Goal: Task Accomplishment & Management: Use online tool/utility

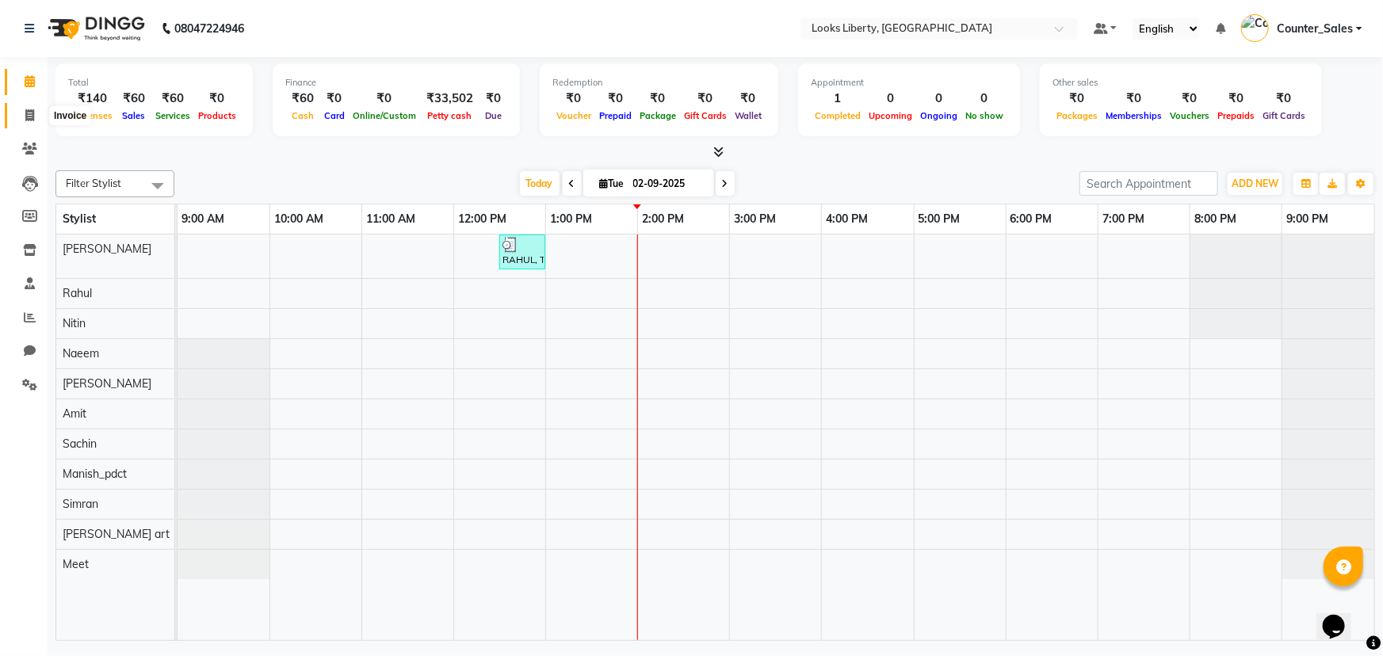
click at [33, 108] on span at bounding box center [30, 116] width 28 height 18
select select "4321"
select select "service"
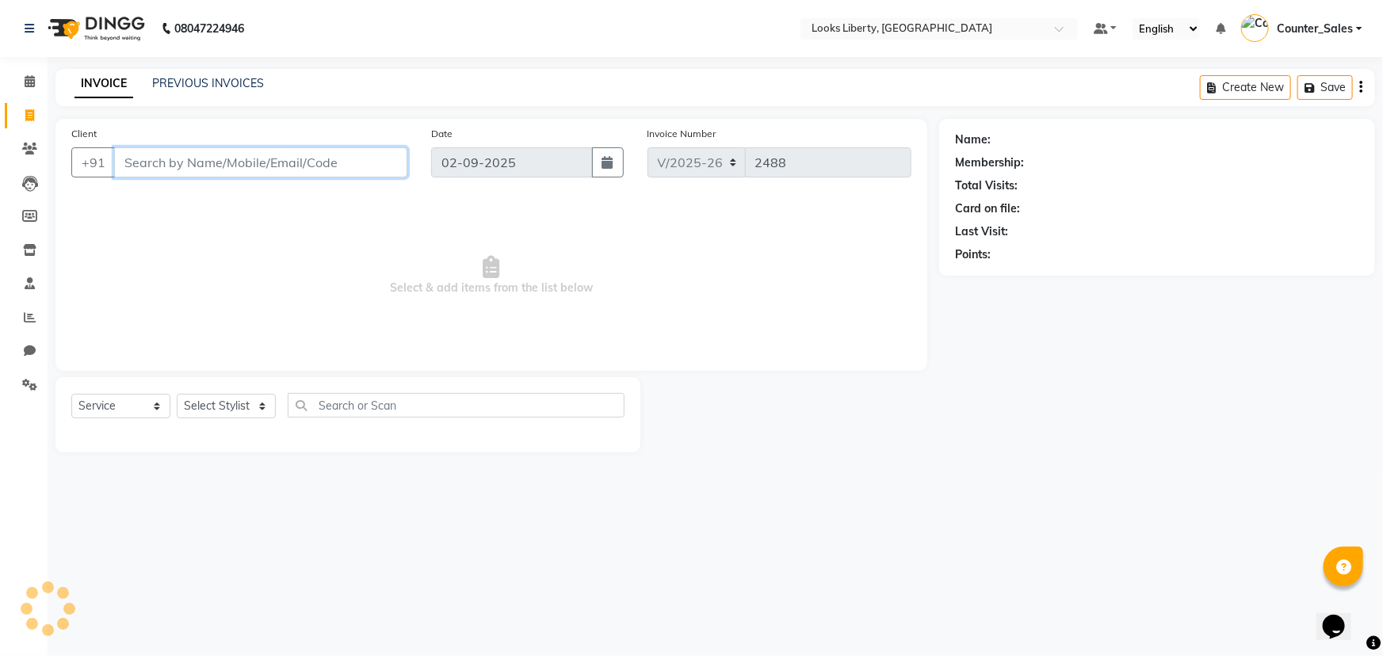
click at [266, 148] on input "Client" at bounding box center [260, 162] width 293 height 30
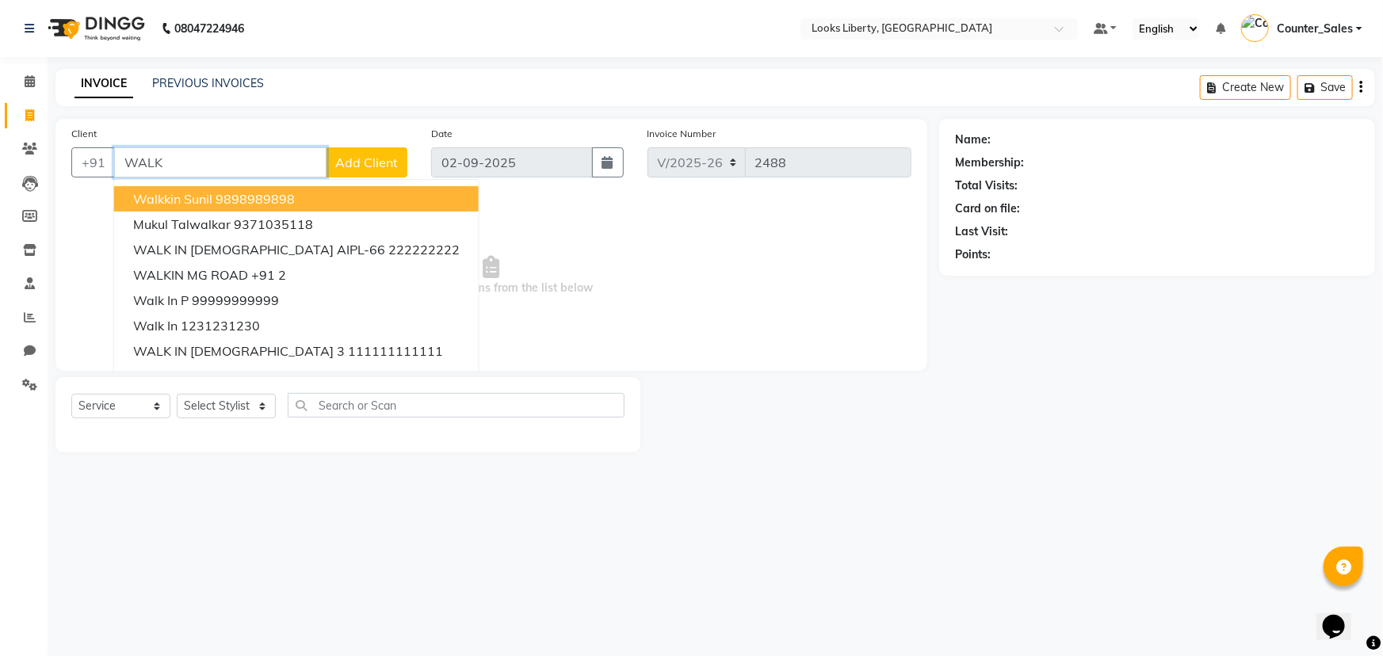
click at [277, 208] on button "walkkin sunil 9898989898" at bounding box center [296, 198] width 365 height 25
type input "9898989898"
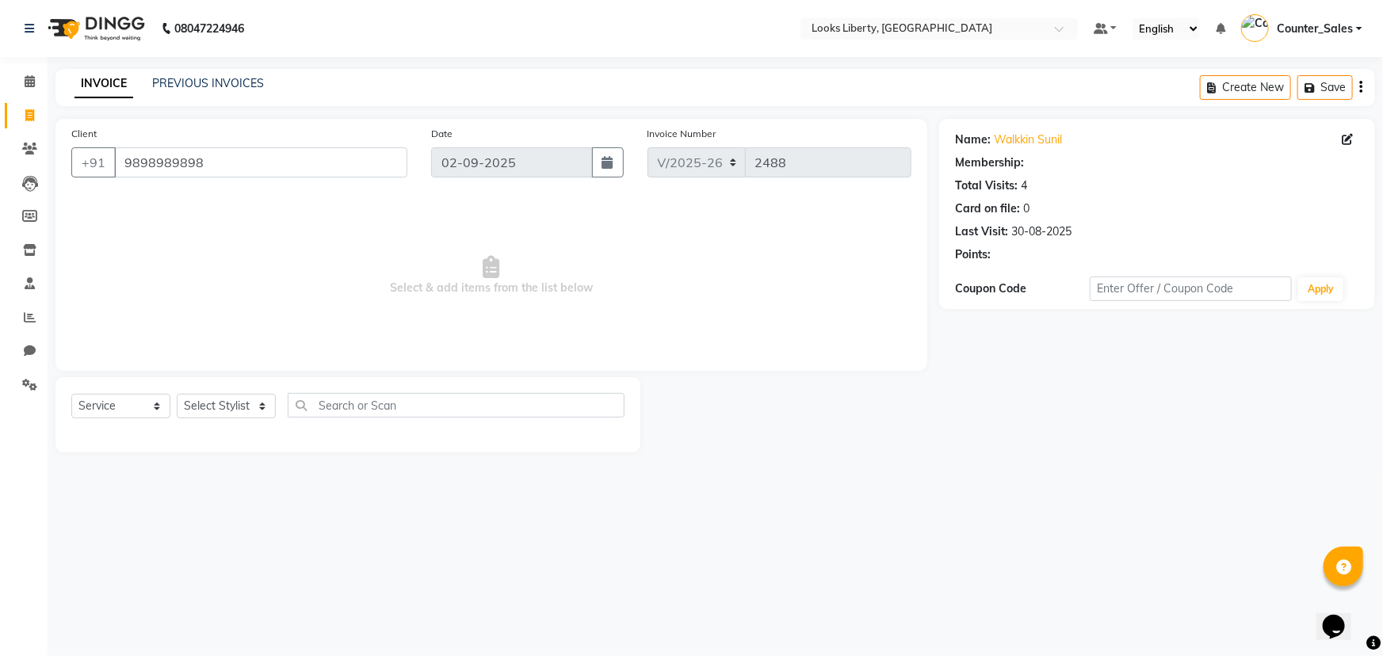
select select "1: Object"
drag, startPoint x: 232, startPoint y: 408, endPoint x: 241, endPoint y: 396, distance: 15.4
click at [232, 408] on select "Select Stylist Aijaz Amit Anjali_nail art Counter_Sales Manish_pdct Meet Naeem …" at bounding box center [226, 406] width 99 height 25
select select "23778"
click at [177, 394] on select "Select Stylist Aijaz Amit Anjali_nail art Counter_Sales Manish_pdct Meet Naeem …" at bounding box center [226, 406] width 99 height 25
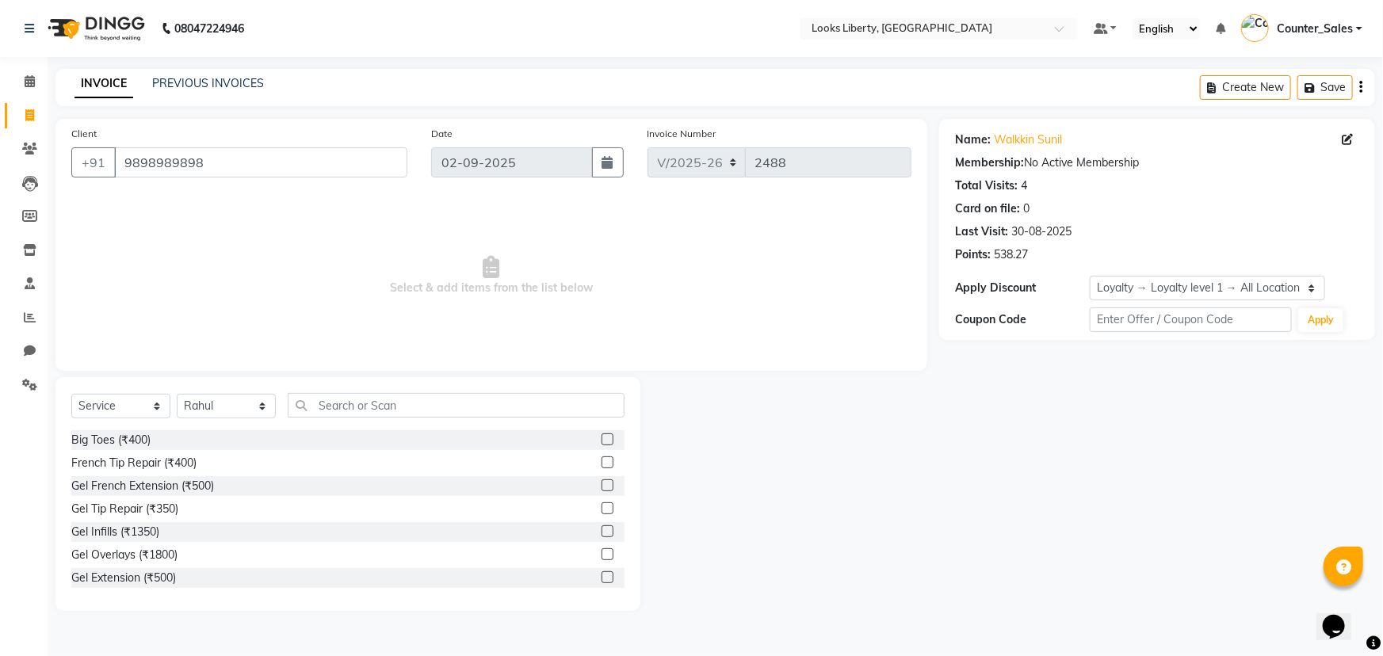
click at [152, 436] on div "Big Toes (₹400)" at bounding box center [347, 440] width 553 height 20
click at [122, 450] on div "Big Toes (₹400)" at bounding box center [347, 440] width 553 height 20
click at [124, 440] on div "Big Toes (₹400)" at bounding box center [110, 440] width 79 height 17
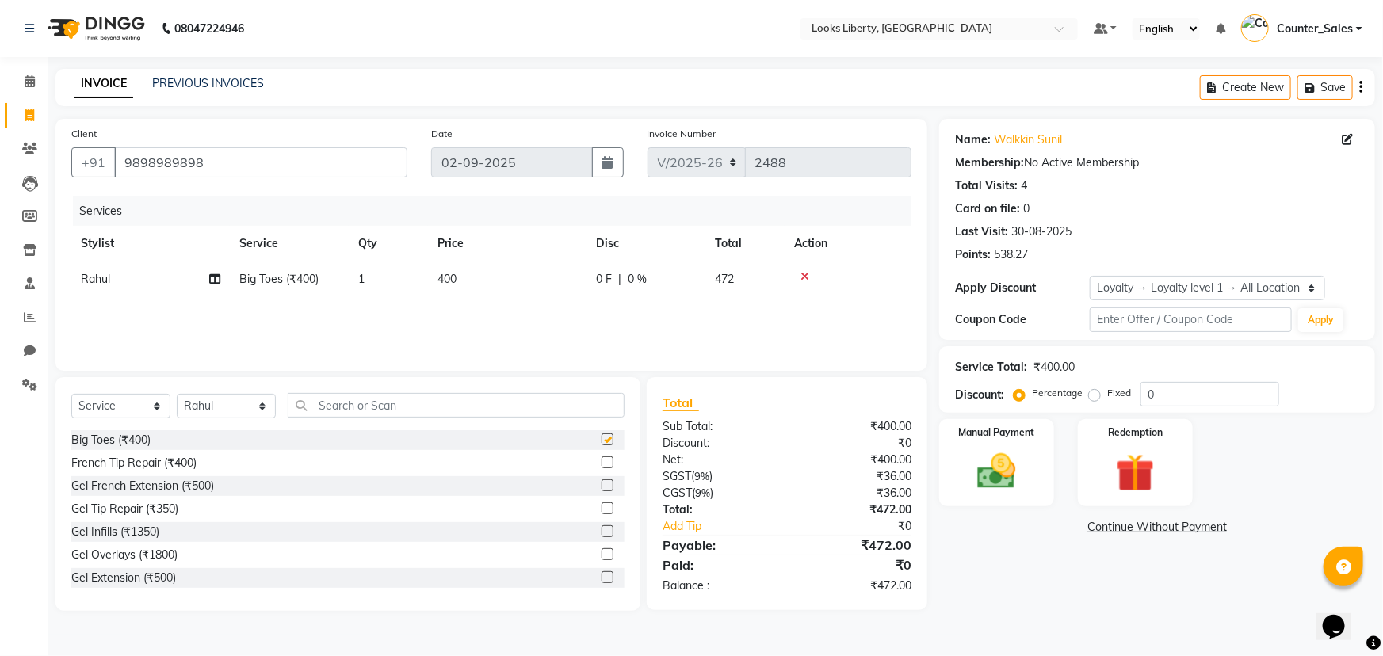
checkbox input "false"
click at [1049, 461] on div "Manual Payment" at bounding box center [996, 462] width 115 height 87
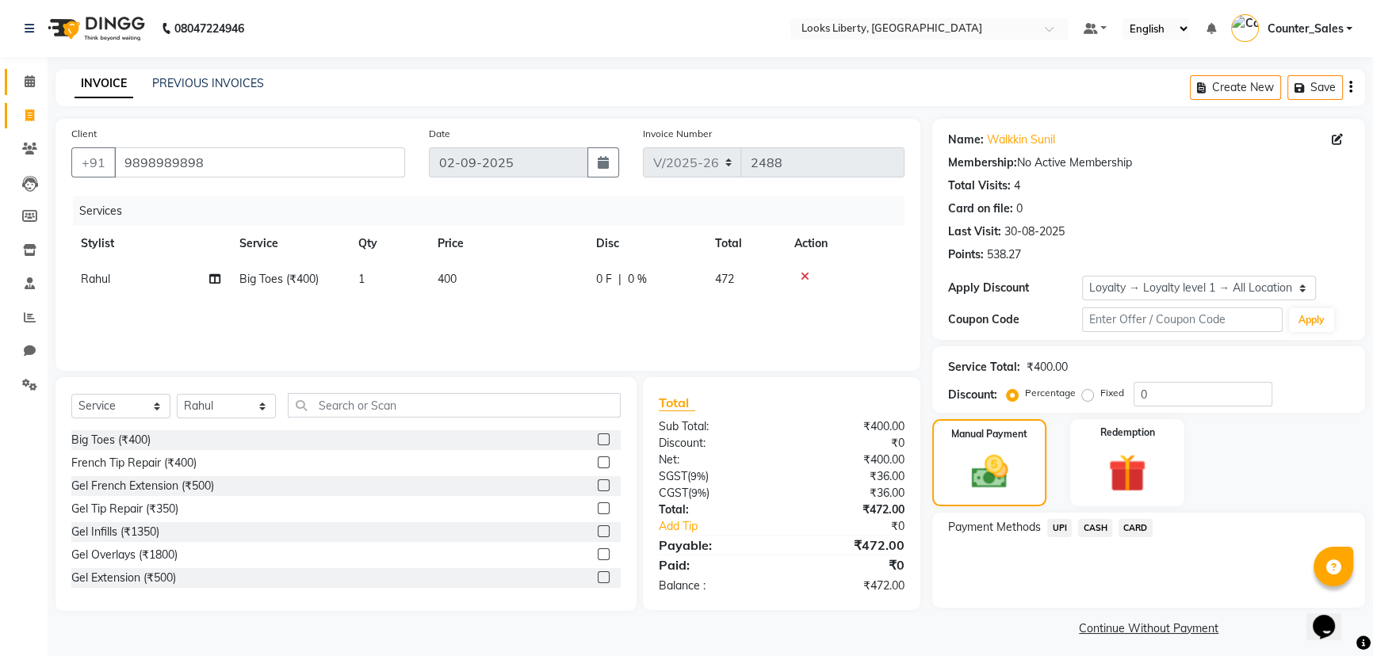
click at [9, 73] on link "Calendar" at bounding box center [24, 82] width 38 height 26
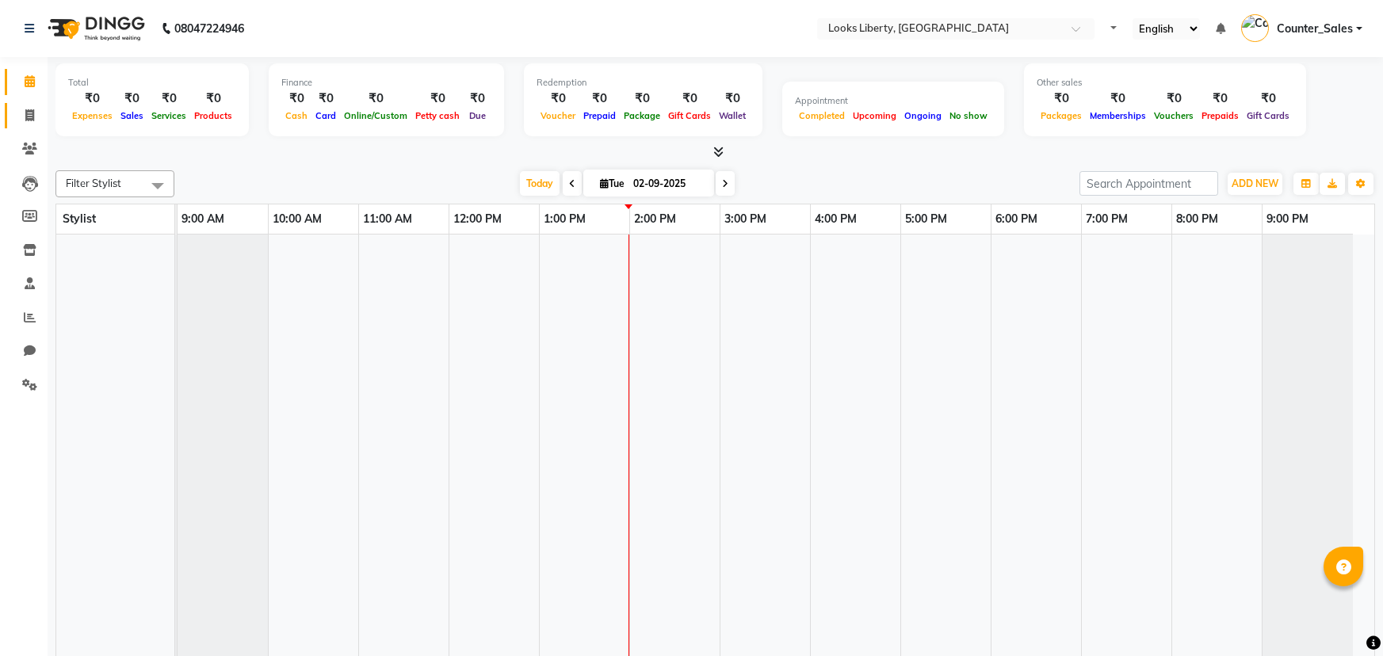
click at [25, 120] on icon at bounding box center [29, 115] width 9 height 12
select select "4321"
select select "service"
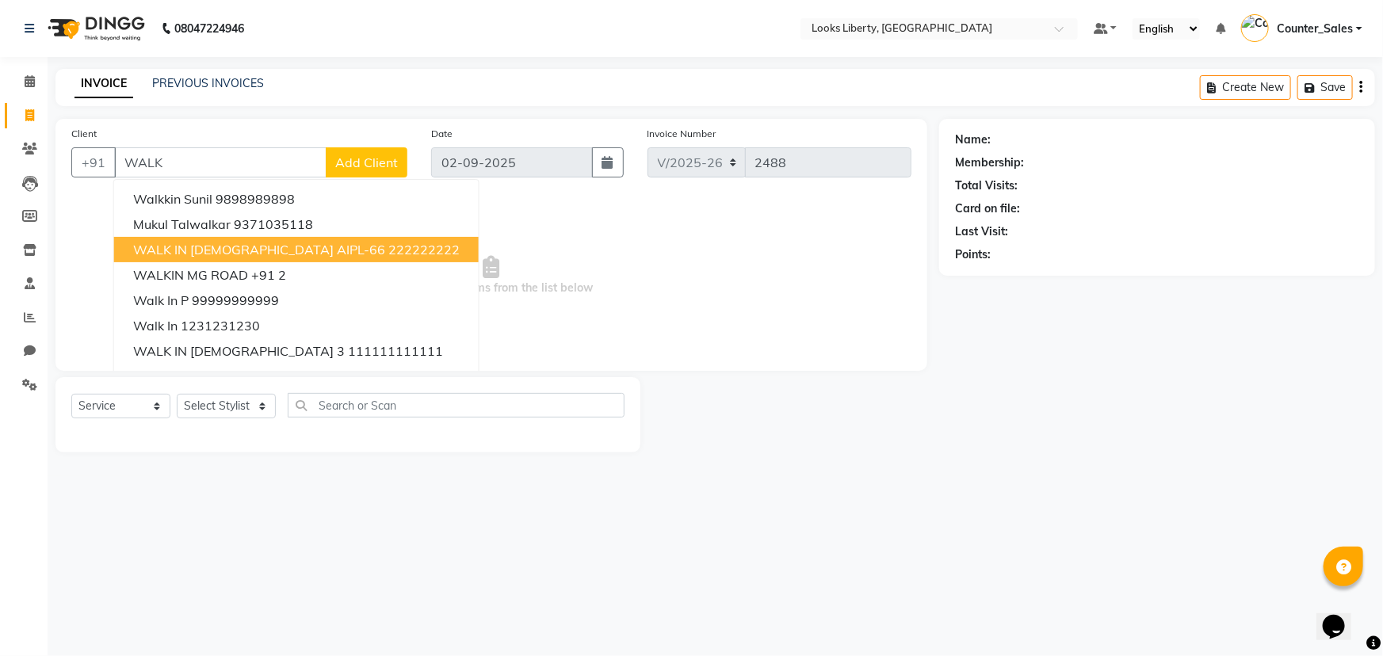
click at [191, 257] on span "WALK IN FEMALE AIPL-66" at bounding box center [259, 250] width 252 height 16
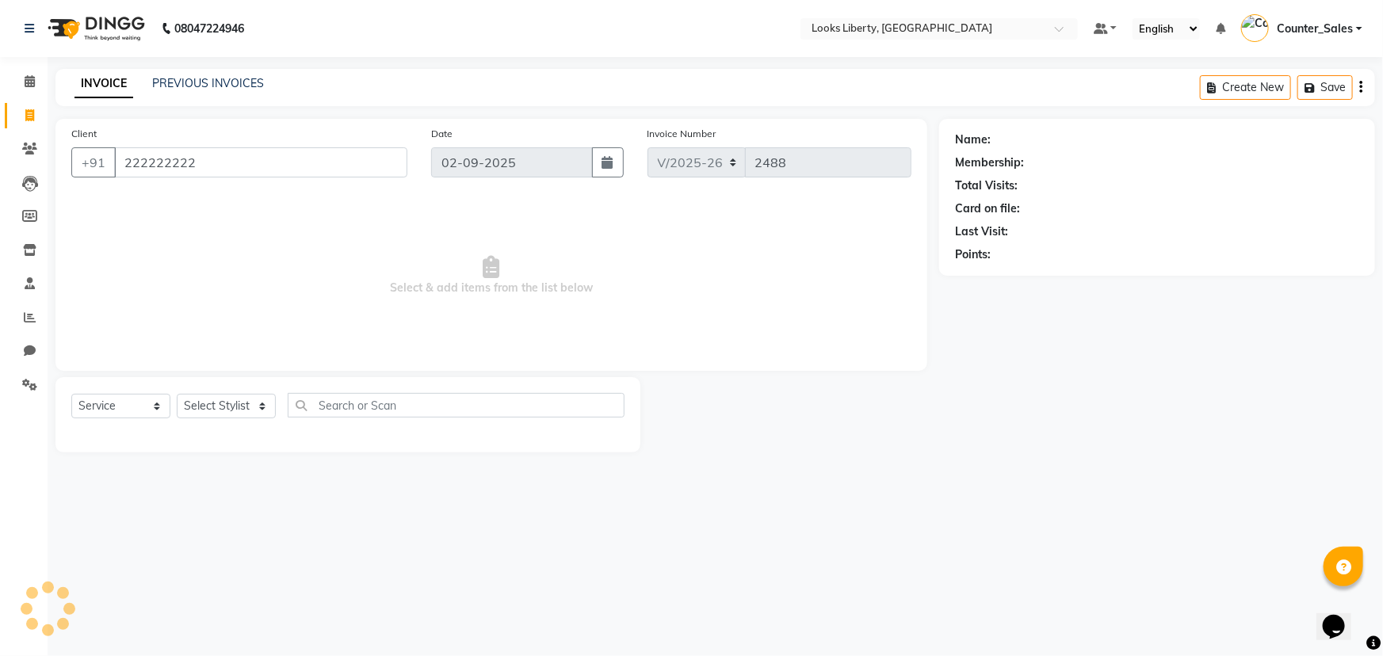
type input "222222222"
click at [174, 406] on div "Select Service Product Membership Package Voucher Prepaid Gift Card Select Styl…" at bounding box center [347, 411] width 553 height 37
click at [202, 412] on select "Select Stylist Aijaz Amit Anjali_nail art Counter_Sales Manish_pdct Meet Naeem …" at bounding box center [226, 406] width 99 height 25
select select "23778"
click at [177, 394] on select "Select Stylist Aijaz Amit Anjali_nail art Counter_Sales Manish_pdct Meet Naeem …" at bounding box center [226, 406] width 99 height 25
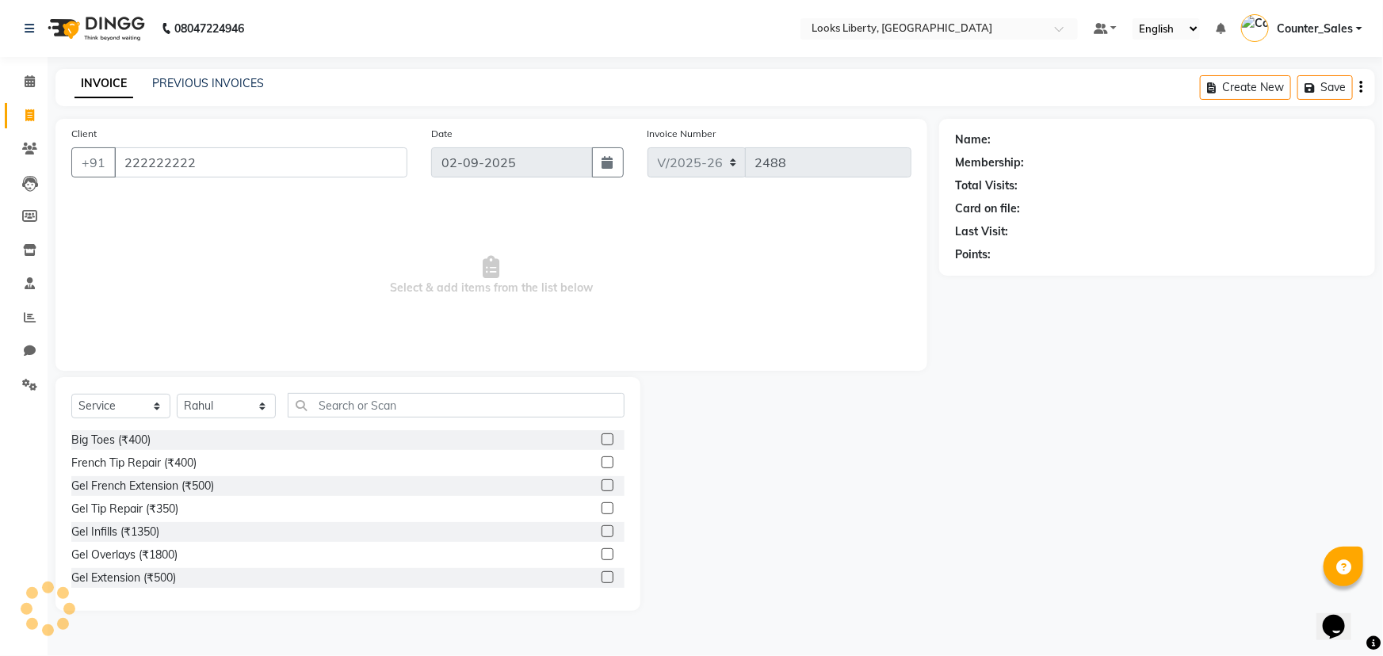
click at [162, 444] on div "Big Toes (₹400)" at bounding box center [347, 440] width 553 height 20
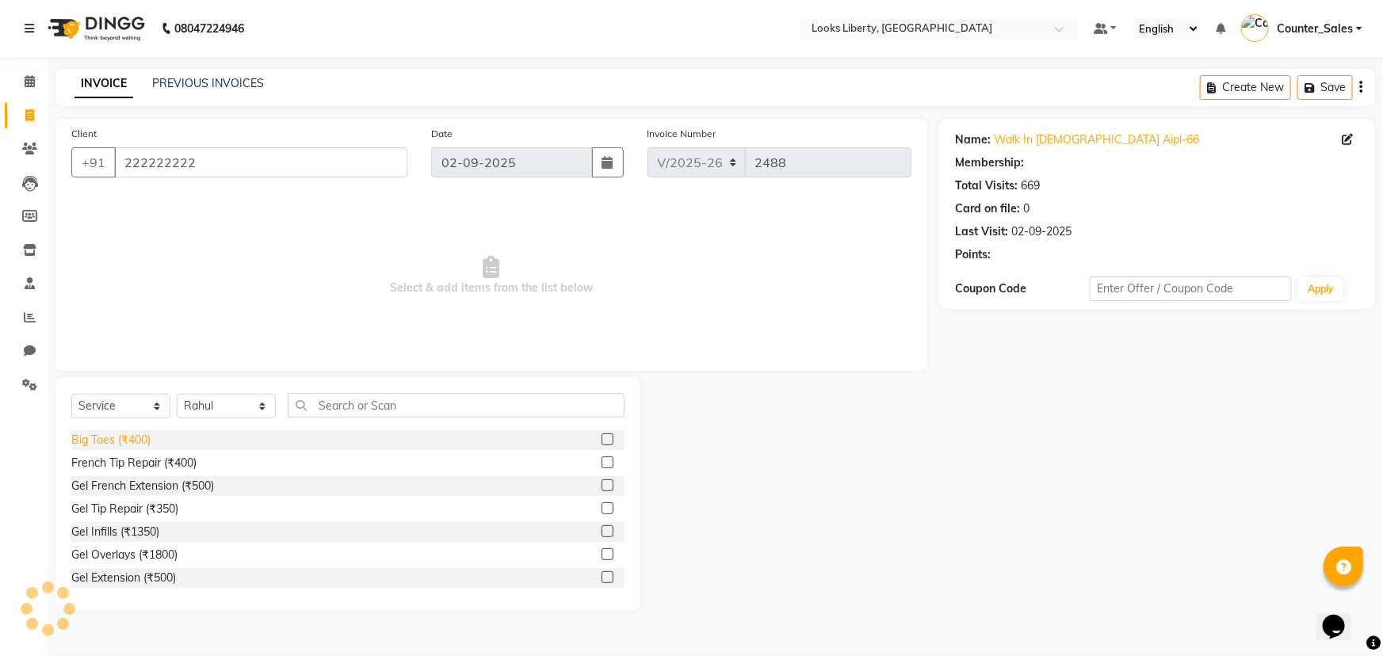
click at [140, 447] on div "Big Toes (₹400)" at bounding box center [110, 440] width 79 height 17
checkbox input "false"
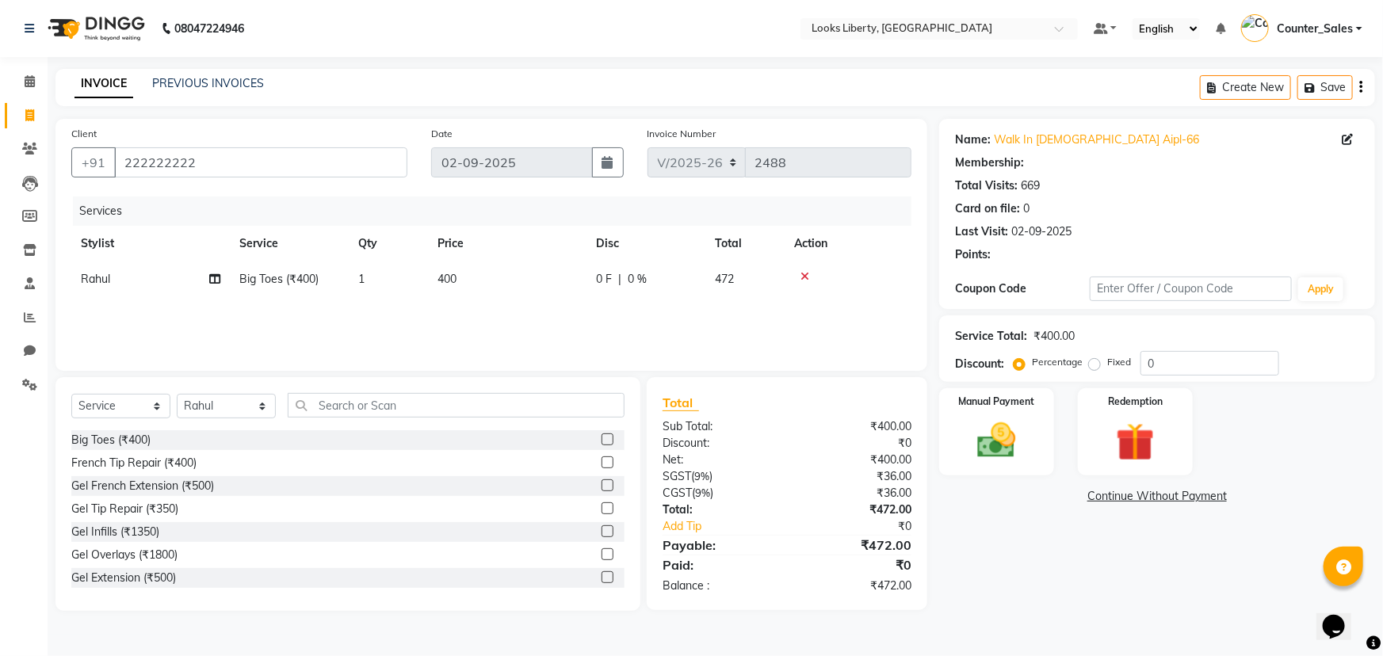
select select "1: Object"
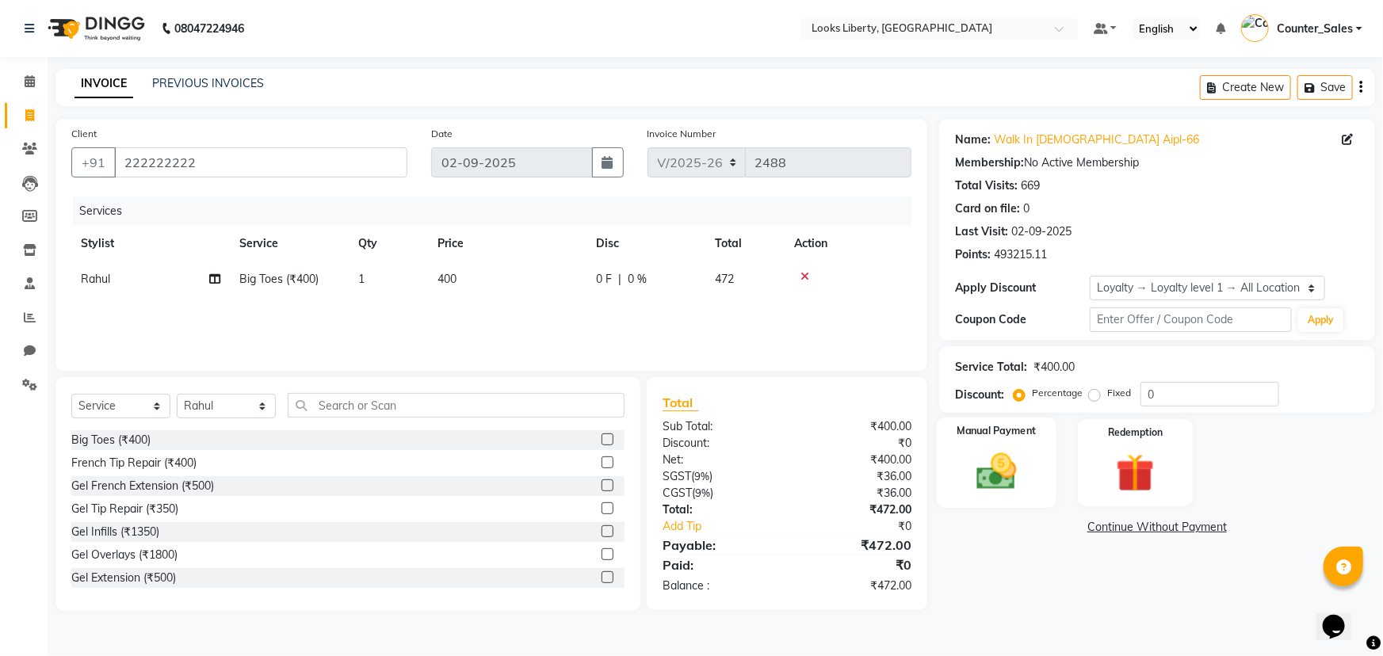
click at [1013, 457] on img at bounding box center [997, 472] width 65 height 46
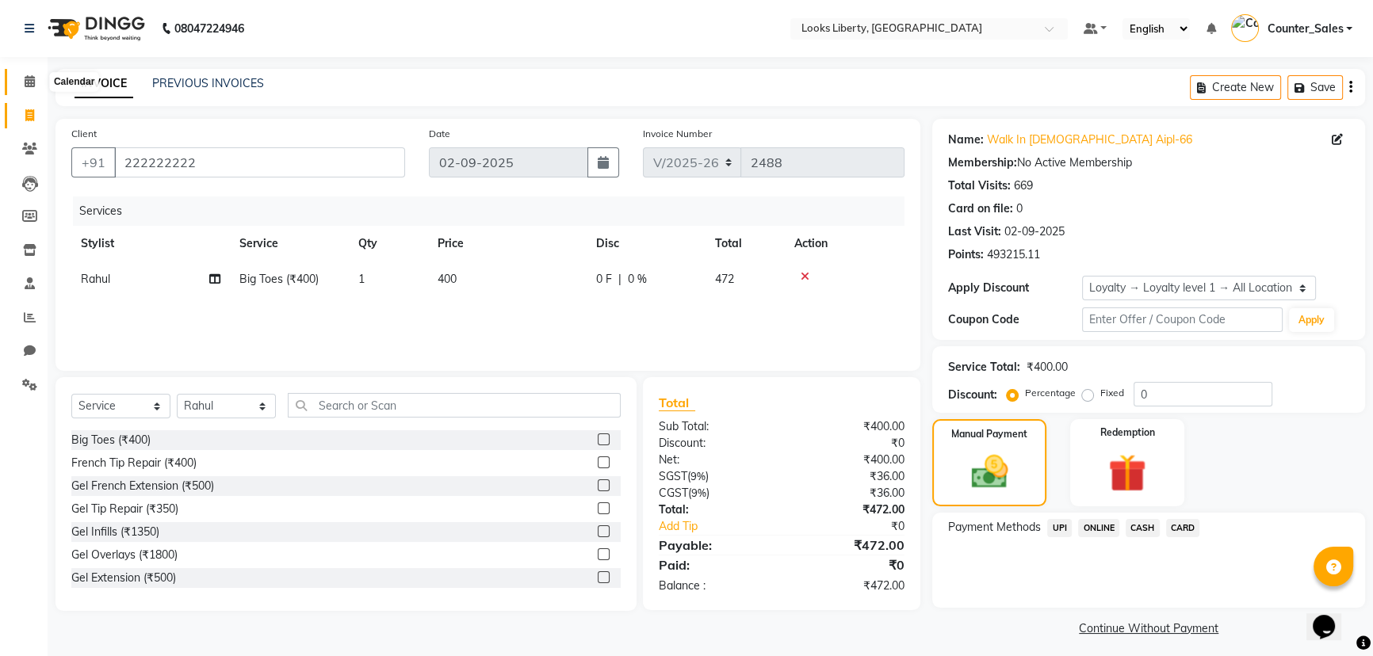
click at [29, 73] on span at bounding box center [30, 82] width 28 height 18
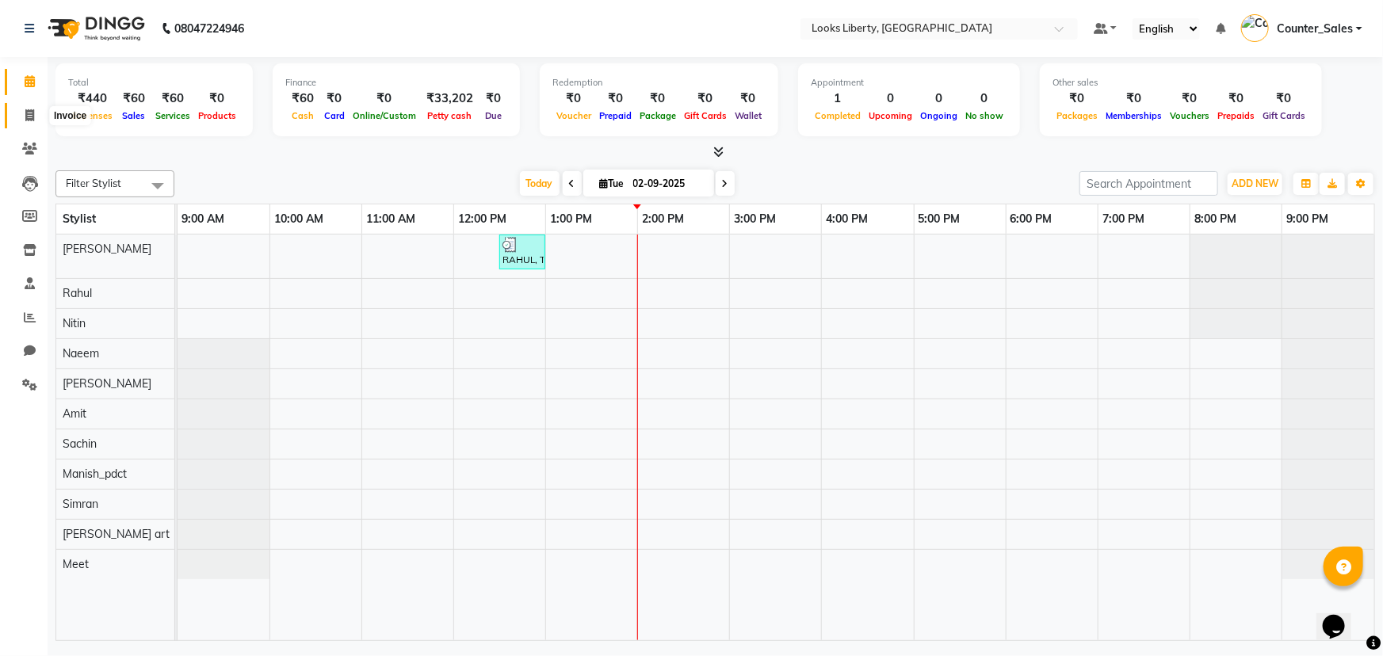
click at [23, 115] on span at bounding box center [30, 116] width 28 height 18
select select "4321"
select select "service"
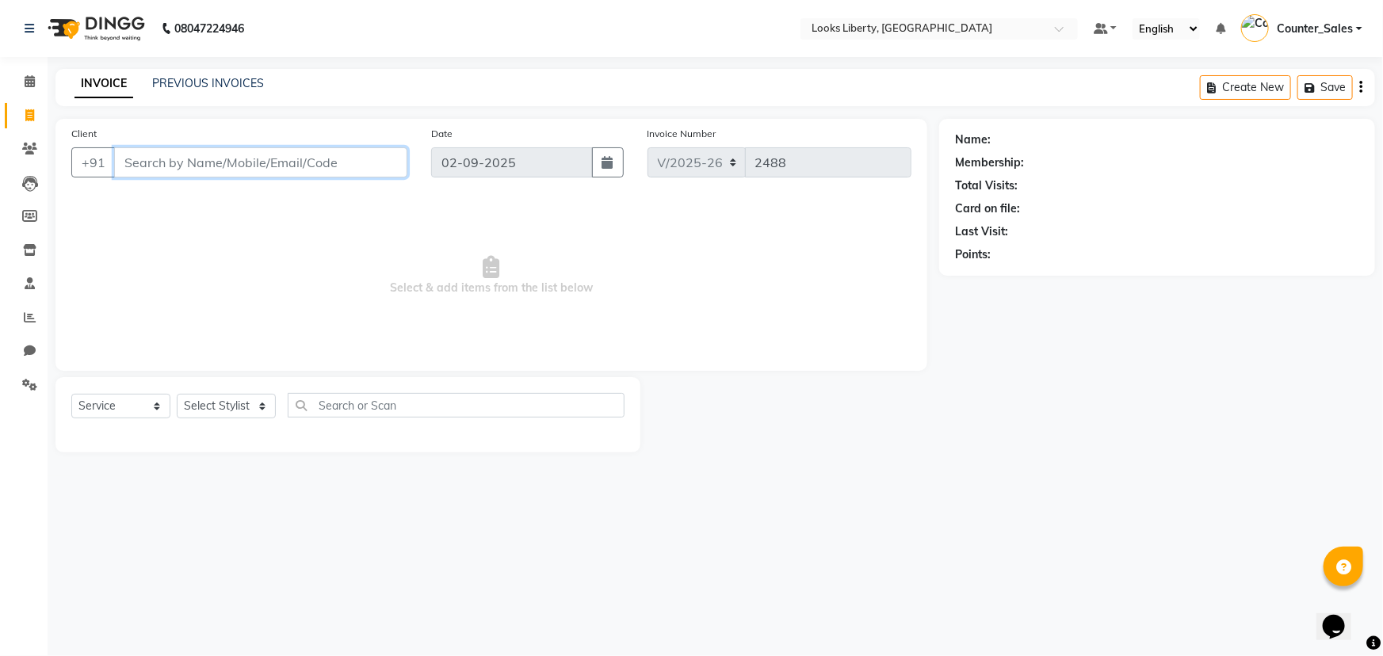
click at [197, 164] on input "Client" at bounding box center [260, 162] width 293 height 30
click at [242, 406] on select "Select Stylist Aijaz Amit Anjali_nail art Counter_Sales Manish_pdct Meet Naeem …" at bounding box center [226, 406] width 99 height 25
drag, startPoint x: 402, startPoint y: 297, endPoint x: 407, endPoint y: 312, distance: 15.8
click at [407, 309] on span "Select & add items from the list below" at bounding box center [491, 276] width 840 height 159
click at [238, 412] on select "Select Stylist Aijaz Amit Anjali_nail art Counter_Sales Manish_pdct Meet Naeem …" at bounding box center [226, 406] width 99 height 25
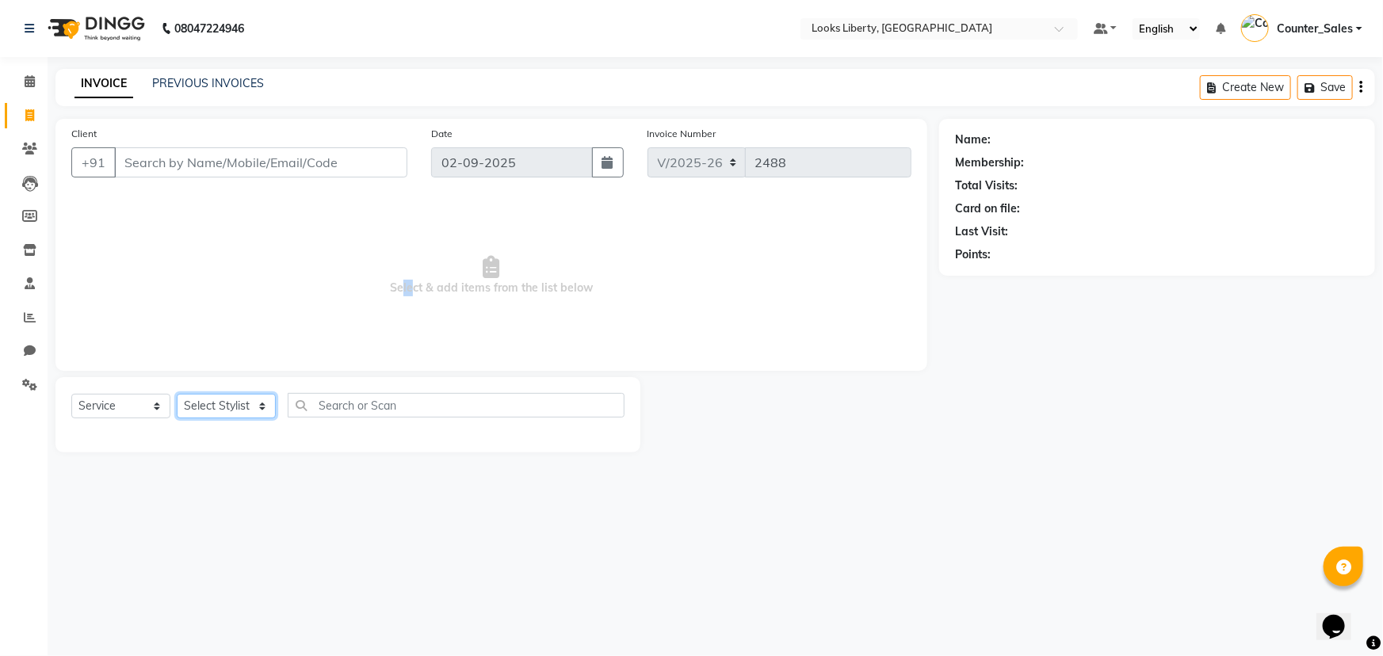
select select "23778"
click at [177, 394] on select "Select Stylist Aijaz Amit Anjali_nail art Counter_Sales Manish_pdct Meet Naeem …" at bounding box center [226, 406] width 99 height 25
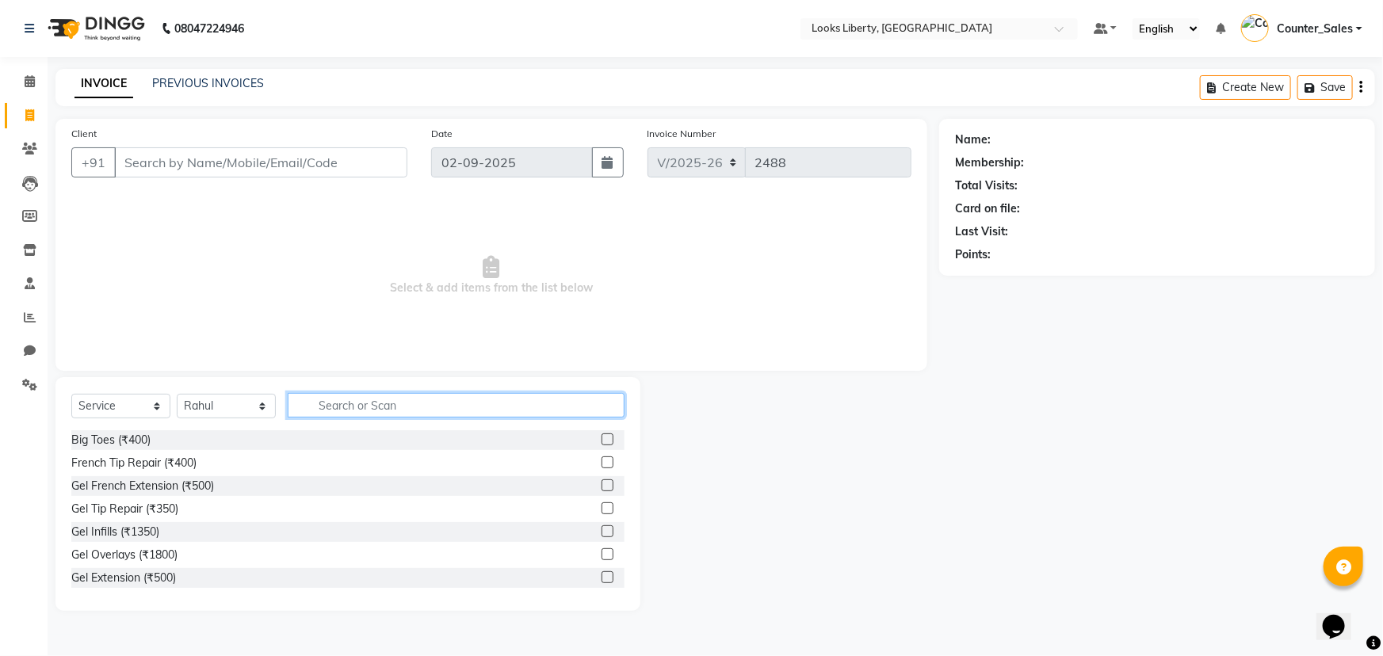
click at [377, 403] on input "text" at bounding box center [456, 405] width 337 height 25
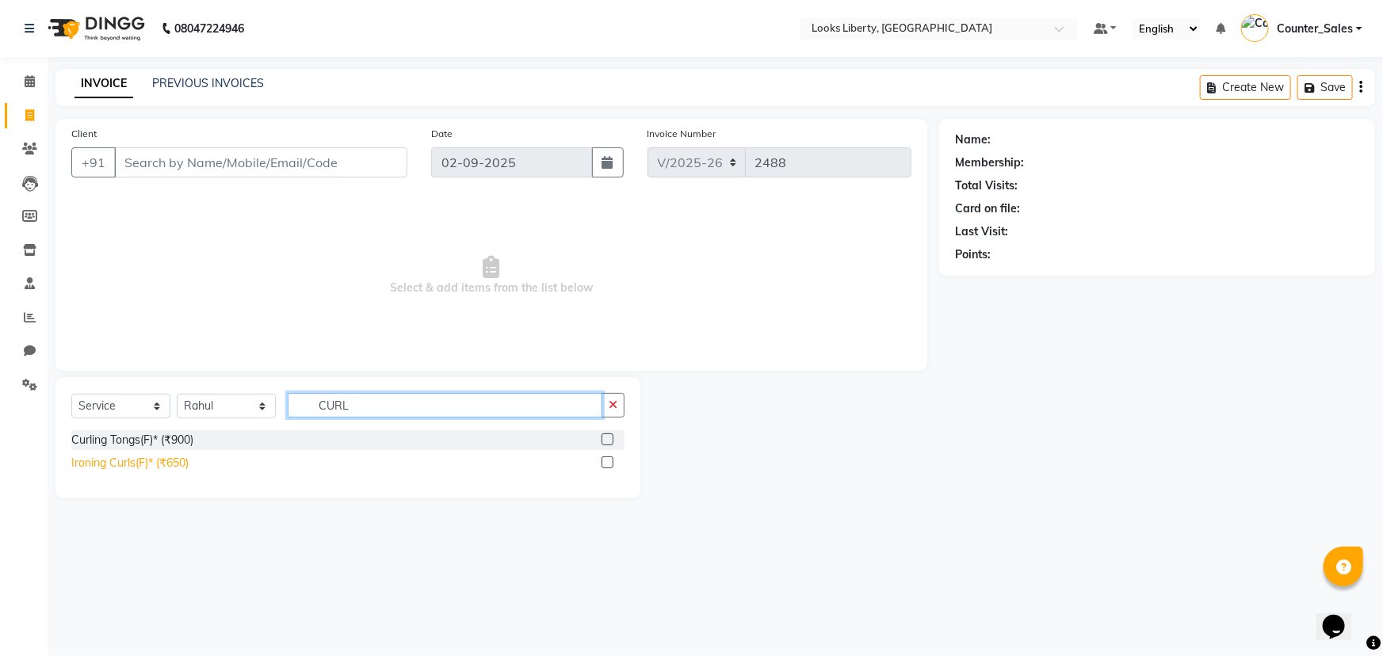
type input "CURL"
click at [147, 466] on div "Ironing Curls(F)* (₹650)" at bounding box center [129, 463] width 117 height 17
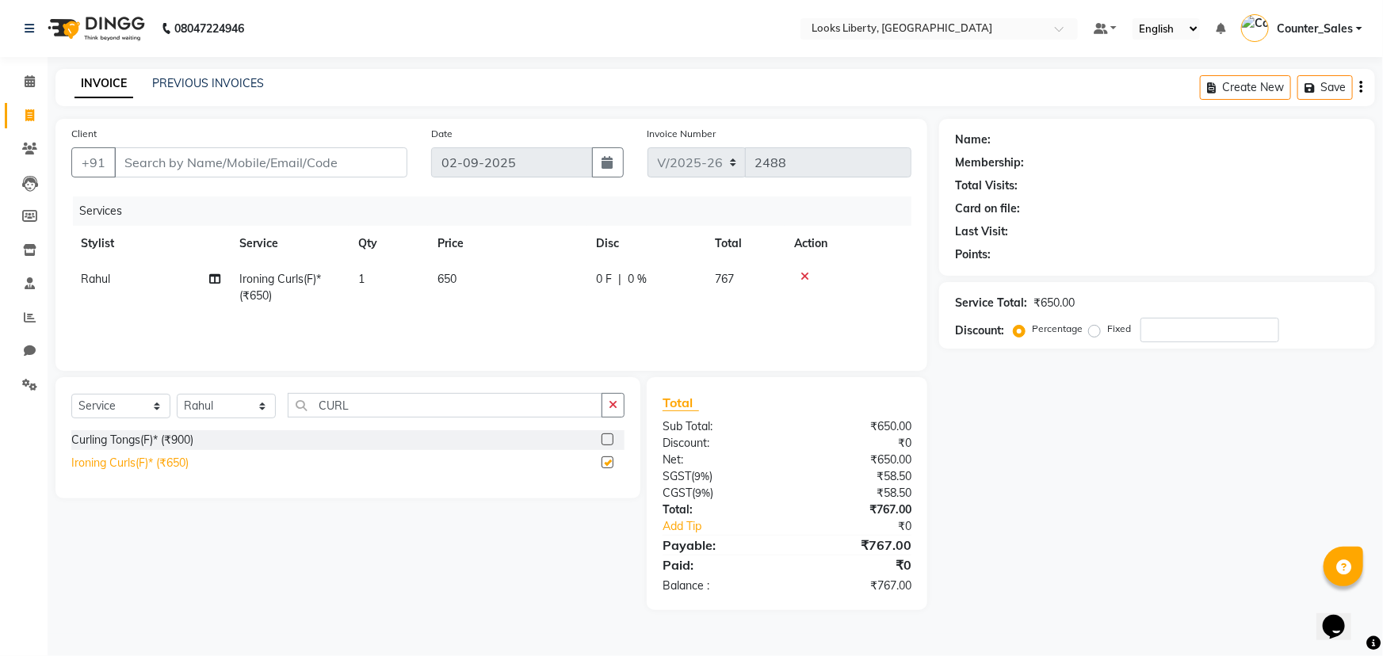
checkbox input "false"
click at [515, 285] on td "650" at bounding box center [507, 288] width 159 height 52
select select "23778"
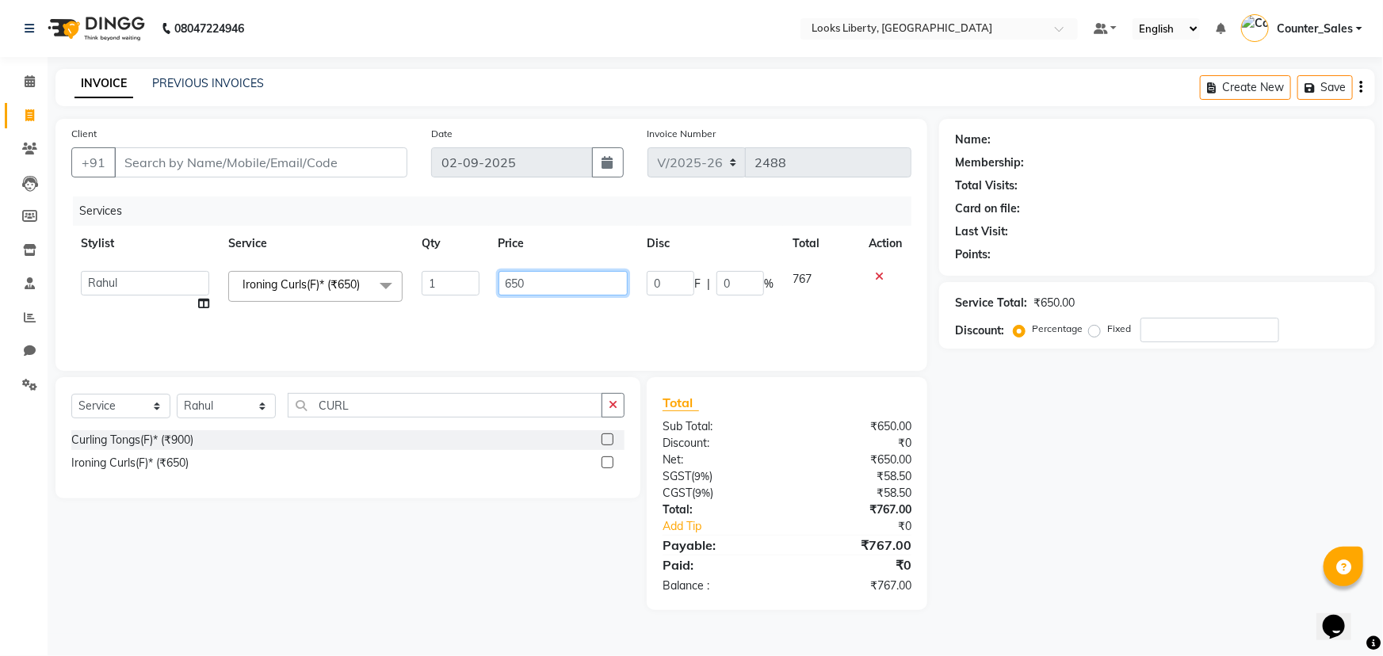
click at [545, 287] on input "650" at bounding box center [564, 283] width 130 height 25
type input "6"
type input "1000"
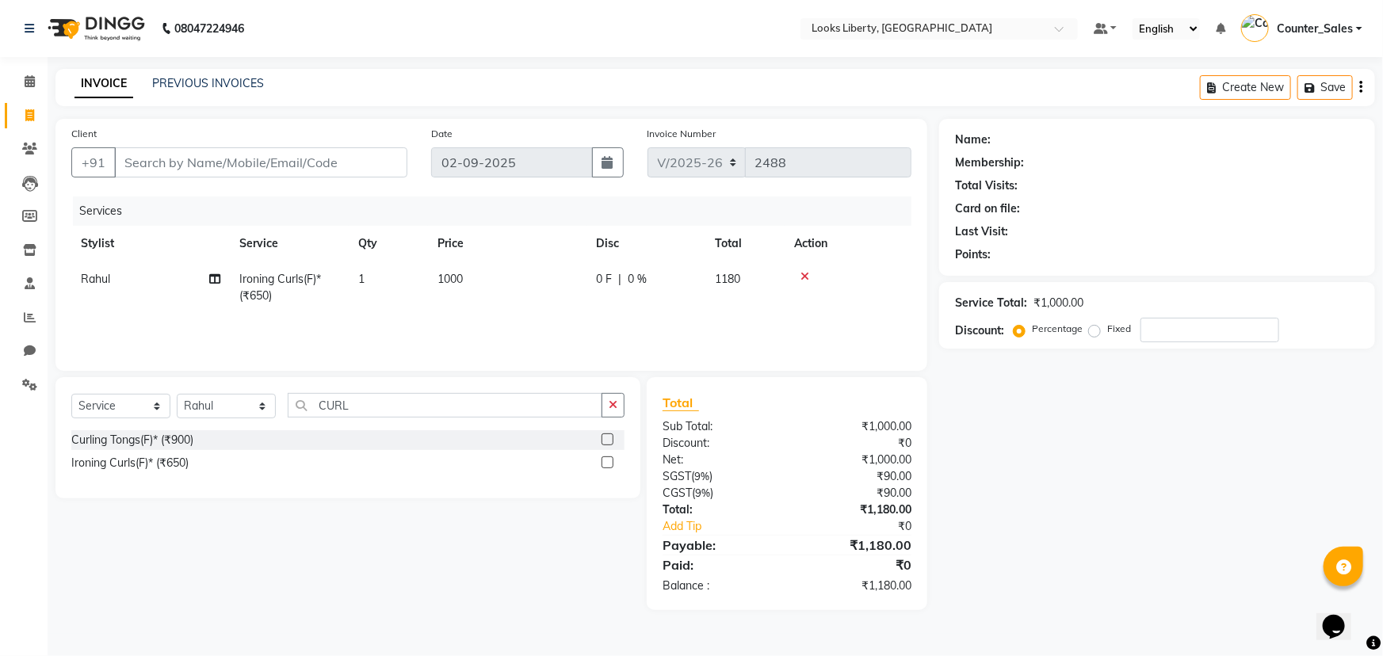
click at [576, 328] on div "Services Stylist Service Qty Price Disc Total Action Rahul Ironing Curls(F)* (₹…" at bounding box center [491, 276] width 840 height 159
click at [265, 169] on input "Client" at bounding box center [260, 162] width 293 height 30
click at [1015, 492] on div "Name: Membership: Total Visits: Card on file: Last Visit: Points: Service Total…" at bounding box center [1163, 365] width 448 height 492
click at [199, 166] on input "Client" at bounding box center [260, 162] width 293 height 30
click at [201, 167] on input "Client" at bounding box center [260, 162] width 293 height 30
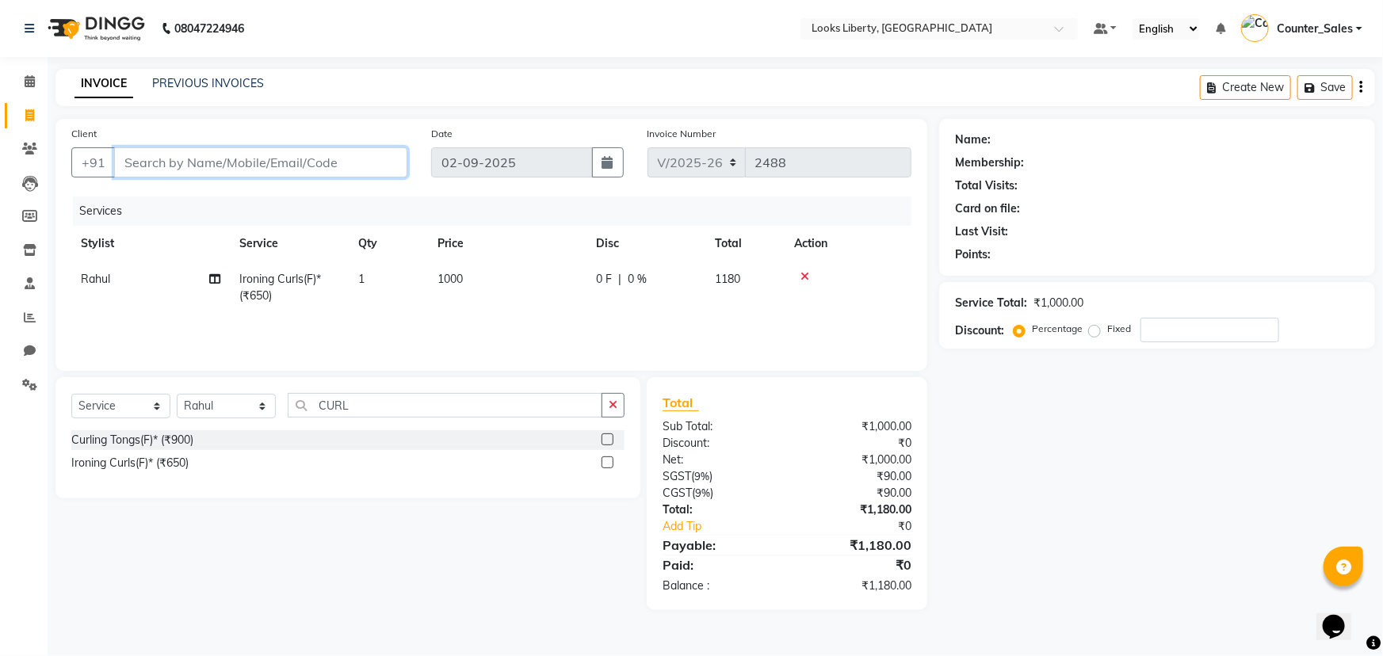
type input "9"
type input "0"
type input "9990696211"
click at [341, 165] on span "Add Client" at bounding box center [366, 163] width 63 height 16
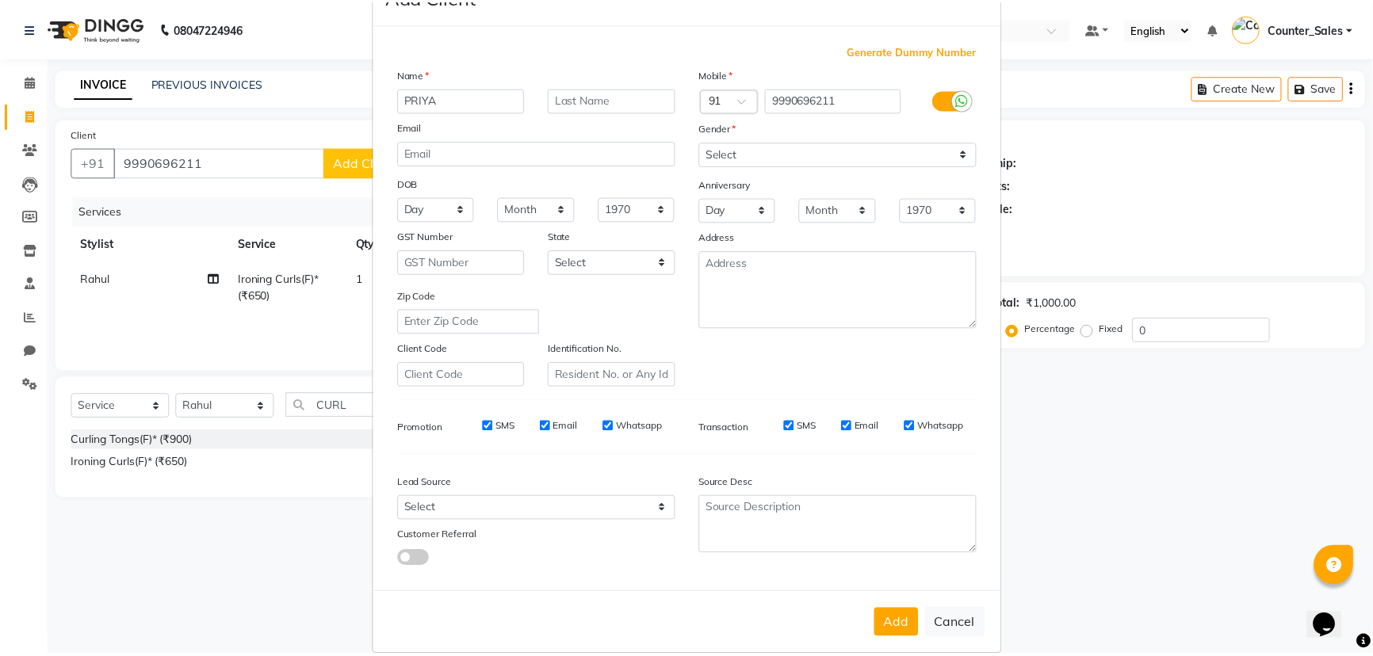
scroll to position [79, 0]
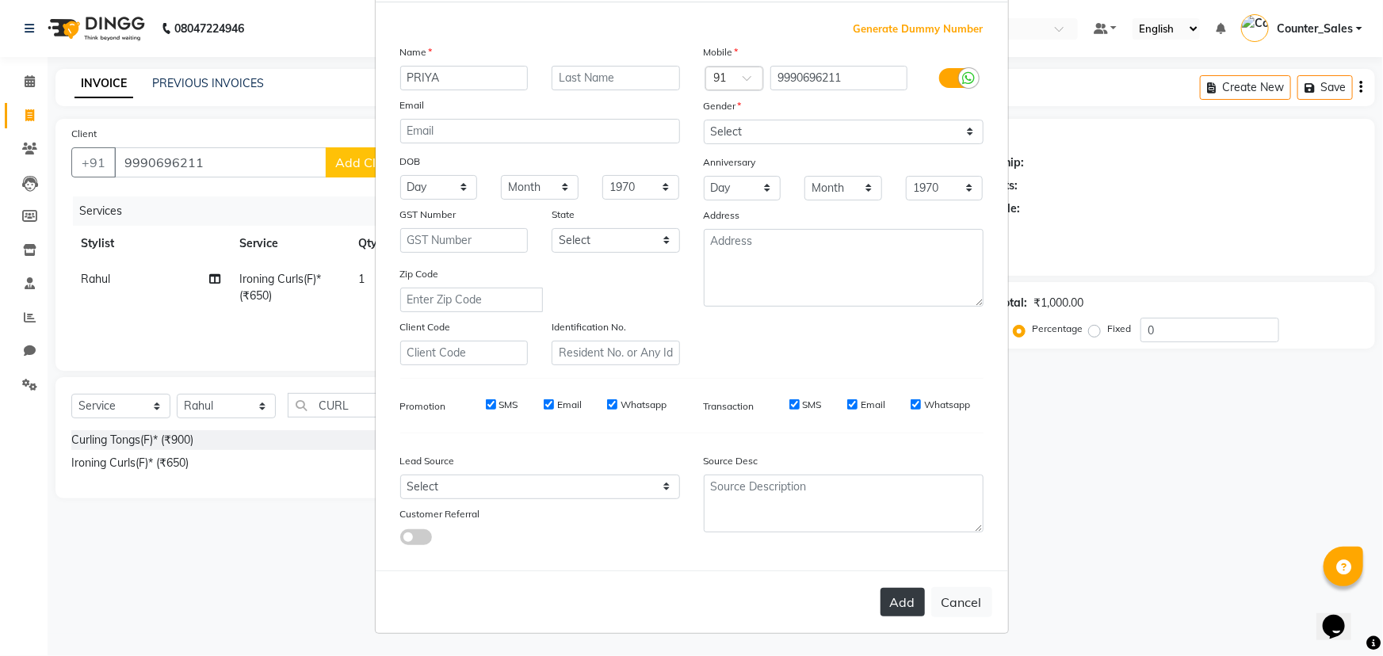
type input "PRIYA"
click at [893, 600] on button "Add" at bounding box center [903, 602] width 44 height 29
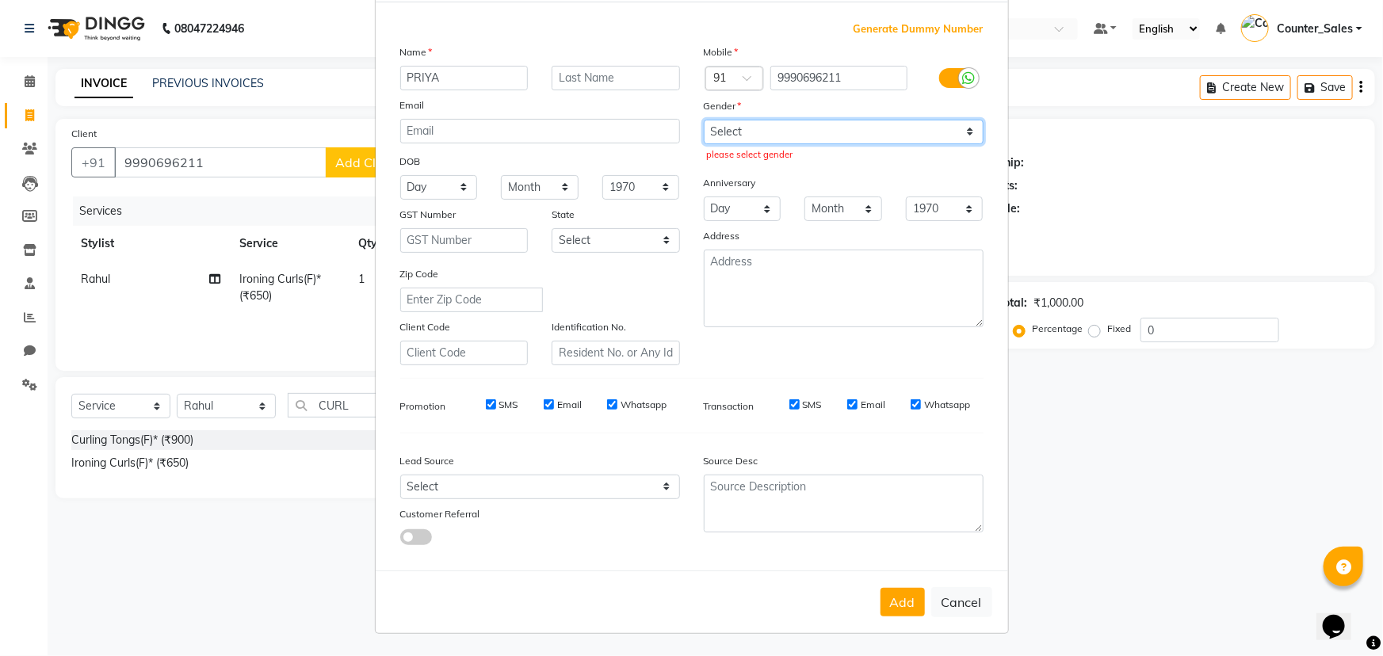
click at [726, 128] on select "Select Male Female Other Prefer Not To Say" at bounding box center [844, 132] width 280 height 25
select select "female"
click at [704, 120] on select "Select Male Female Other Prefer Not To Say" at bounding box center [844, 132] width 280 height 25
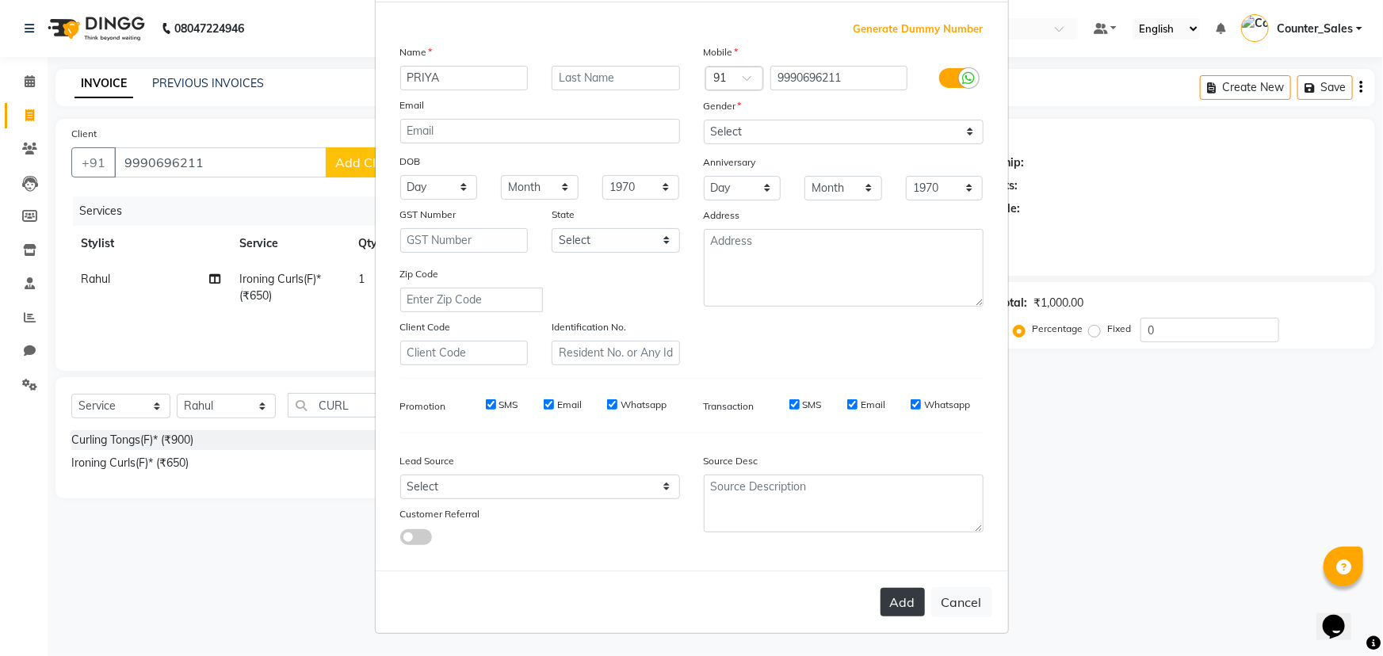
click at [901, 608] on button "Add" at bounding box center [903, 602] width 44 height 29
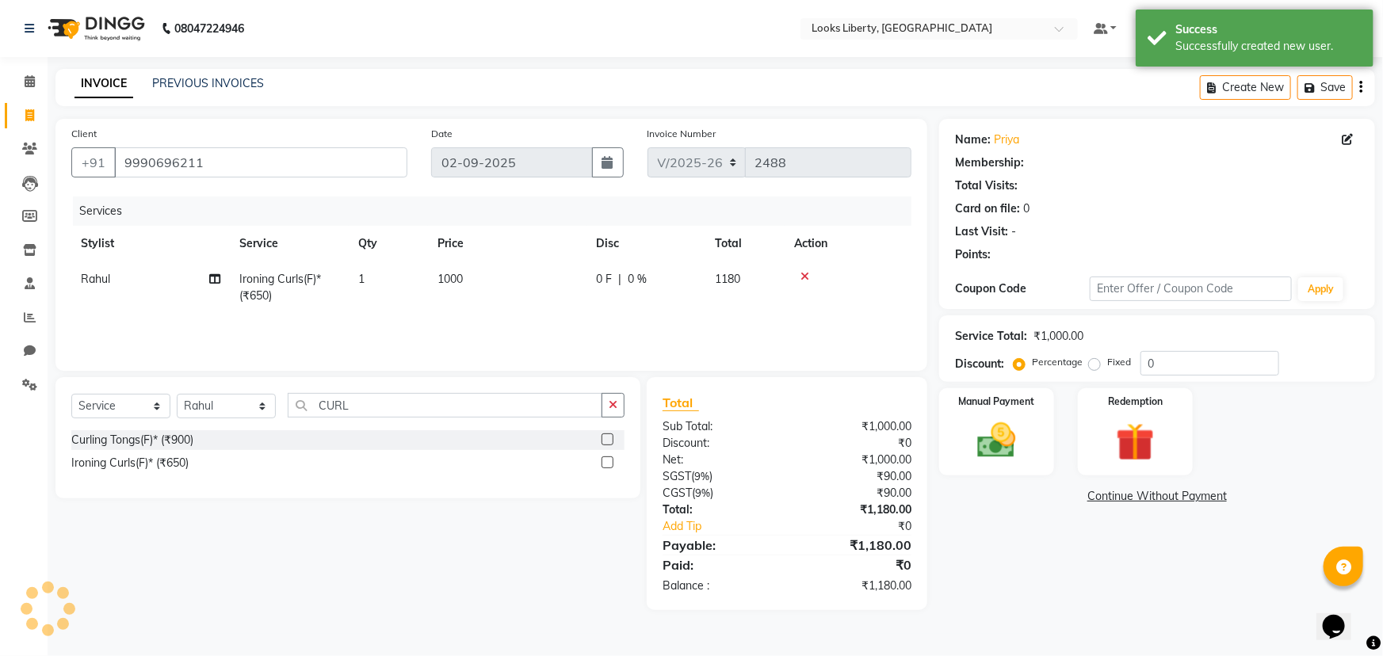
select select "1: Object"
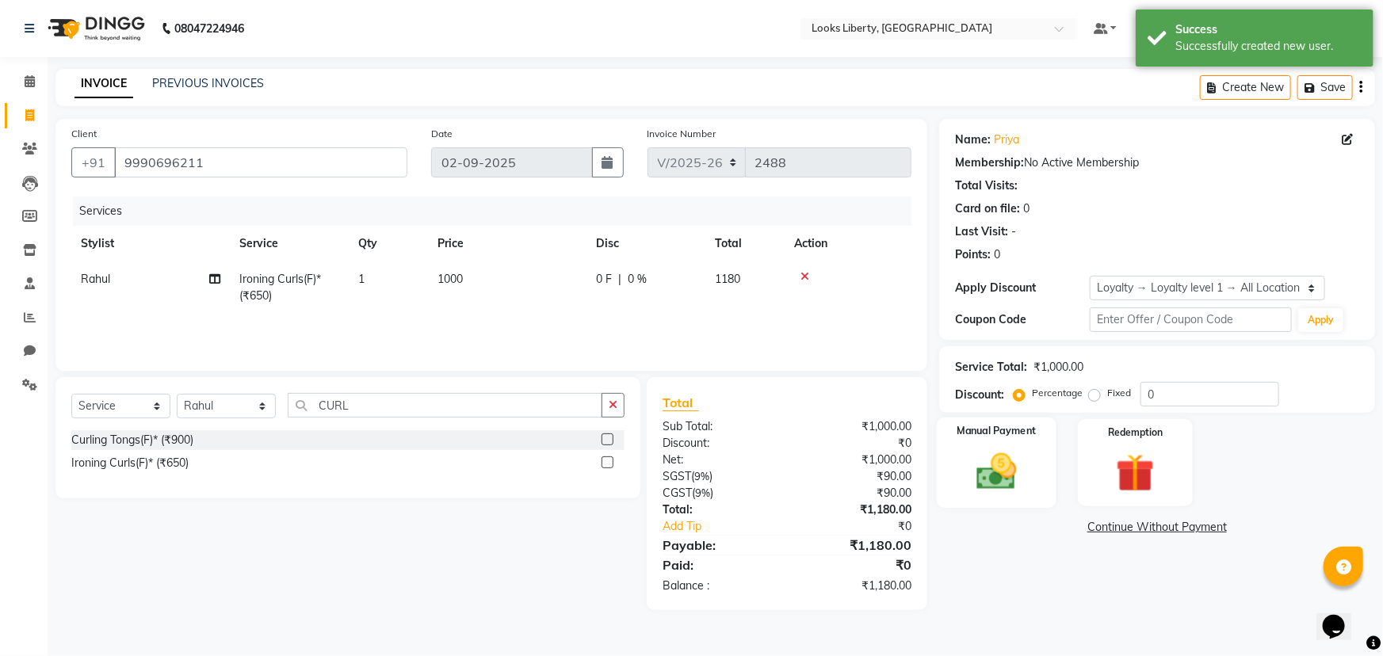
click at [966, 474] on div "Manual Payment" at bounding box center [997, 463] width 120 height 91
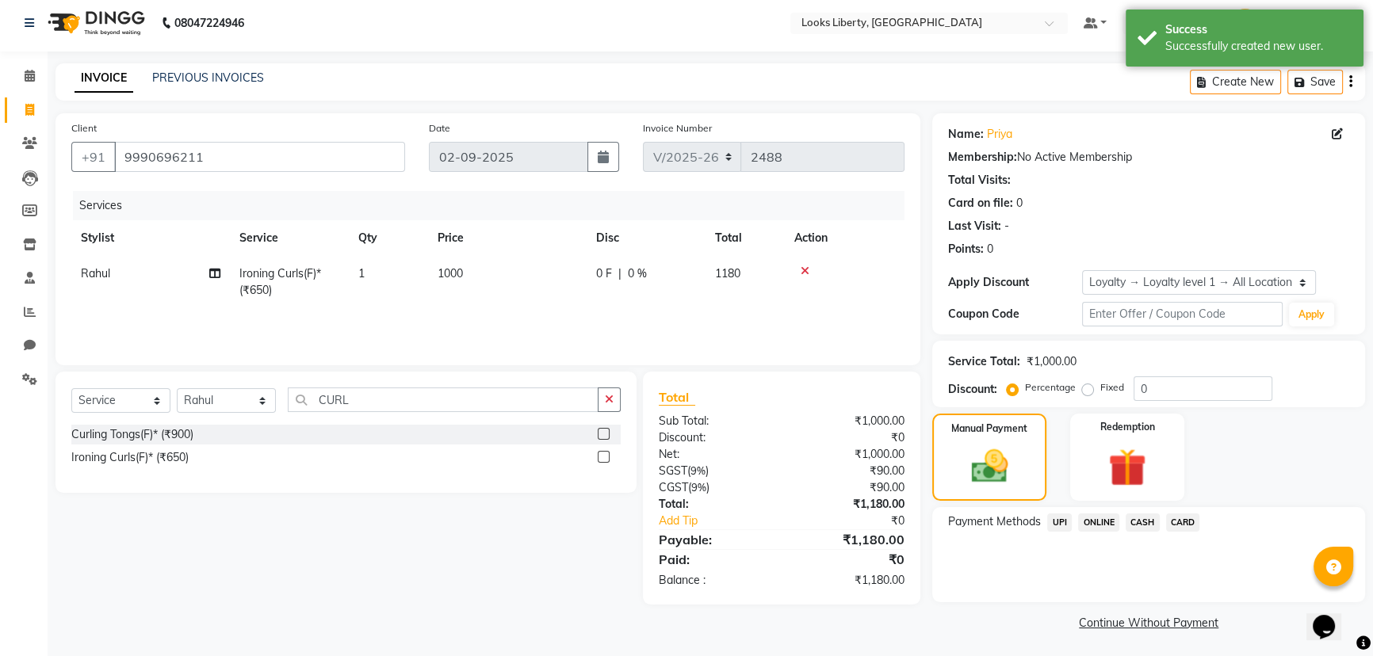
scroll to position [7, 0]
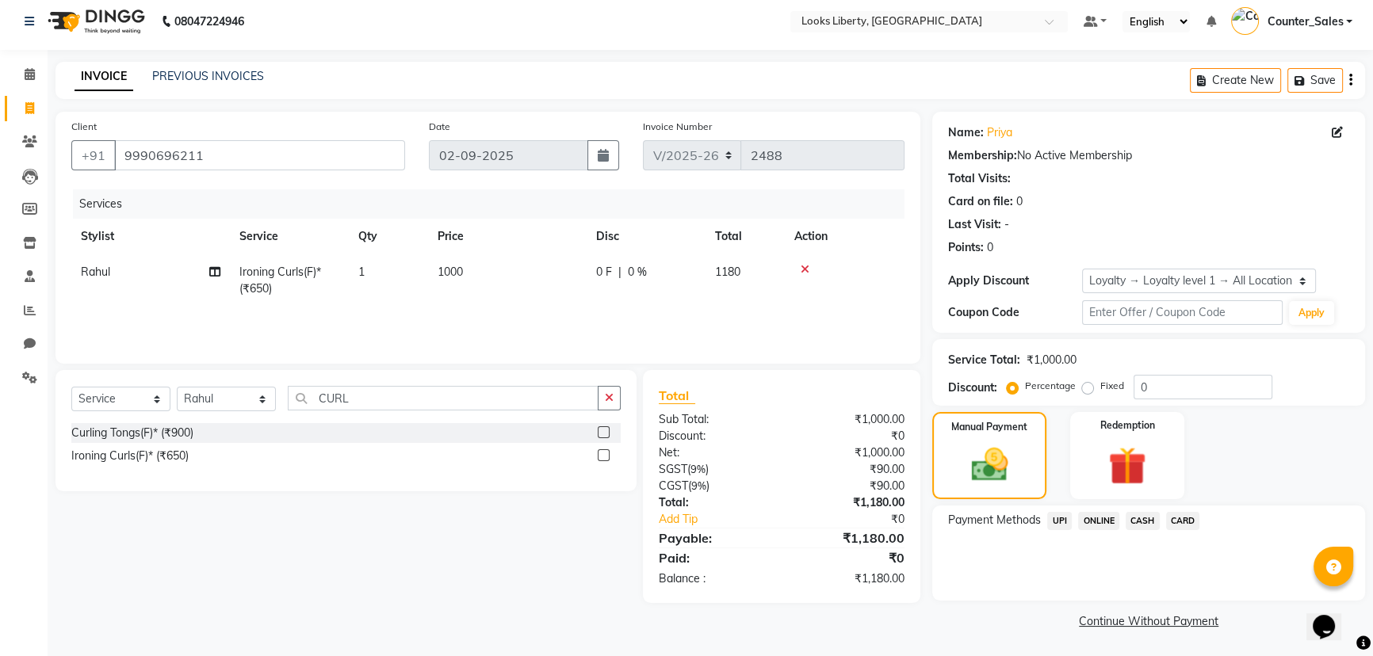
click at [1055, 518] on span "UPI" at bounding box center [1059, 521] width 25 height 18
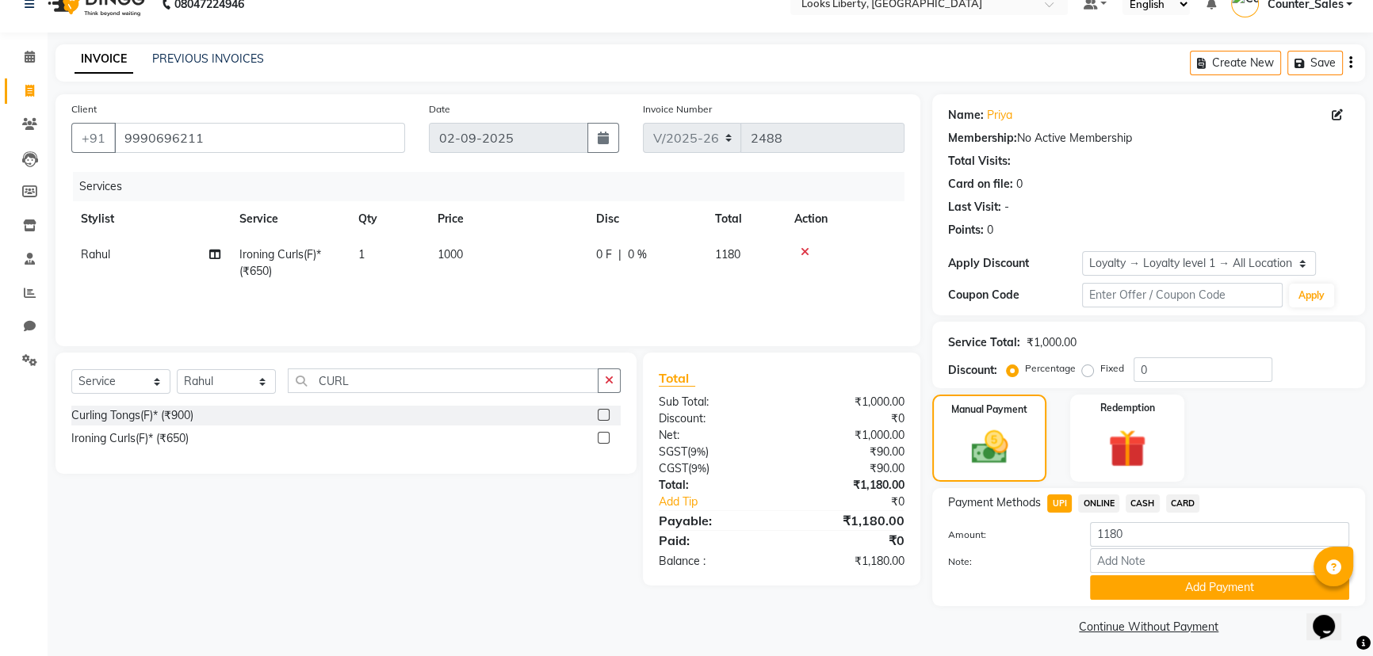
scroll to position [30, 0]
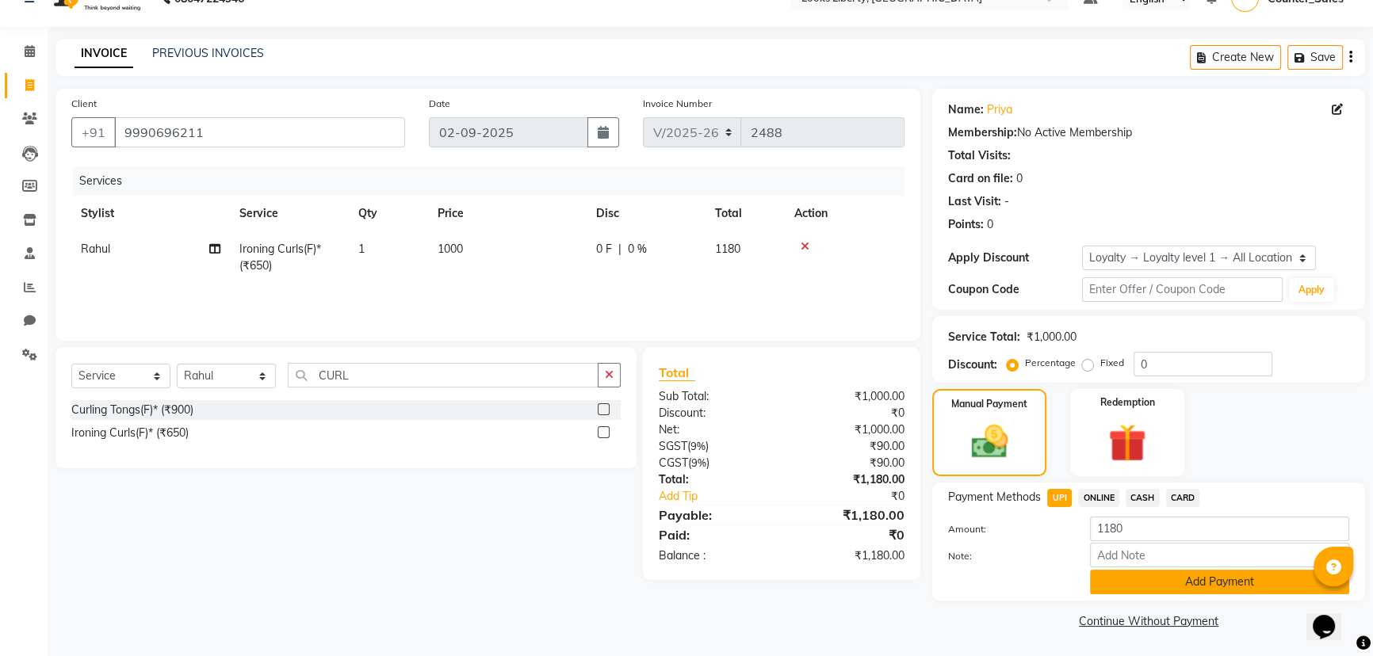
click at [1224, 580] on button "Add Payment" at bounding box center [1219, 582] width 259 height 25
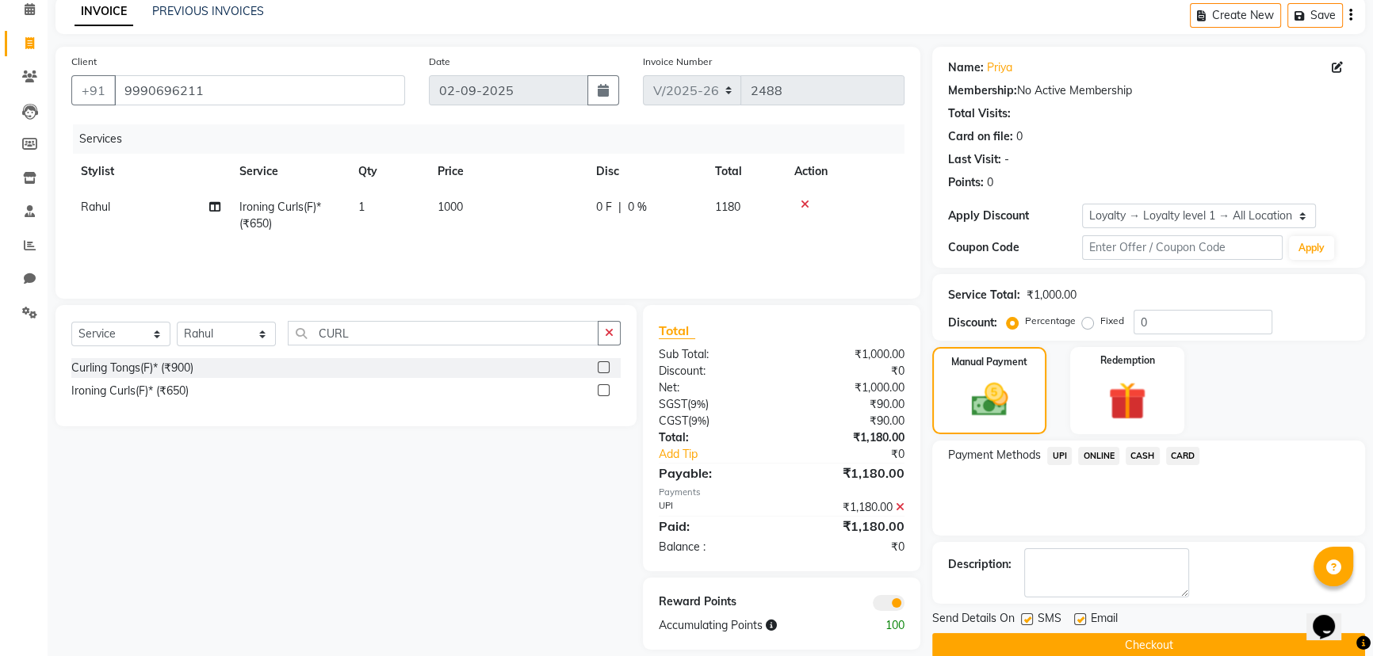
scroll to position [96, 0]
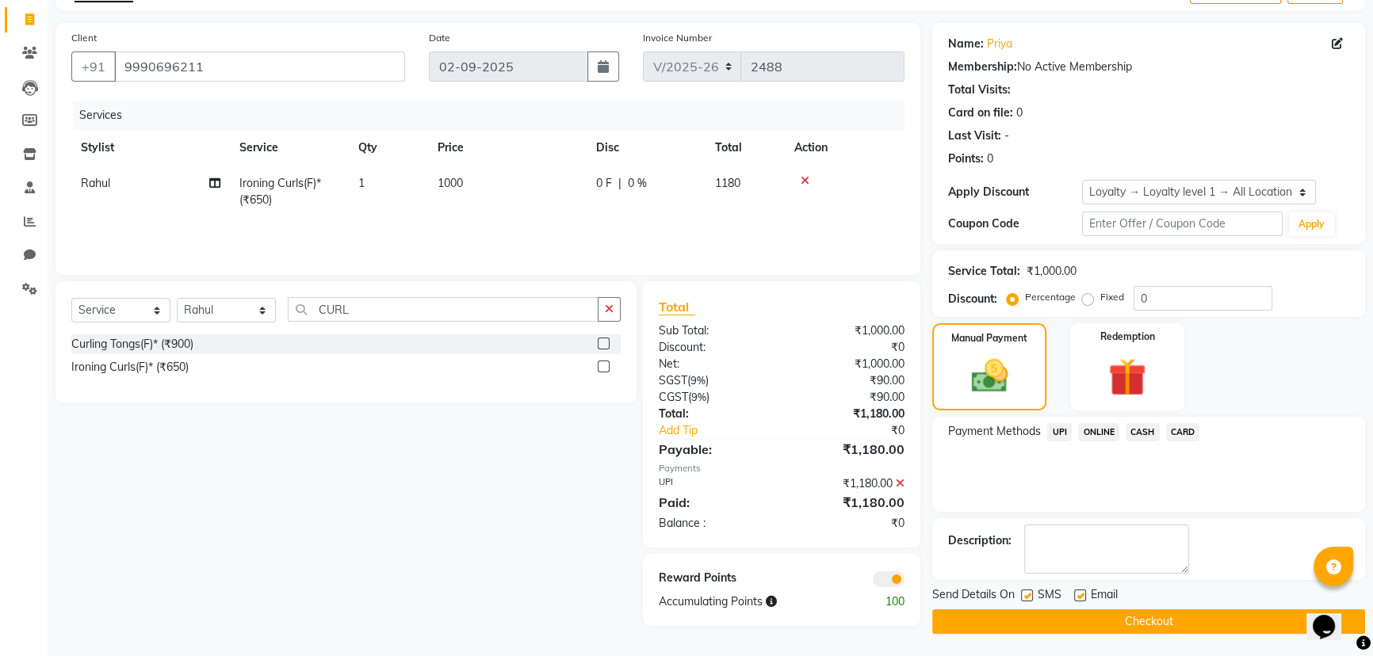
click at [1213, 620] on button "Checkout" at bounding box center [1148, 622] width 433 height 25
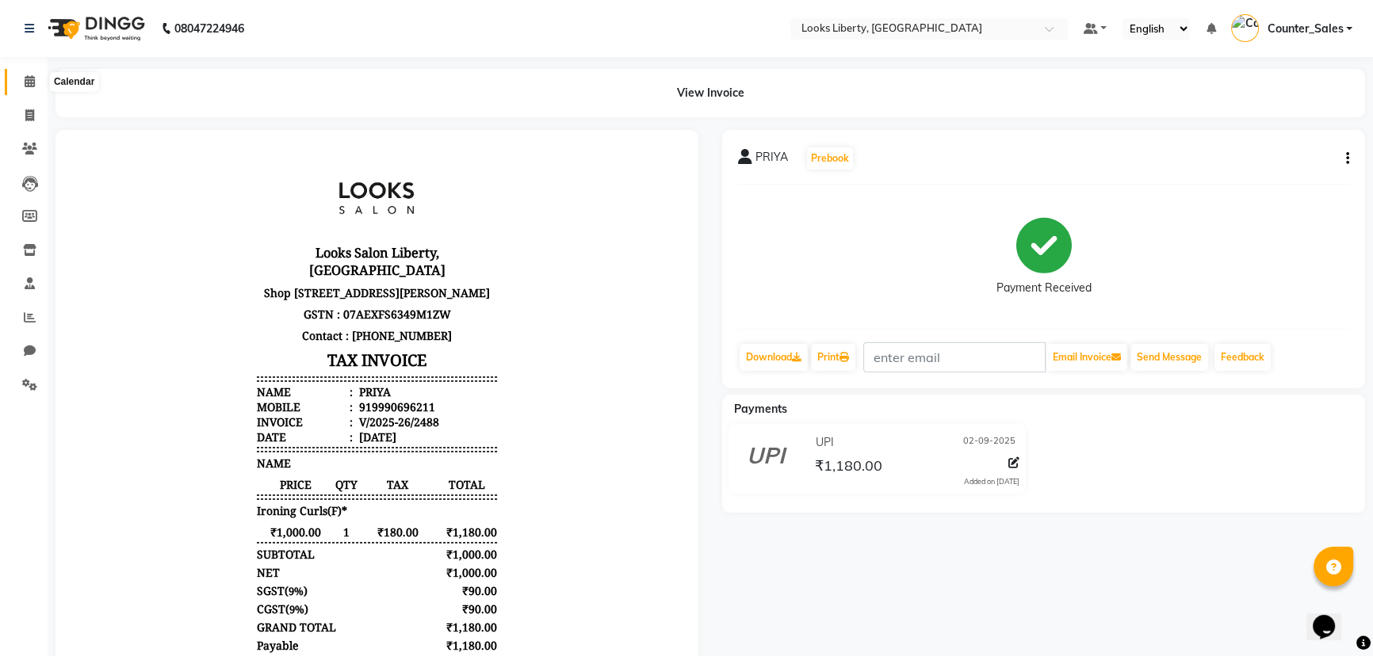
click at [33, 77] on icon at bounding box center [30, 81] width 10 height 12
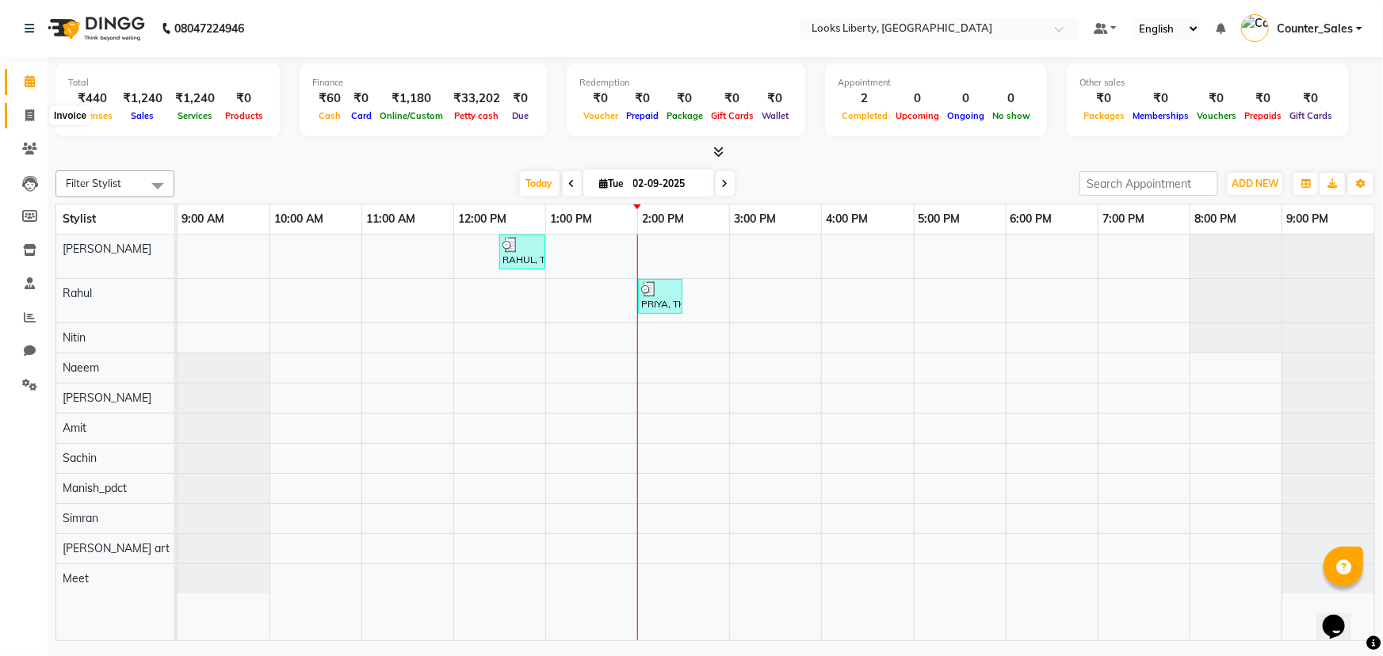
click at [25, 117] on icon at bounding box center [29, 115] width 9 height 12
select select "service"
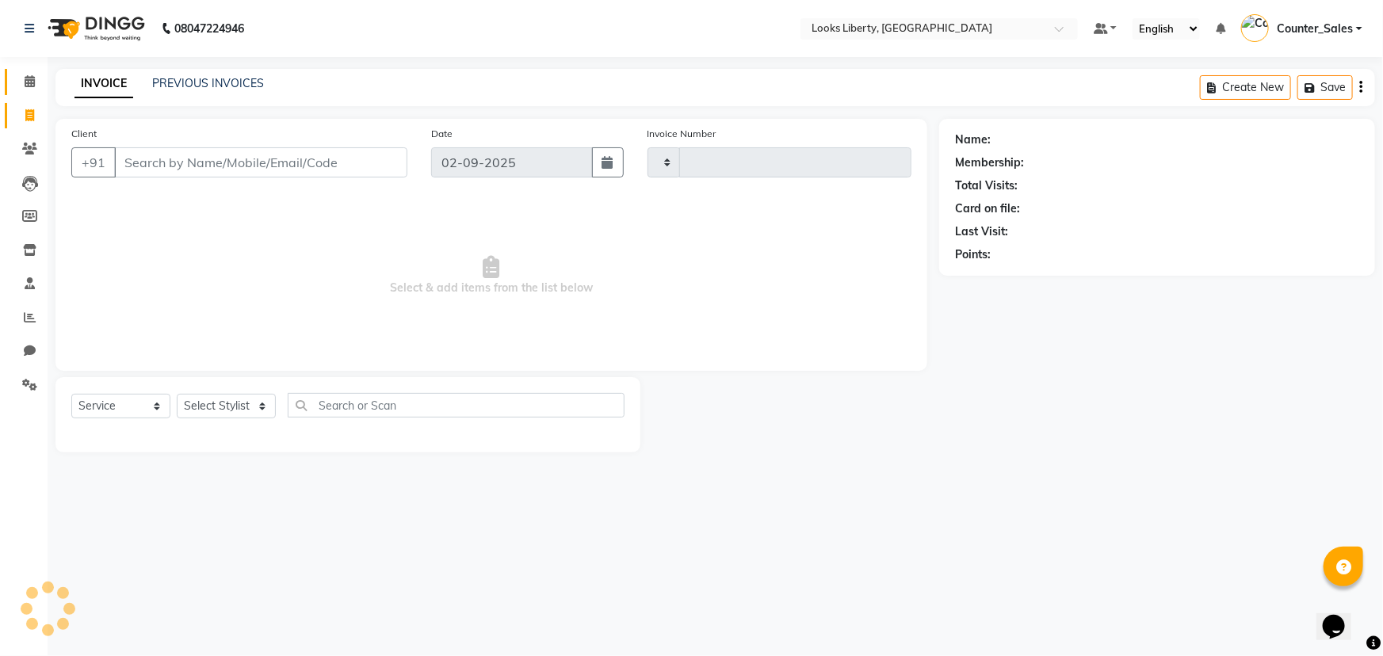
type input "2489"
select select "4321"
click at [188, 174] on input "Client" at bounding box center [260, 162] width 293 height 30
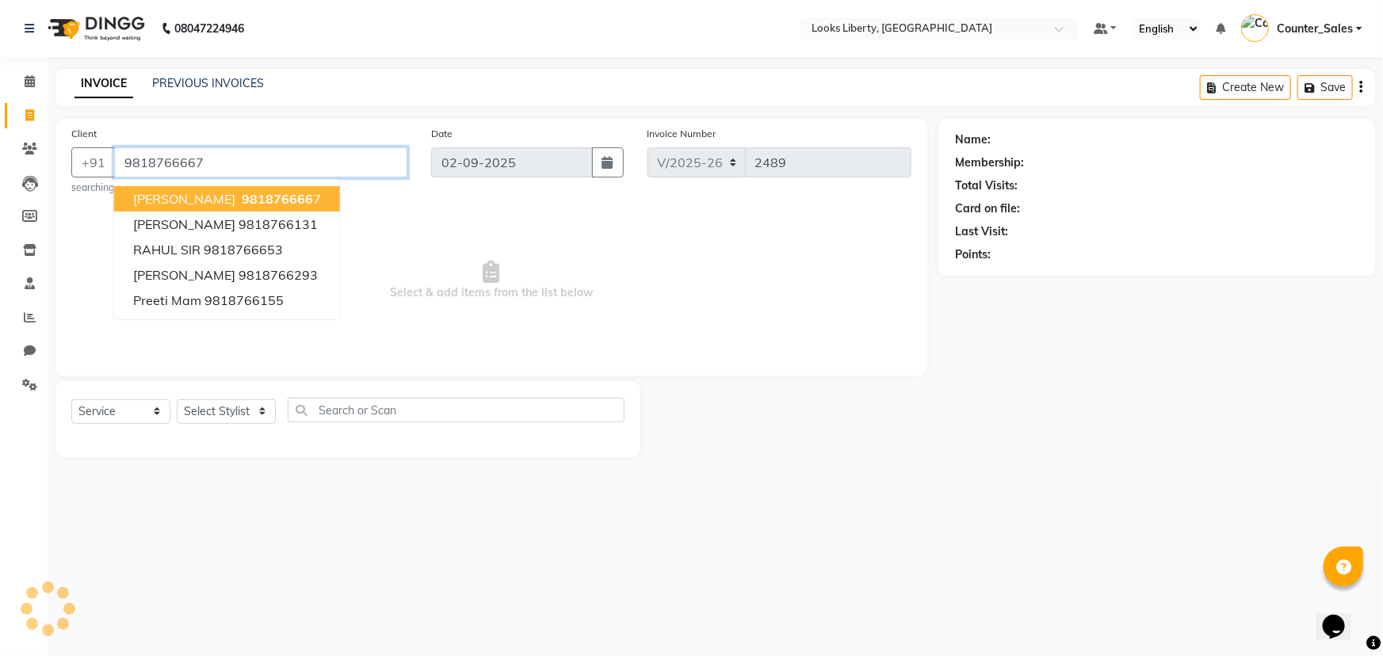
type input "9818766667"
select select "1: Object"
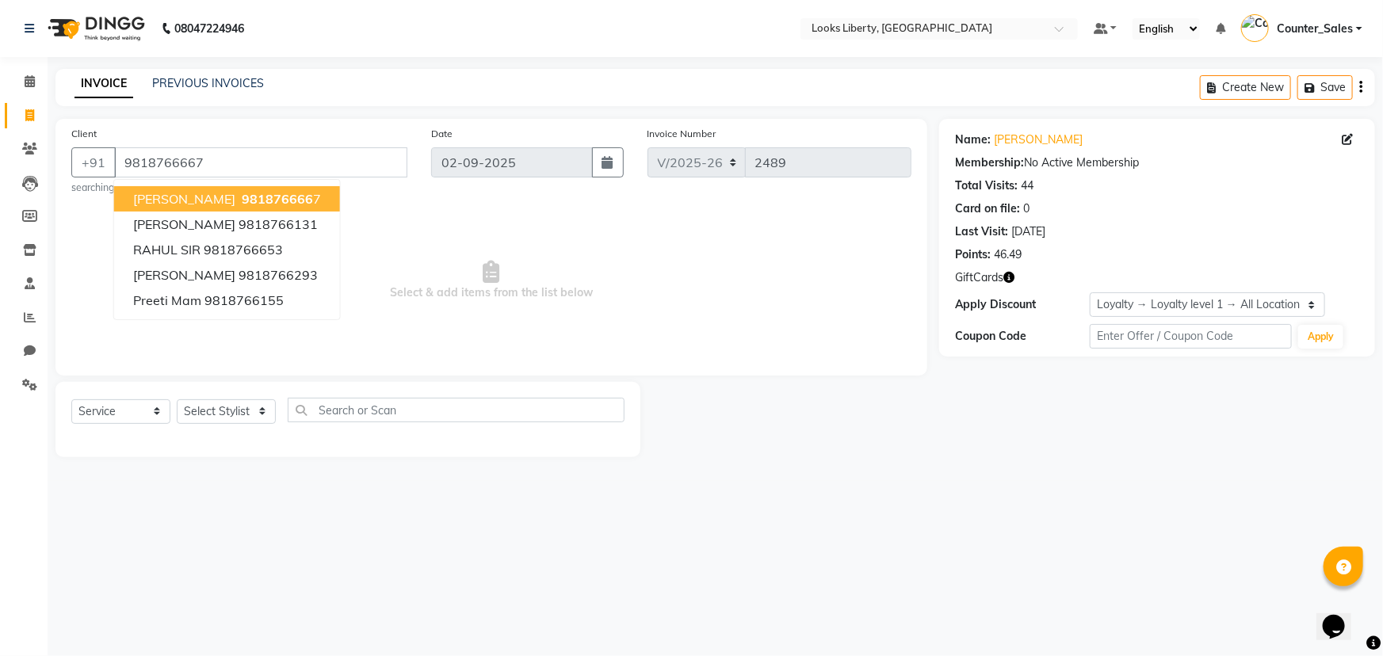
click at [469, 231] on span "Select & add items from the list below" at bounding box center [491, 280] width 840 height 159
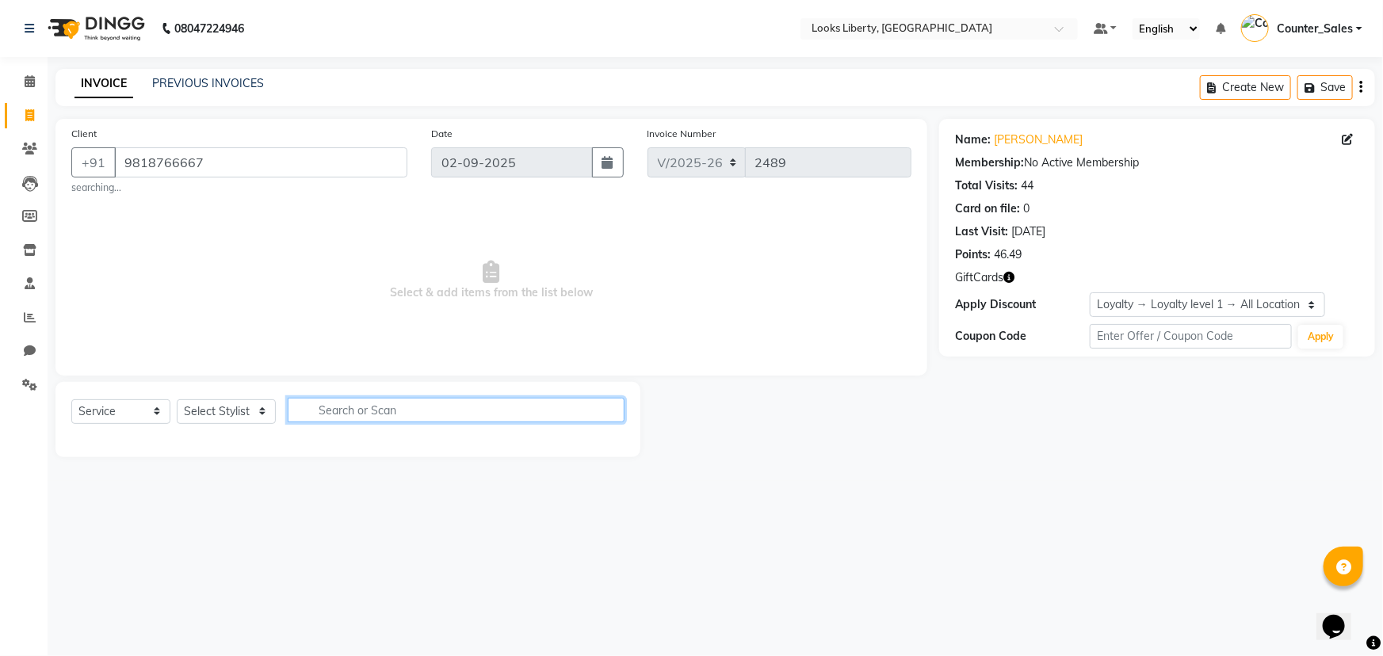
click at [423, 421] on input "text" at bounding box center [456, 410] width 337 height 25
click at [207, 405] on select "Select Stylist Aijaz Amit Anjali_nail art Counter_Sales Manish_pdct Meet Naeem …" at bounding box center [226, 412] width 99 height 25
select select "23424"
click at [177, 400] on select "Select Stylist Aijaz Amit Anjali_nail art Counter_Sales Manish_pdct Meet Naeem …" at bounding box center [226, 412] width 99 height 25
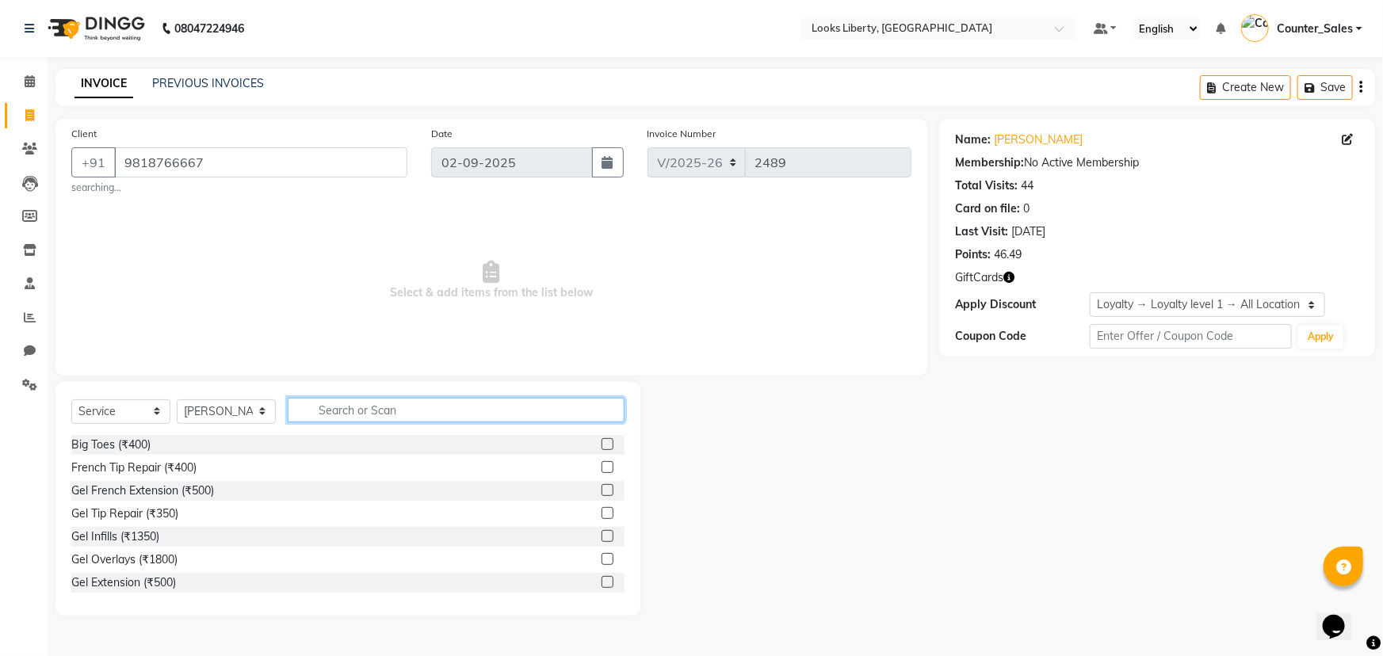
click at [337, 411] on input "text" at bounding box center [456, 410] width 337 height 25
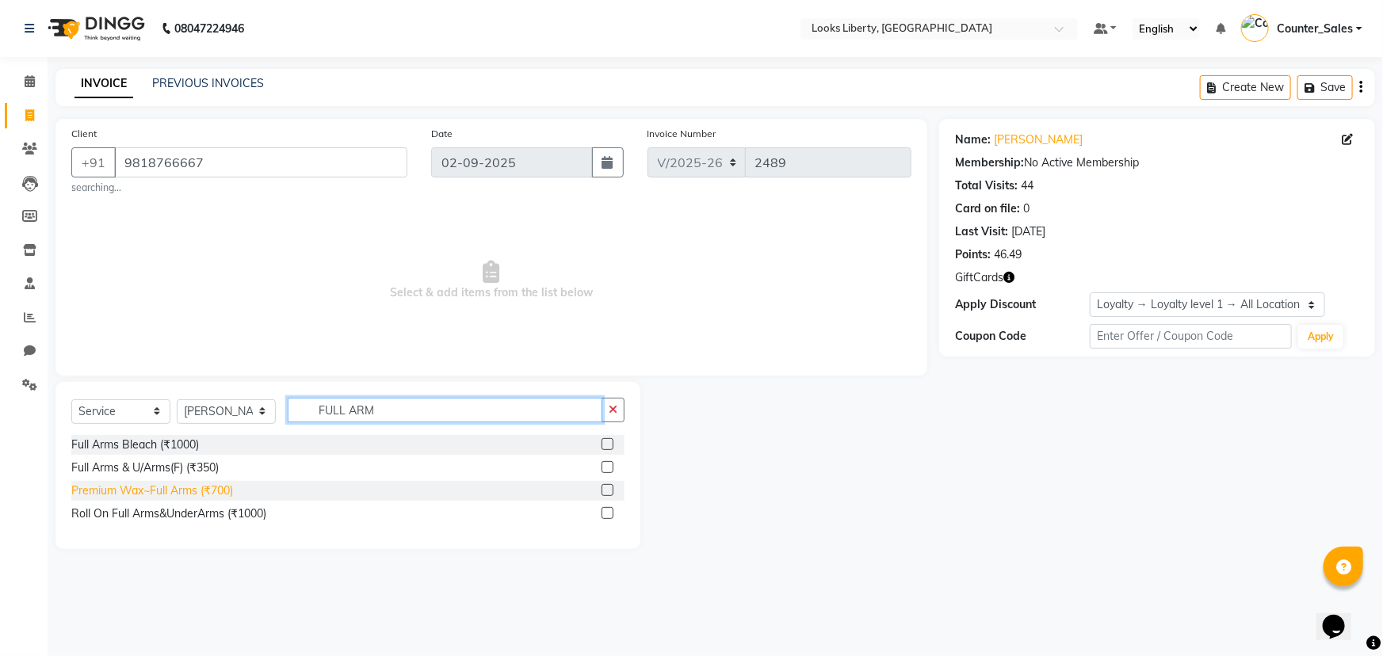
type input "FULL ARM"
click at [142, 491] on div "Premium Wax~Full Arms (₹700)" at bounding box center [152, 491] width 162 height 17
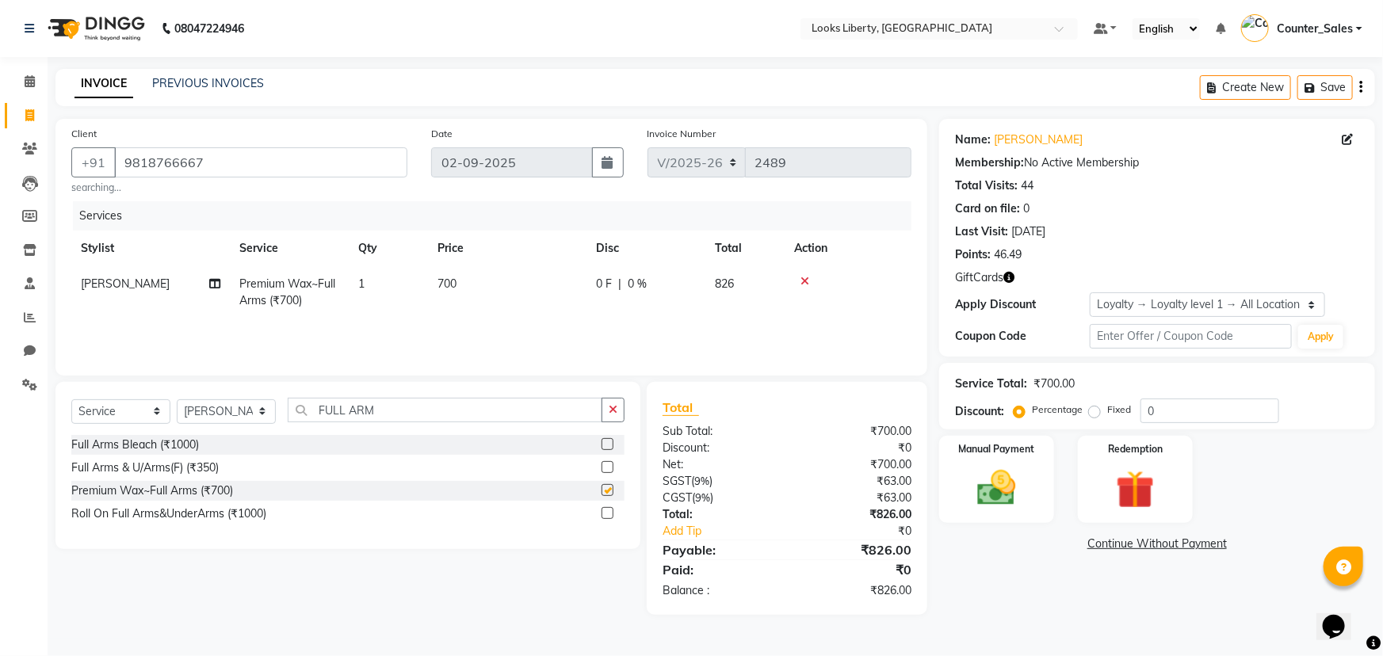
checkbox input "false"
click at [387, 411] on input "FULL ARM" at bounding box center [445, 410] width 315 height 25
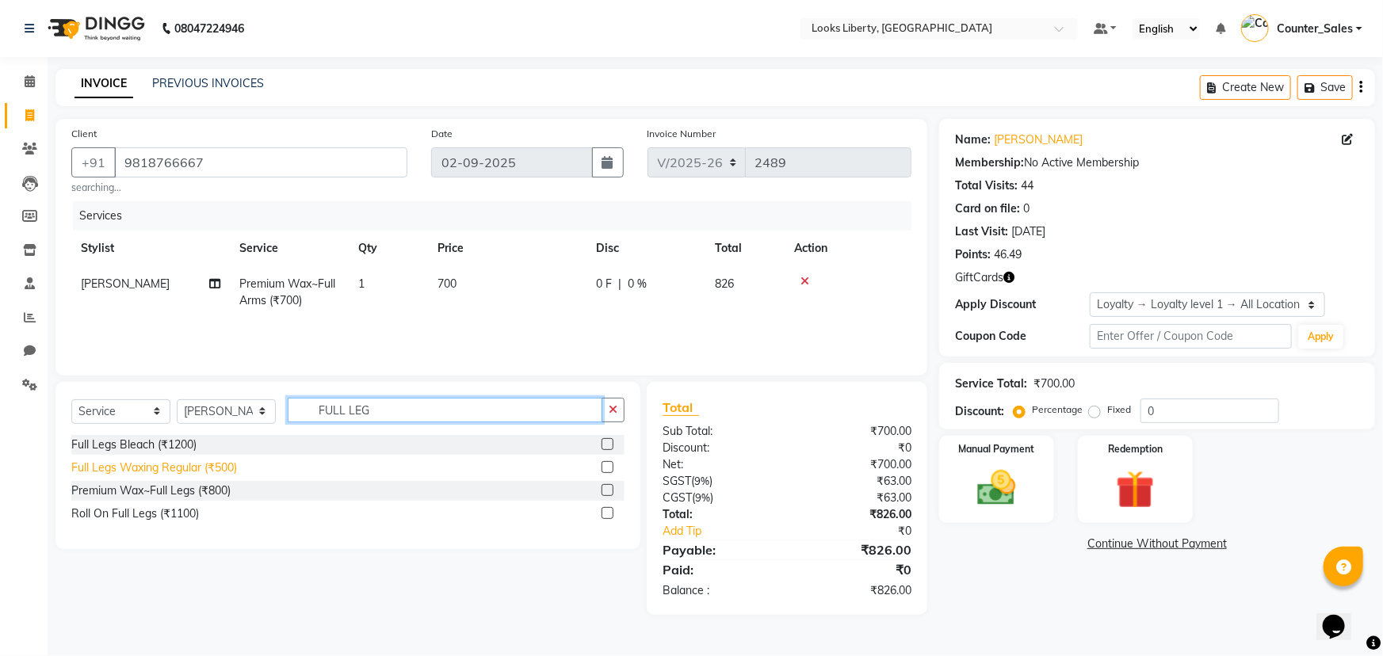
type input "FULL LEG"
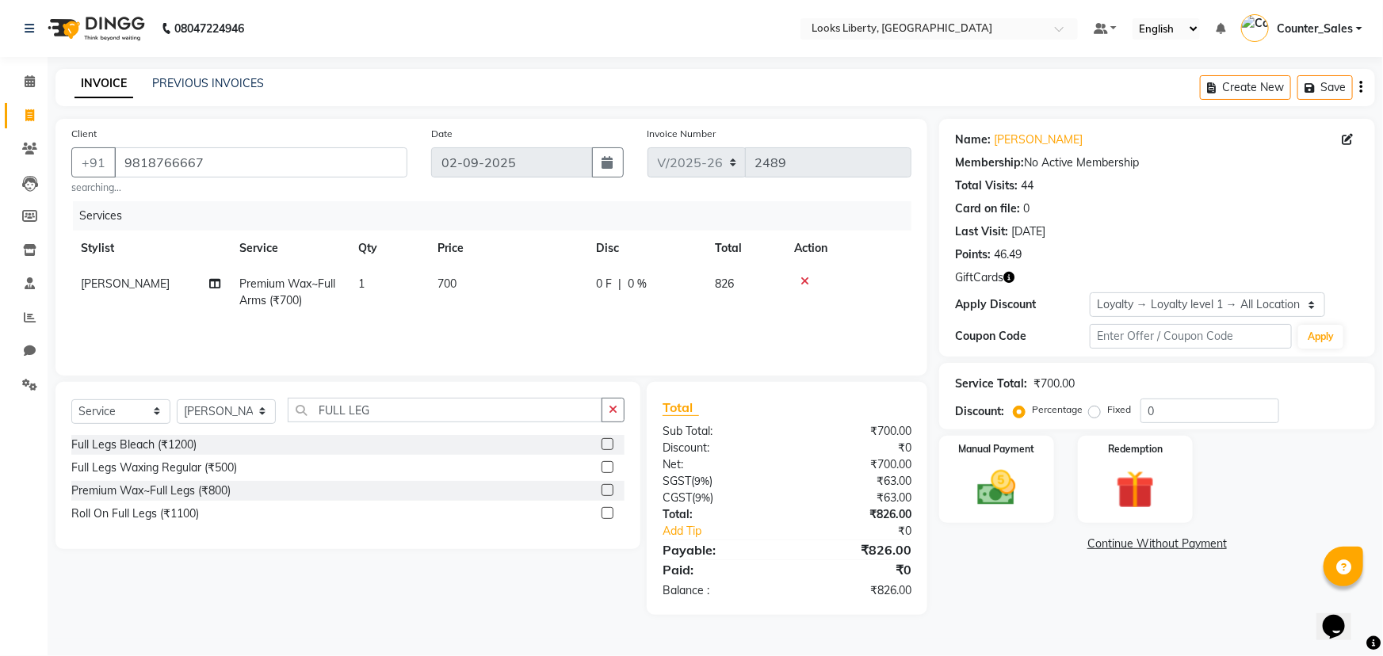
drag, startPoint x: 131, startPoint y: 465, endPoint x: 162, endPoint y: 452, distance: 33.7
click at [132, 465] on div "Full Legs Waxing Regular (₹500)" at bounding box center [154, 468] width 166 height 17
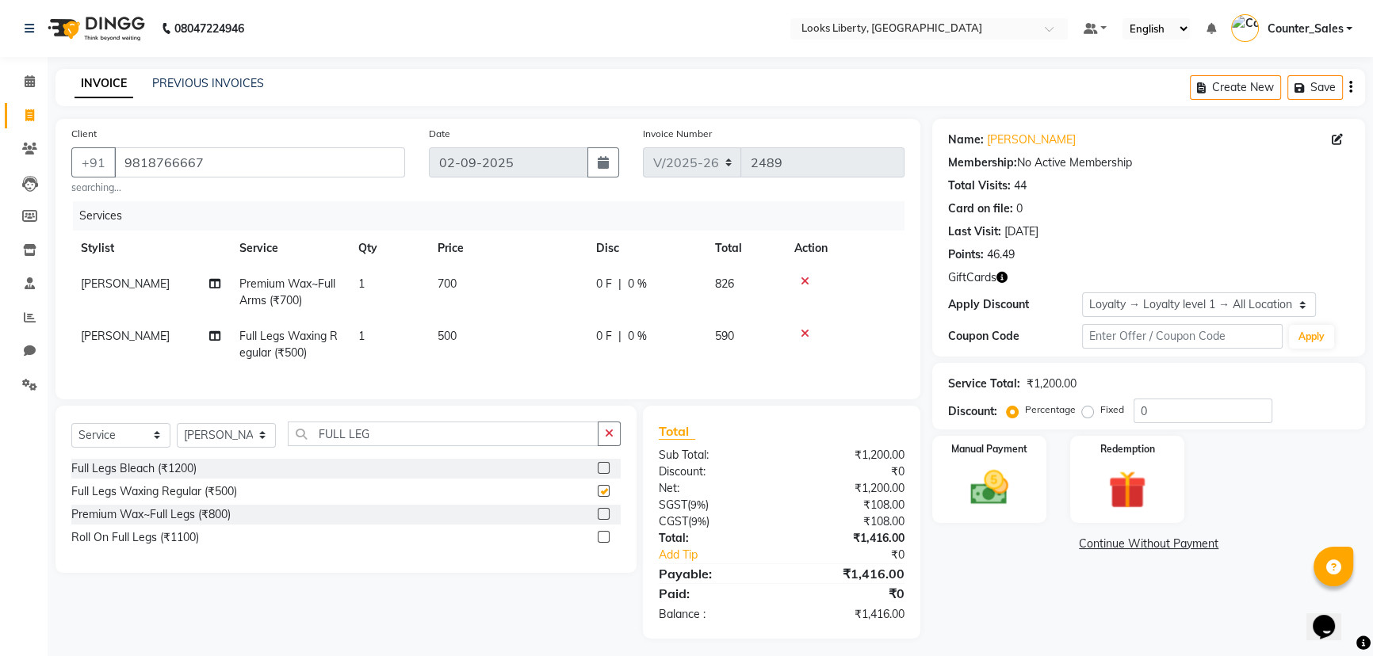
checkbox input "false"
click at [514, 332] on td "500" at bounding box center [507, 345] width 159 height 52
select select "23424"
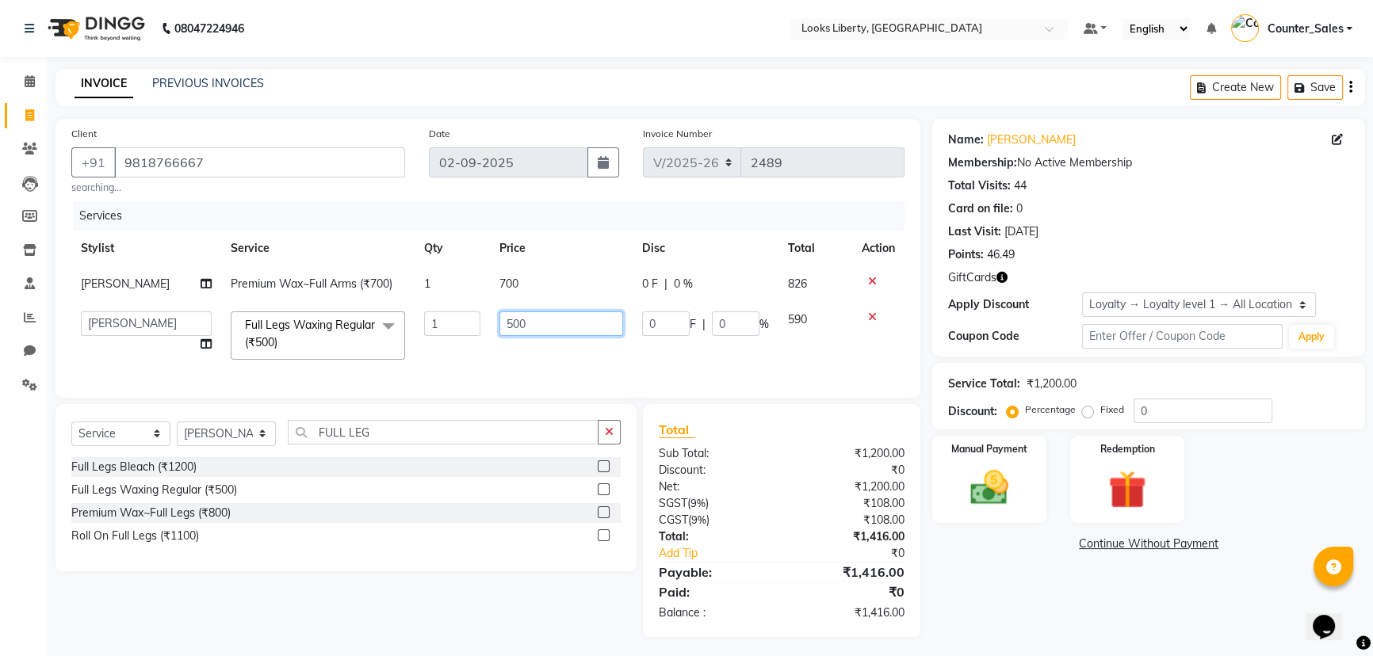
click at [524, 325] on input "500" at bounding box center [561, 324] width 124 height 25
type input "5"
type input "800"
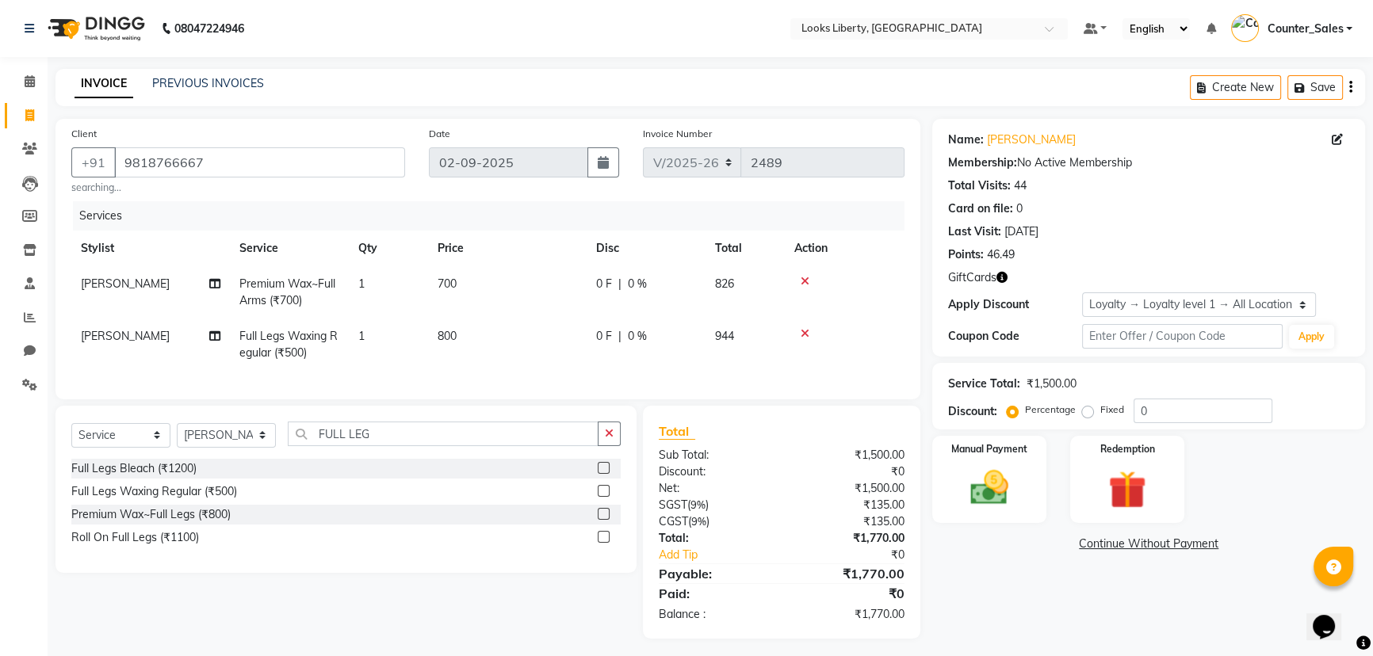
click at [464, 355] on tr "Neetu Arya Full Legs Waxing Regular (₹500) 1 800 0 F | 0 % 944" at bounding box center [487, 345] width 833 height 52
click at [602, 446] on button "button" at bounding box center [609, 434] width 23 height 25
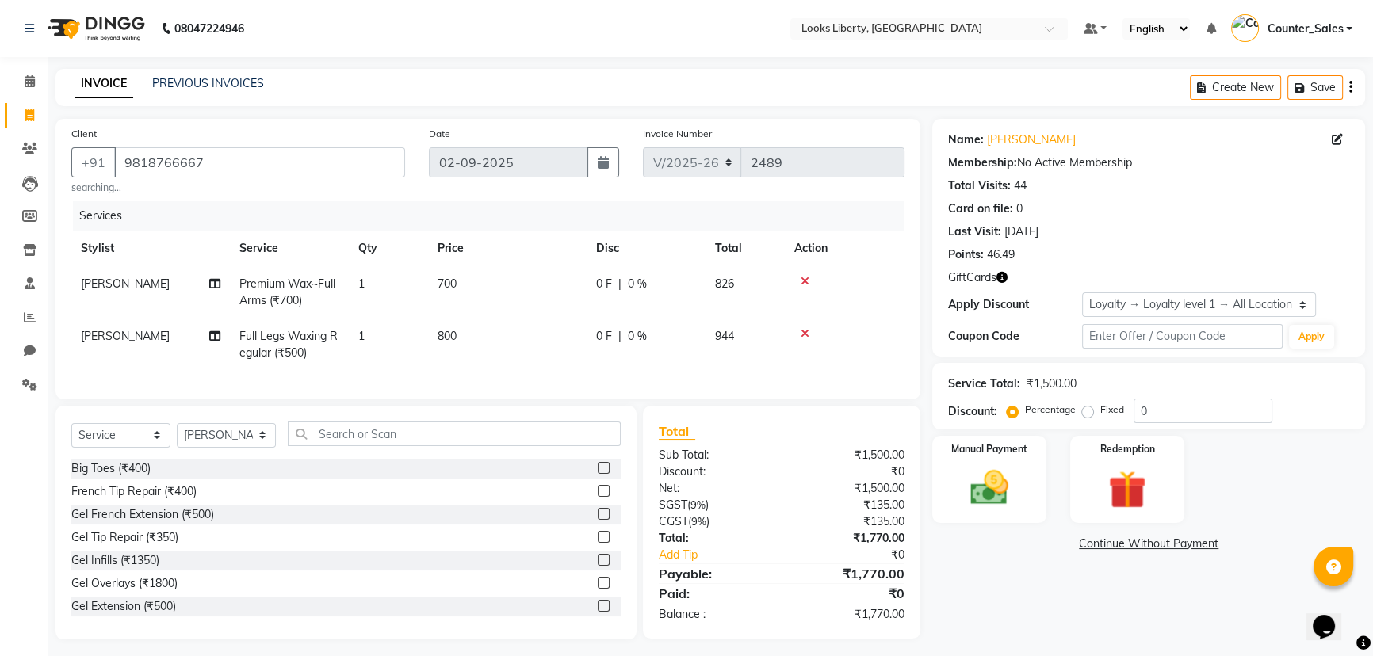
click at [504, 337] on td "800" at bounding box center [507, 345] width 159 height 52
select select "23424"
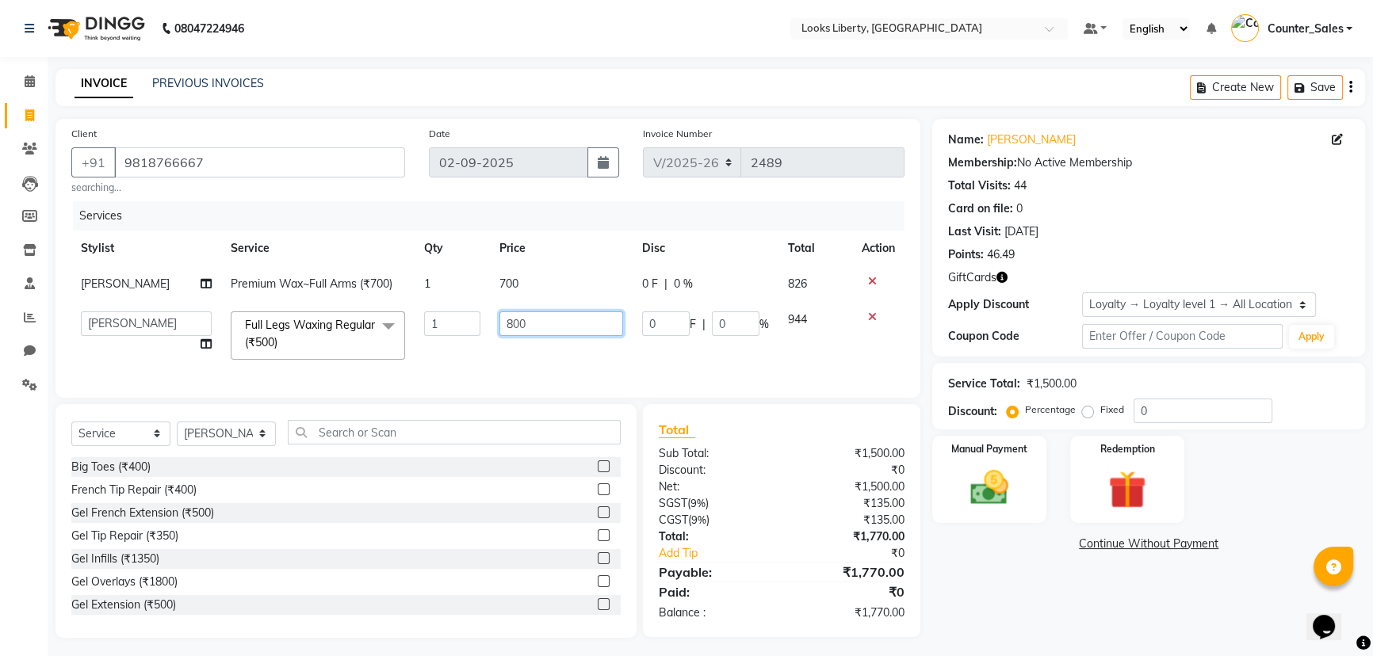
click at [560, 319] on input "800" at bounding box center [561, 324] width 124 height 25
type input "8"
type input "600"
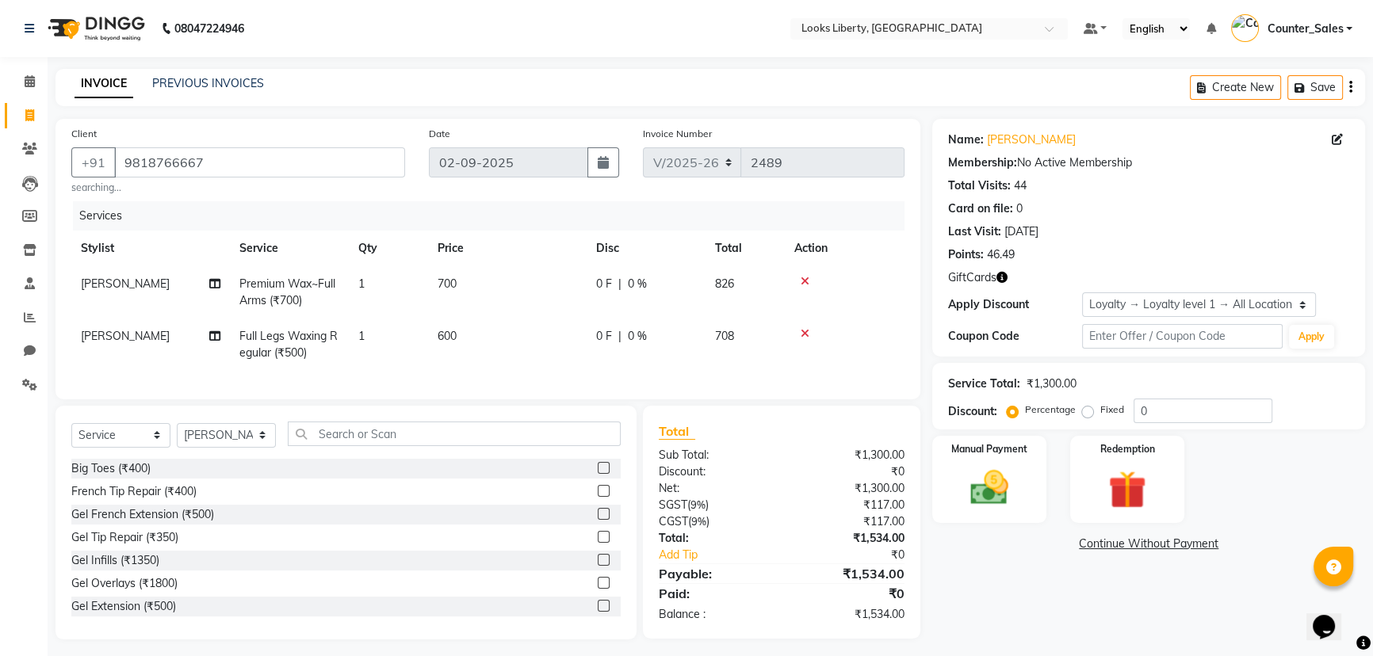
click at [557, 372] on div "Services Stylist Service Qty Price Disc Total Action Neetu Arya Premium Wax~Ful…" at bounding box center [487, 292] width 833 height 182
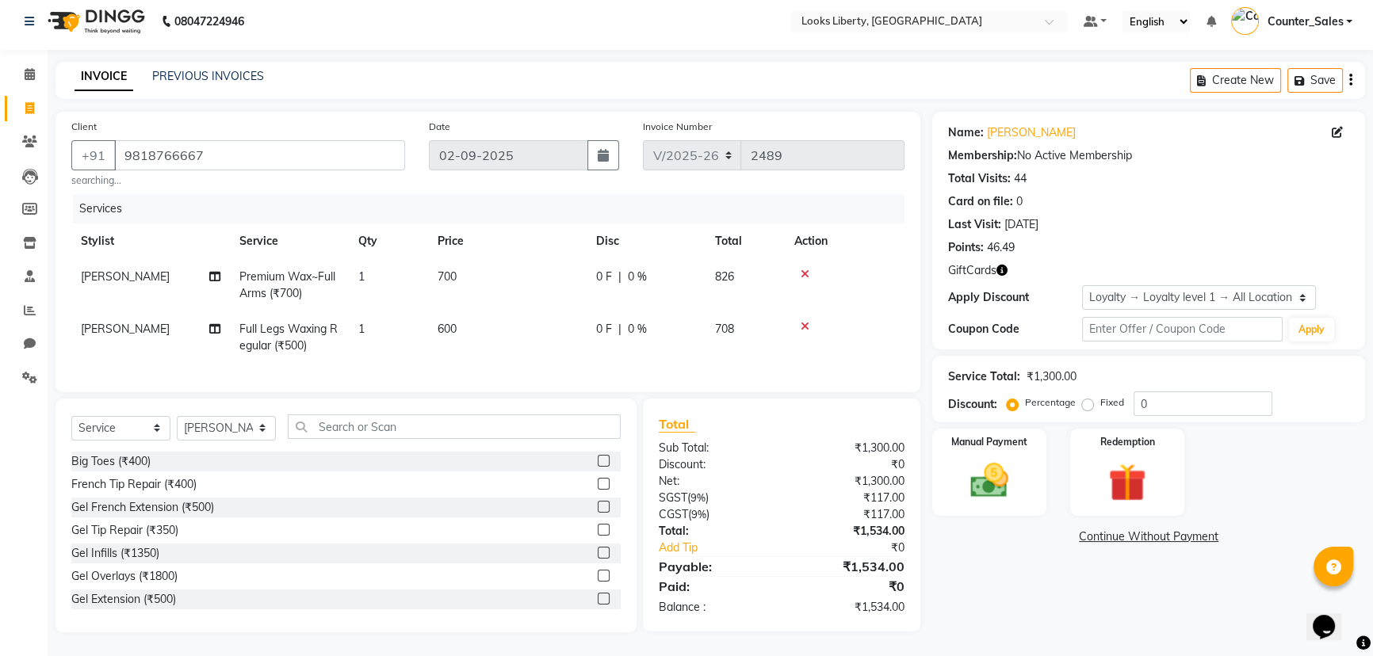
scroll to position [18, 0]
click at [436, 440] on div "Select Service Product Membership Package Voucher Prepaid Gift Card Select Styl…" at bounding box center [345, 433] width 549 height 37
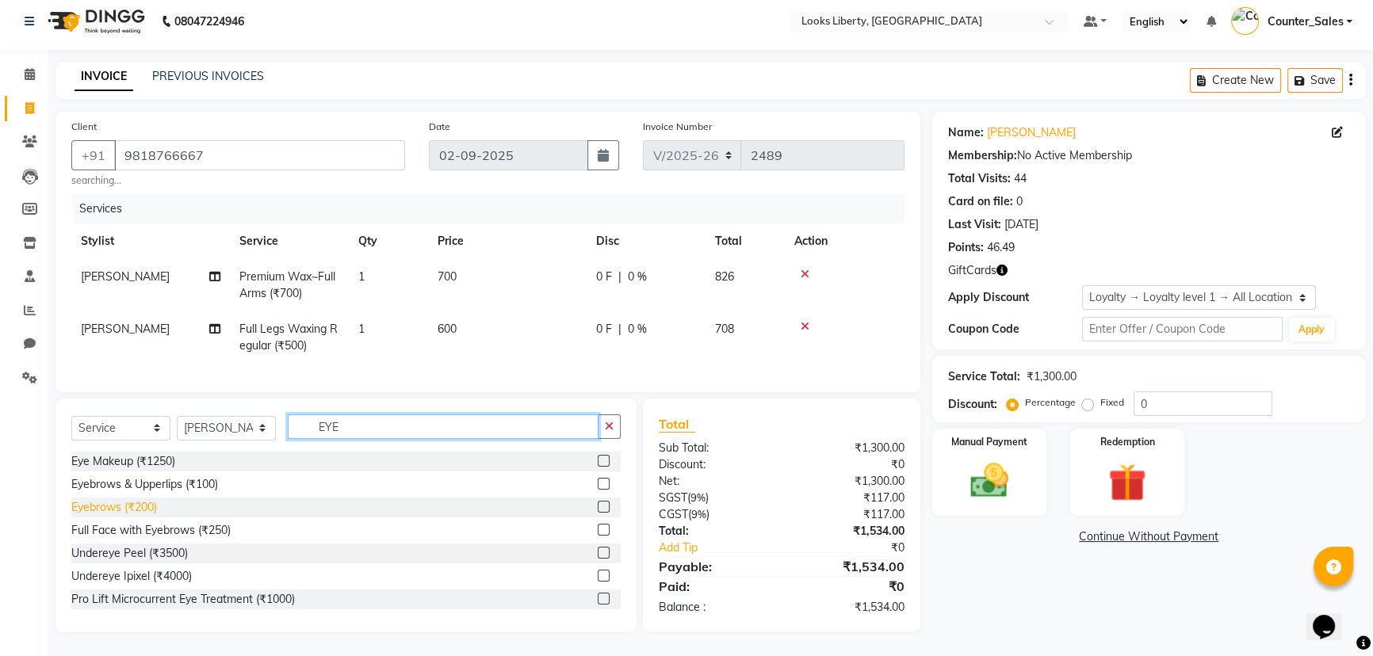
type input "EYE"
click at [129, 503] on div "Eyebrows (₹200)" at bounding box center [114, 507] width 86 height 17
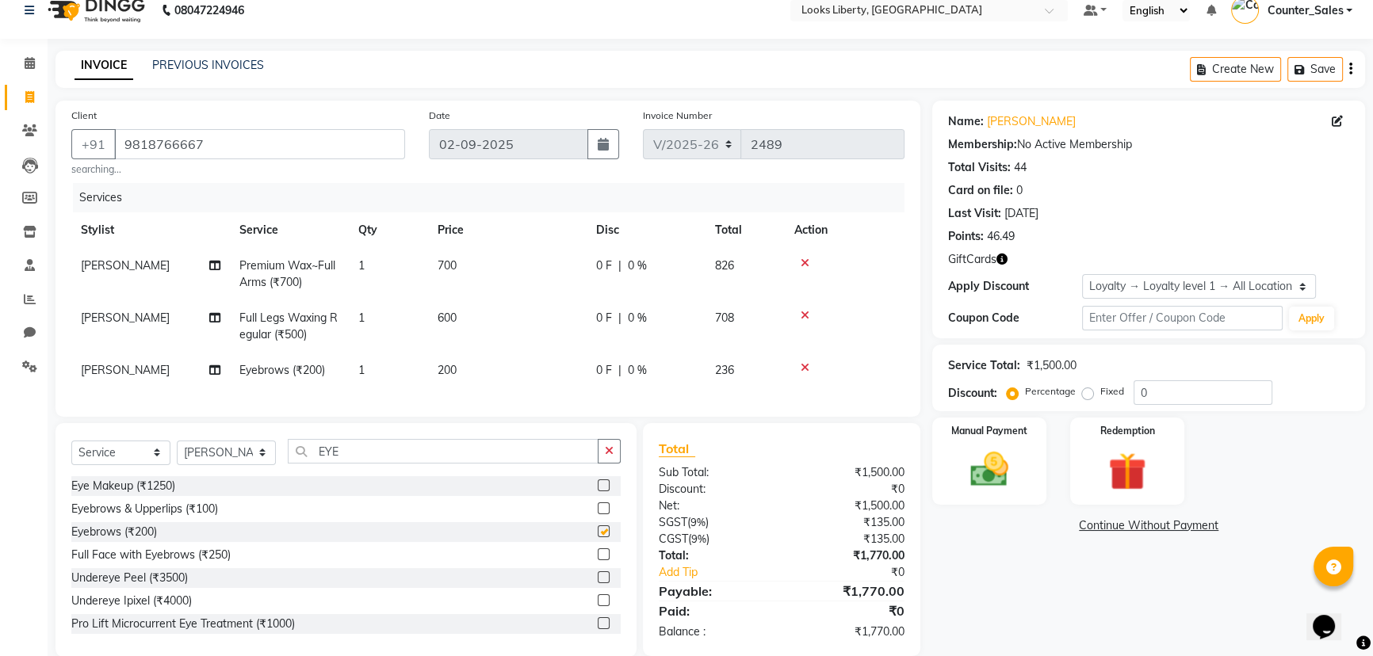
checkbox input "false"
click at [539, 371] on td "200" at bounding box center [507, 371] width 159 height 36
select select "23424"
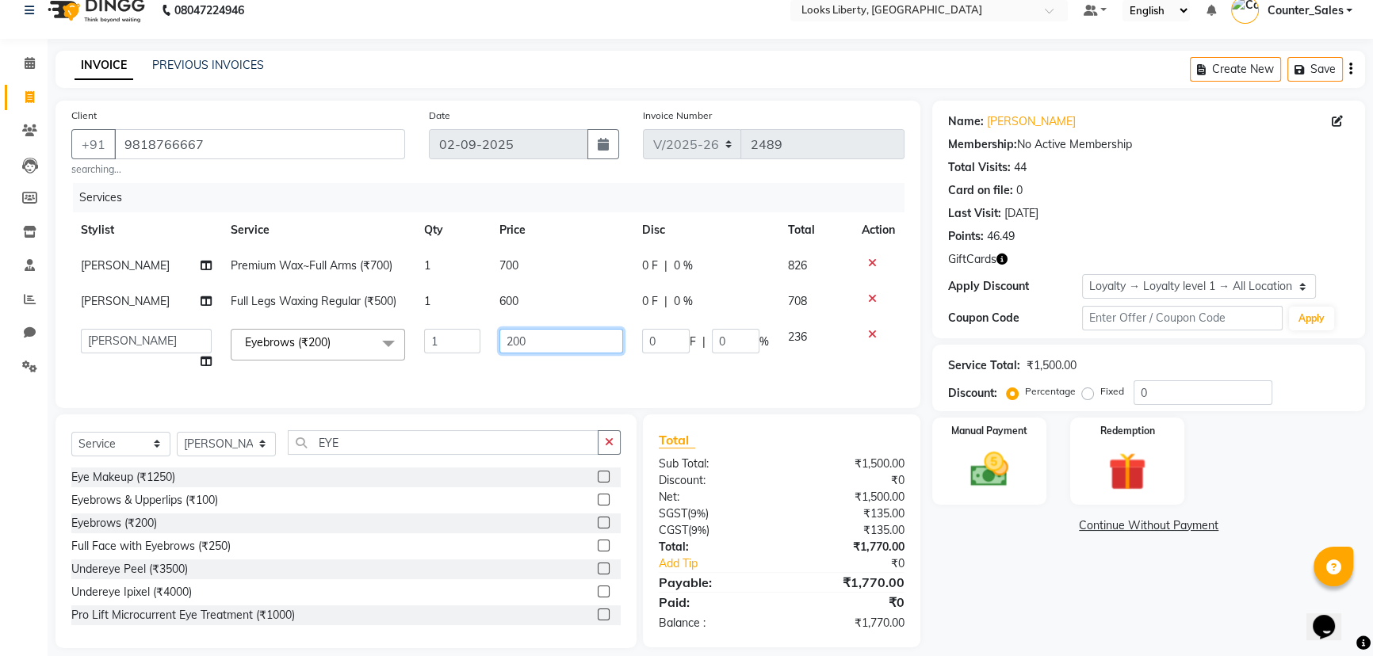
click at [558, 340] on input "200" at bounding box center [561, 341] width 124 height 25
type input "2"
type input "51"
drag, startPoint x: 492, startPoint y: 375, endPoint x: 487, endPoint y: 447, distance: 72.4
click at [492, 380] on td "51" at bounding box center [561, 349] width 143 height 60
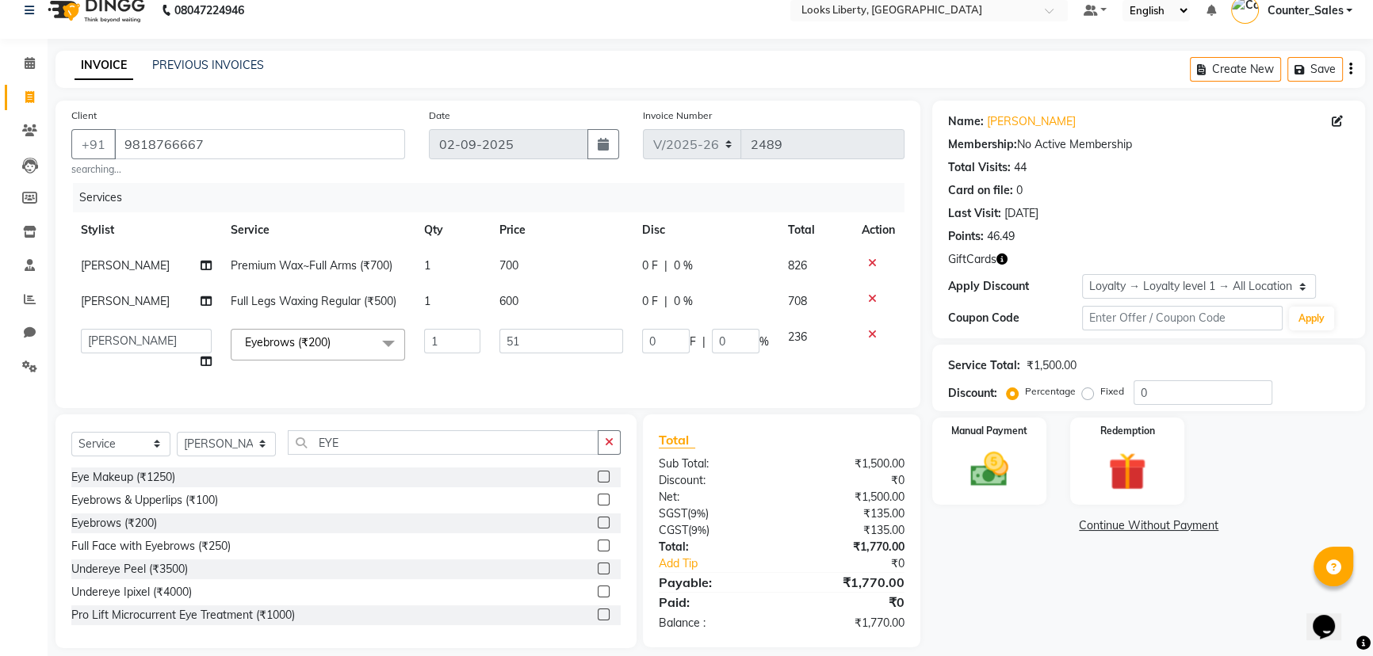
select select "23424"
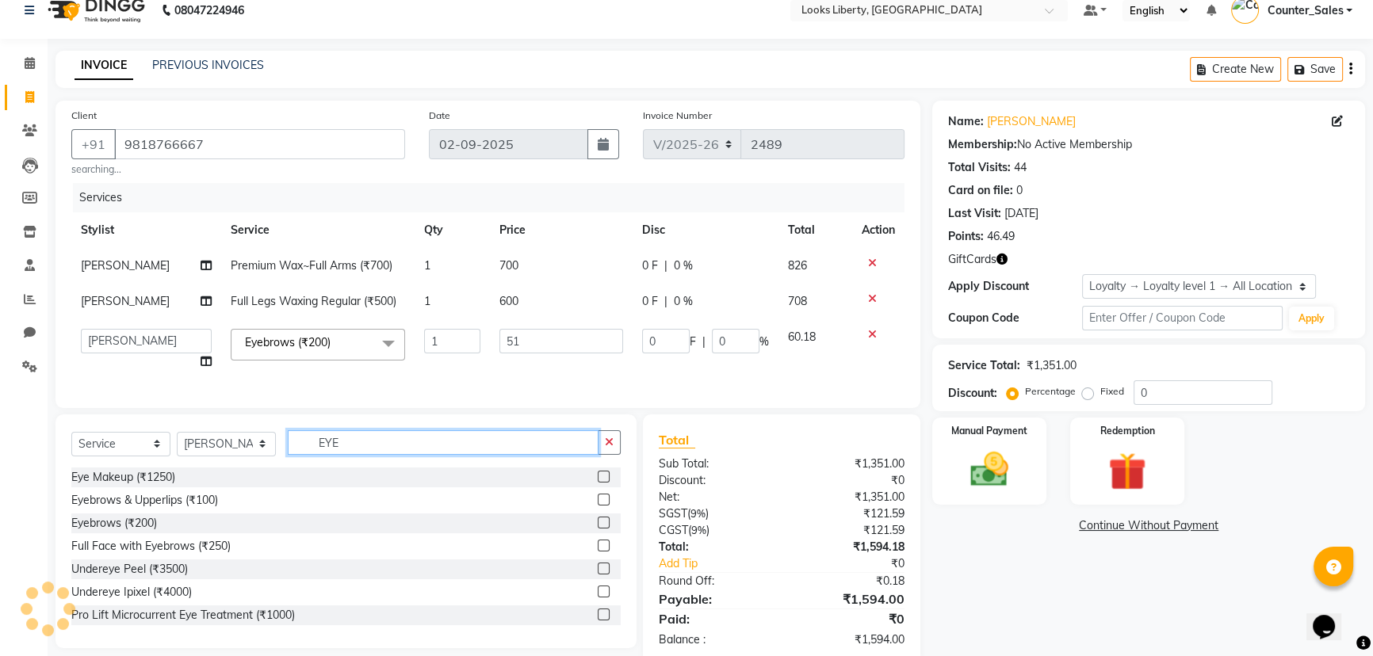
click at [486, 455] on input "EYE" at bounding box center [443, 442] width 311 height 25
type input "E"
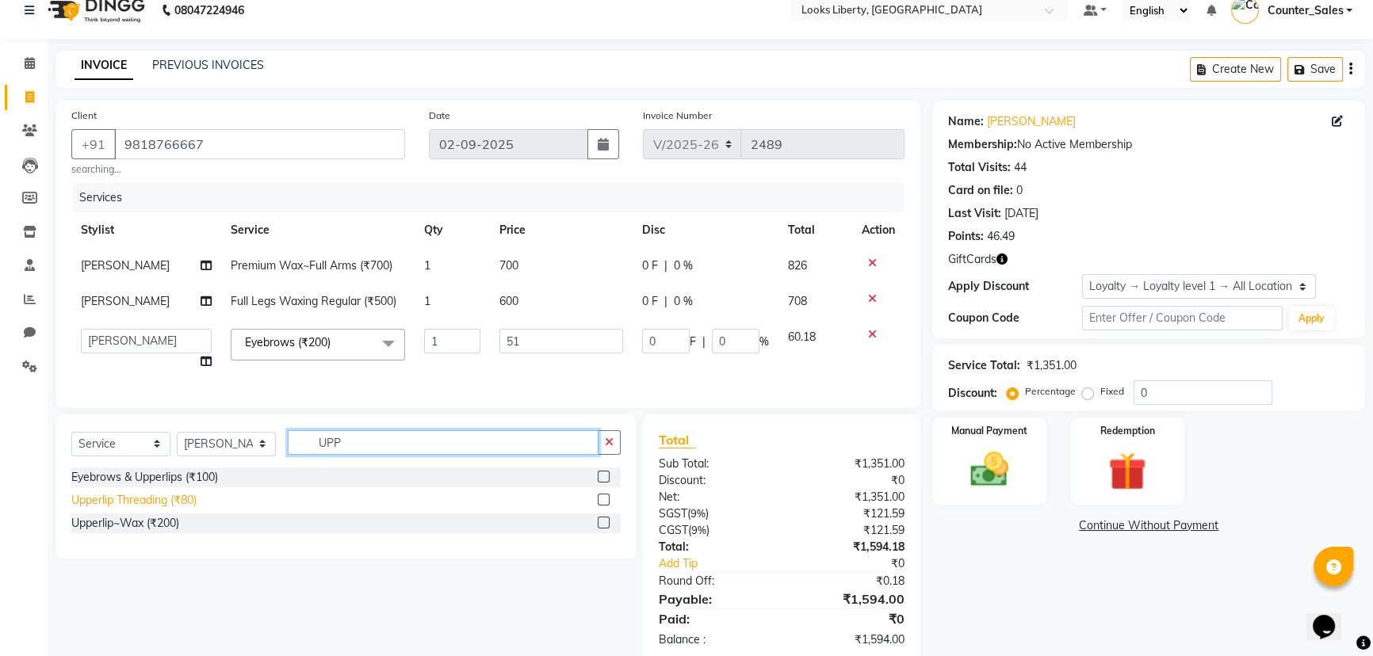
type input "UPP"
click at [98, 509] on div "Upperlip Threading (₹80)" at bounding box center [133, 500] width 125 height 17
checkbox input "false"
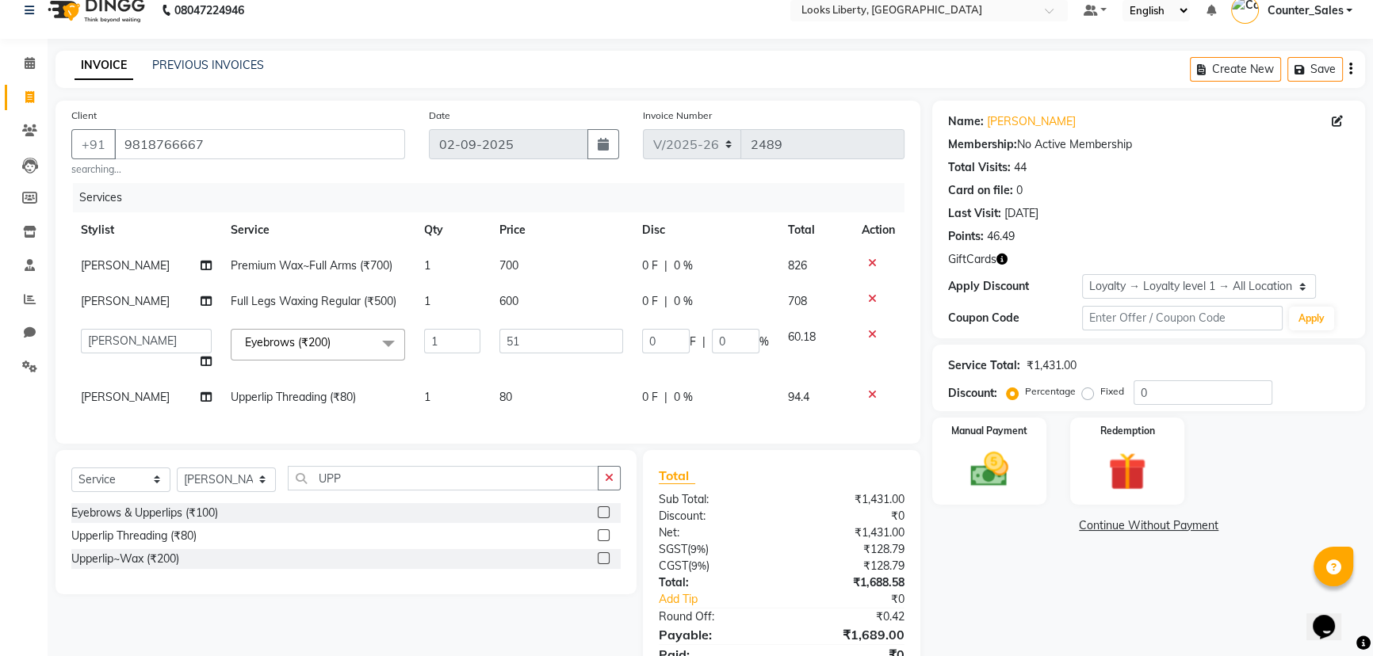
click at [558, 398] on td "80" at bounding box center [561, 398] width 143 height 36
select select "23424"
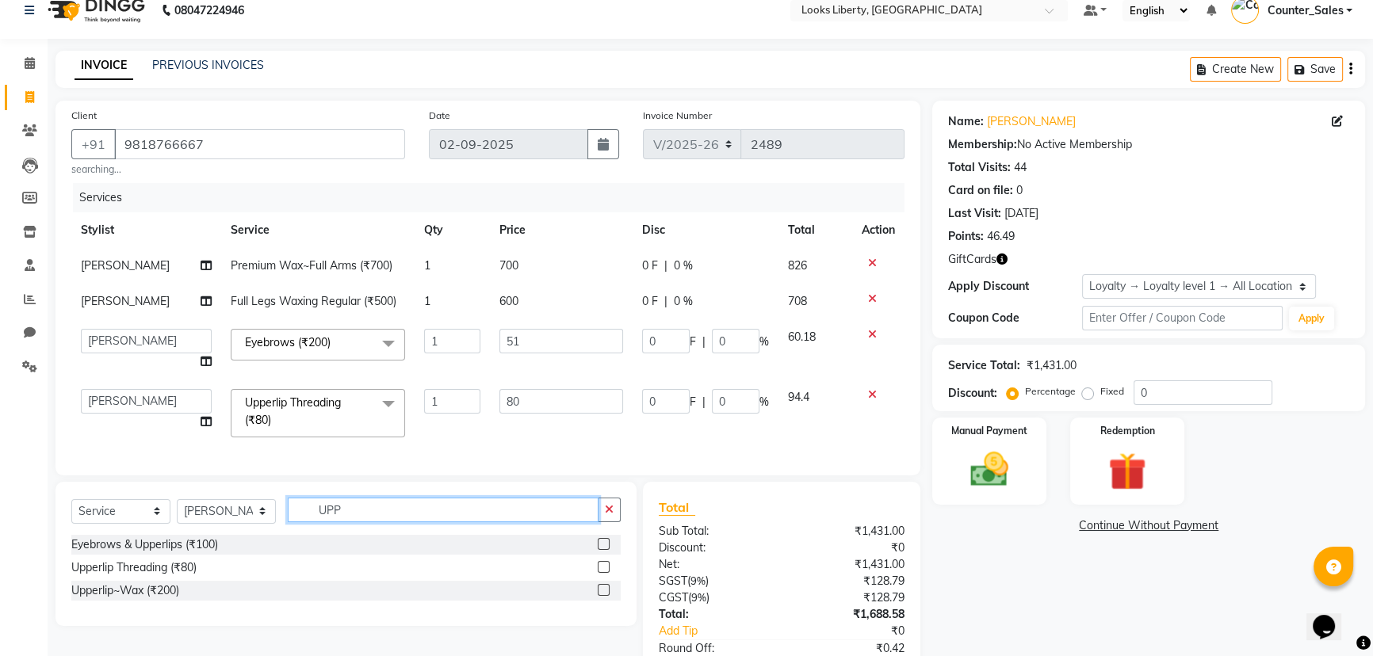
click at [404, 521] on input "UPP" at bounding box center [443, 510] width 311 height 25
click at [541, 398] on input "80" at bounding box center [561, 401] width 124 height 25
type input "8"
type input "200"
click at [604, 523] on div "Select Service Product Membership Package Voucher Prepaid Gift Card Select Styl…" at bounding box center [345, 554] width 581 height 144
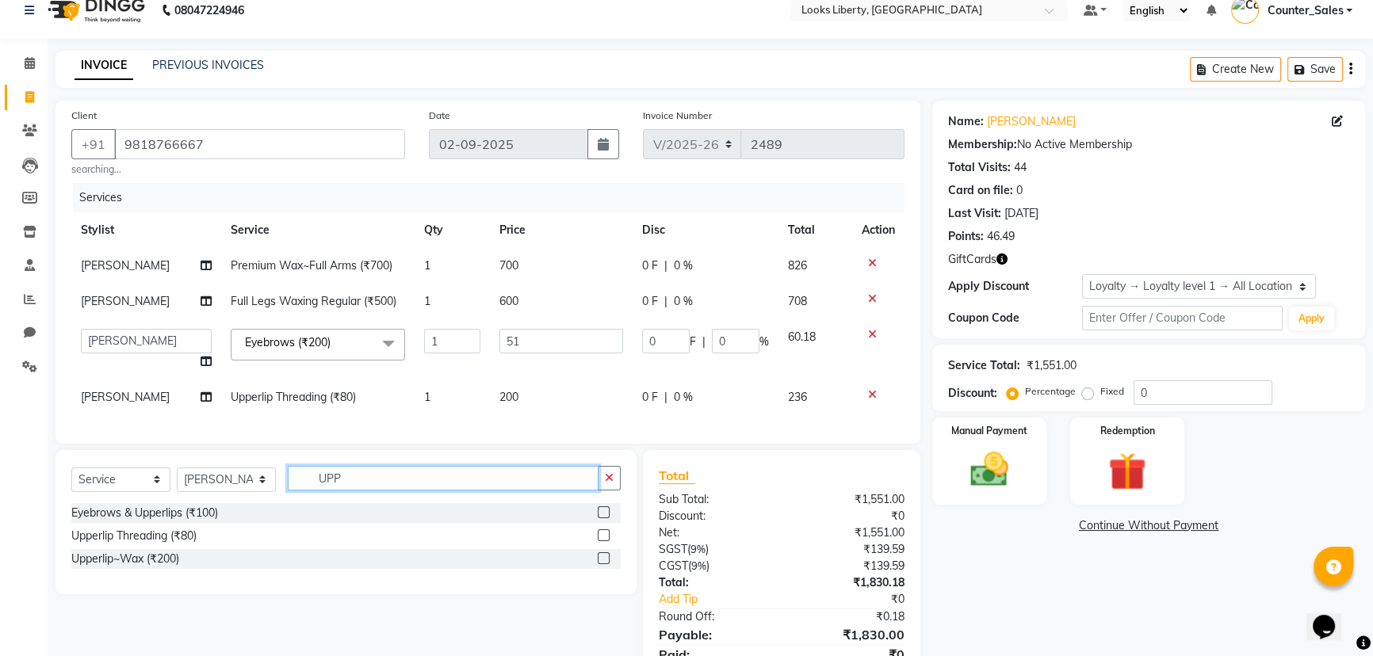
click at [461, 491] on input "UPP" at bounding box center [443, 478] width 311 height 25
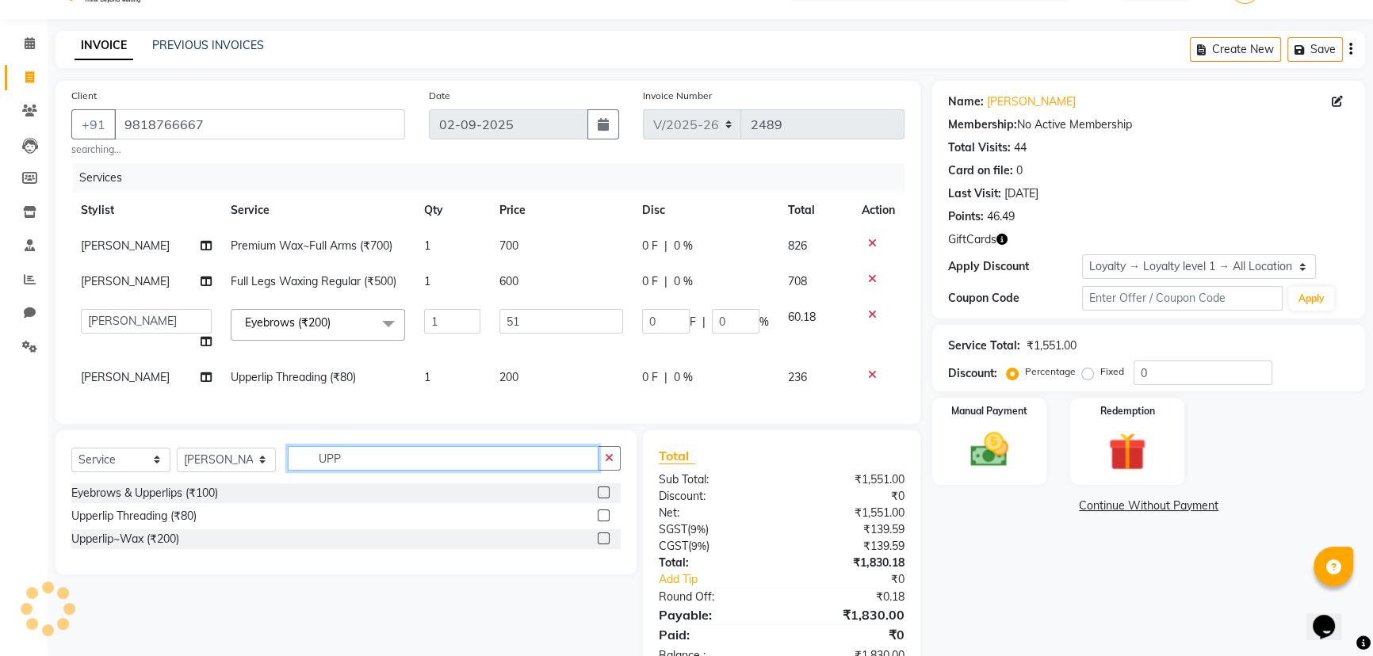
scroll to position [71, 0]
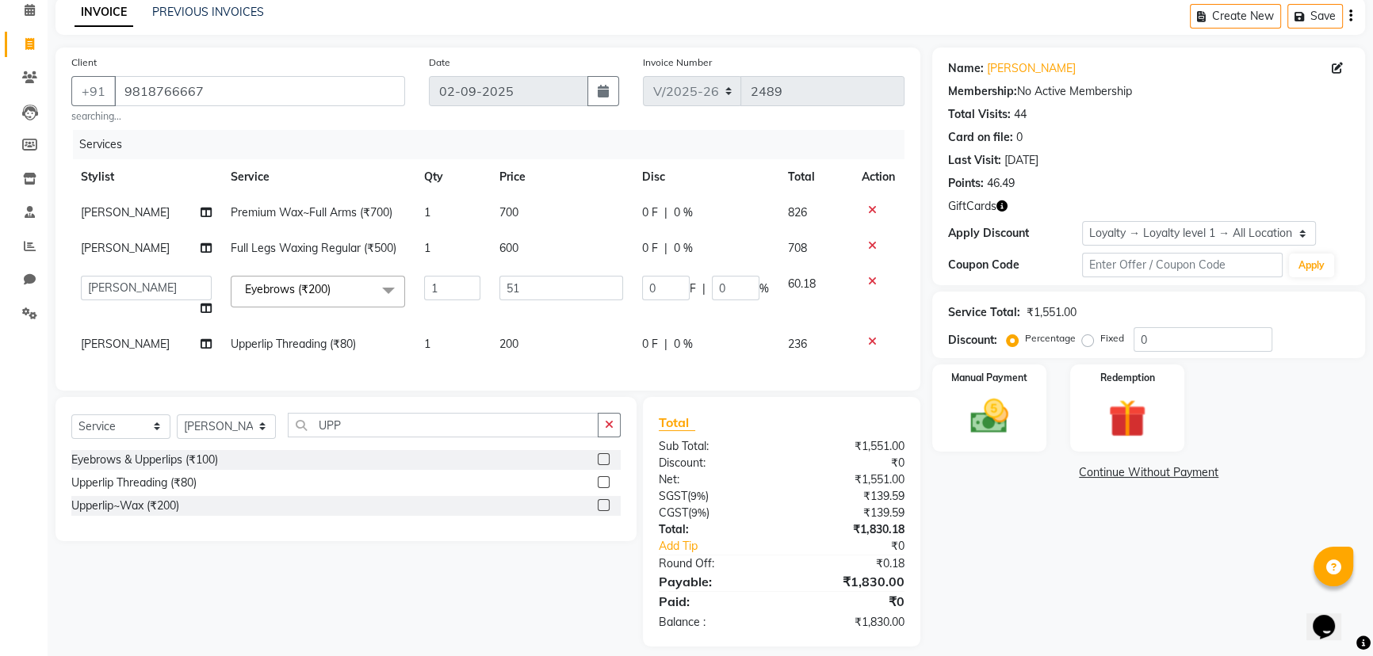
drag, startPoint x: 531, startPoint y: 418, endPoint x: 537, endPoint y: 428, distance: 12.1
click at [534, 419] on div "Select Service Product Membership Package Voucher Prepaid Gift Card Select Styl…" at bounding box center [345, 469] width 581 height 144
click at [545, 434] on input "UPP" at bounding box center [443, 425] width 311 height 25
type input "U"
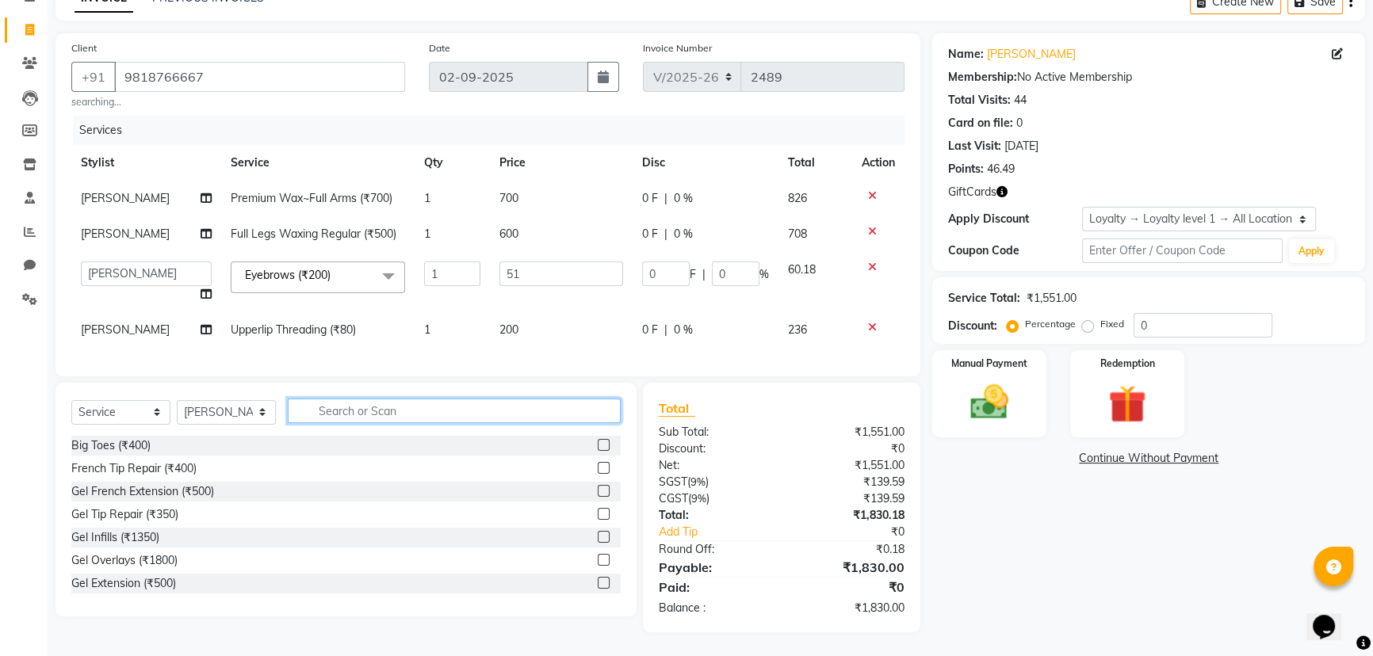
scroll to position [97, 0]
click at [973, 395] on img at bounding box center [990, 402] width 64 height 45
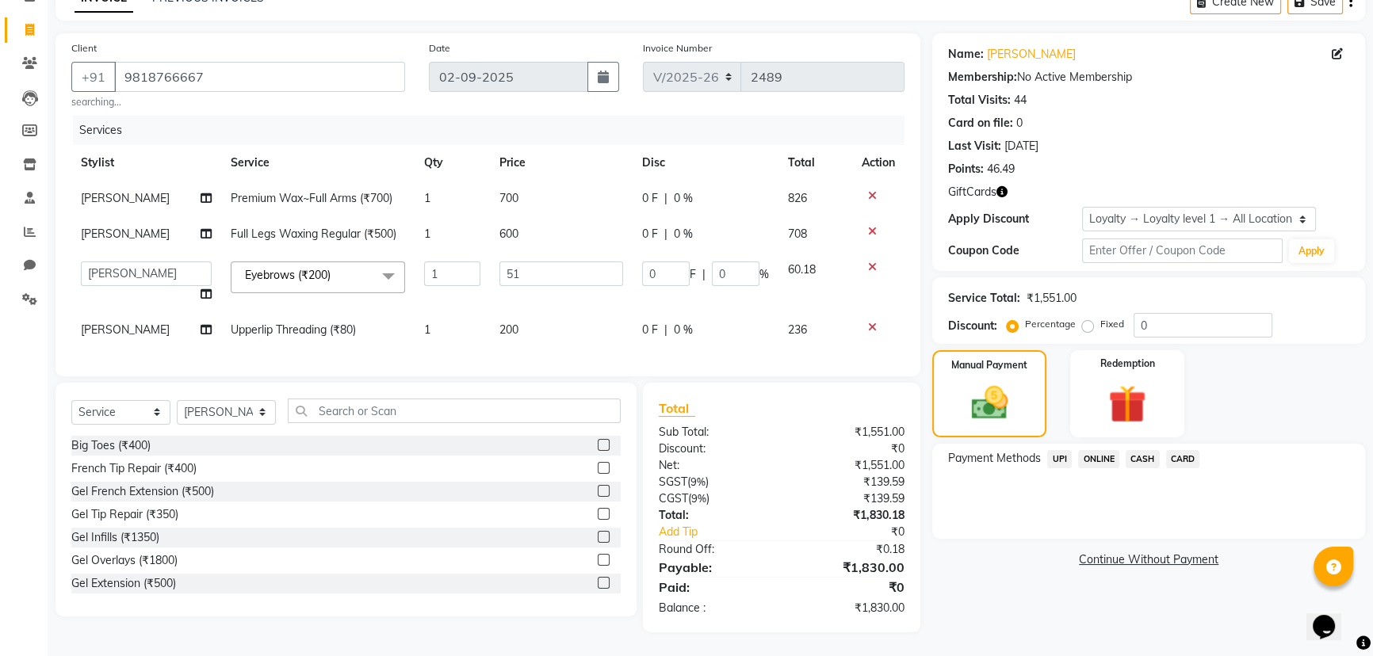
click at [1041, 450] on div "UPI" at bounding box center [1056, 460] width 31 height 21
click at [1056, 450] on span "UPI" at bounding box center [1059, 459] width 25 height 18
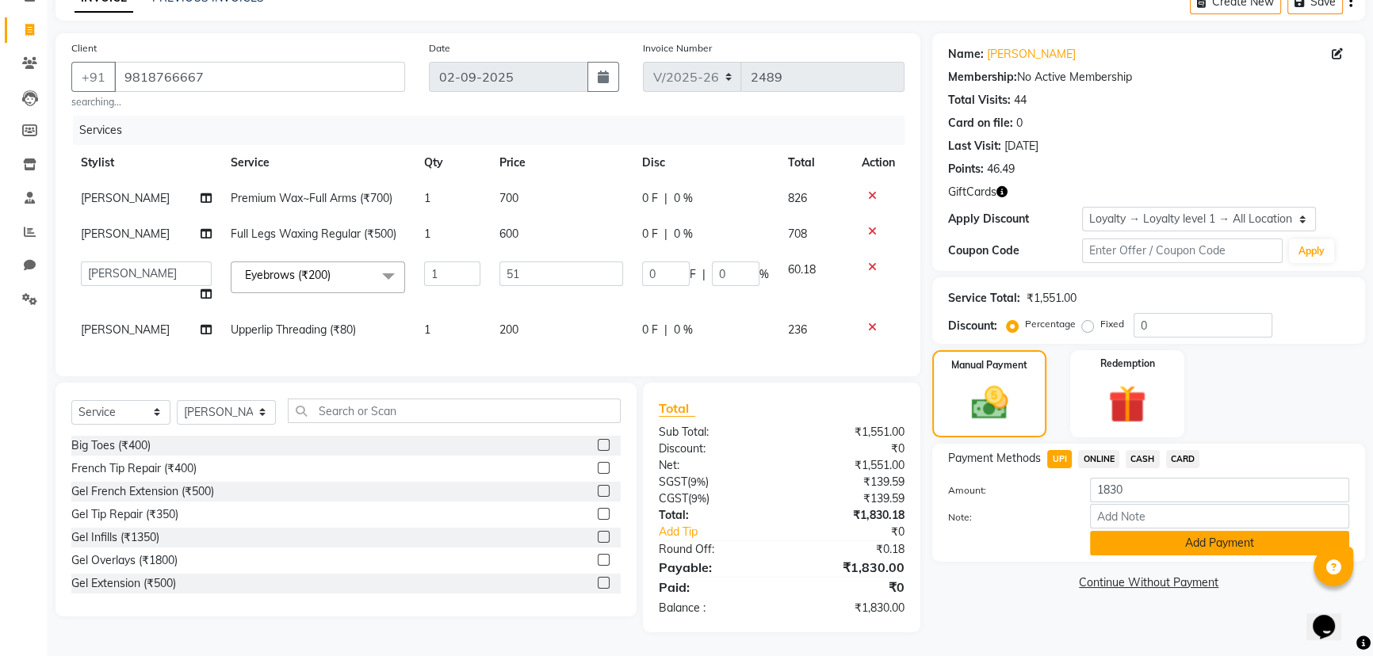
click at [1102, 531] on button "Add Payment" at bounding box center [1219, 543] width 259 height 25
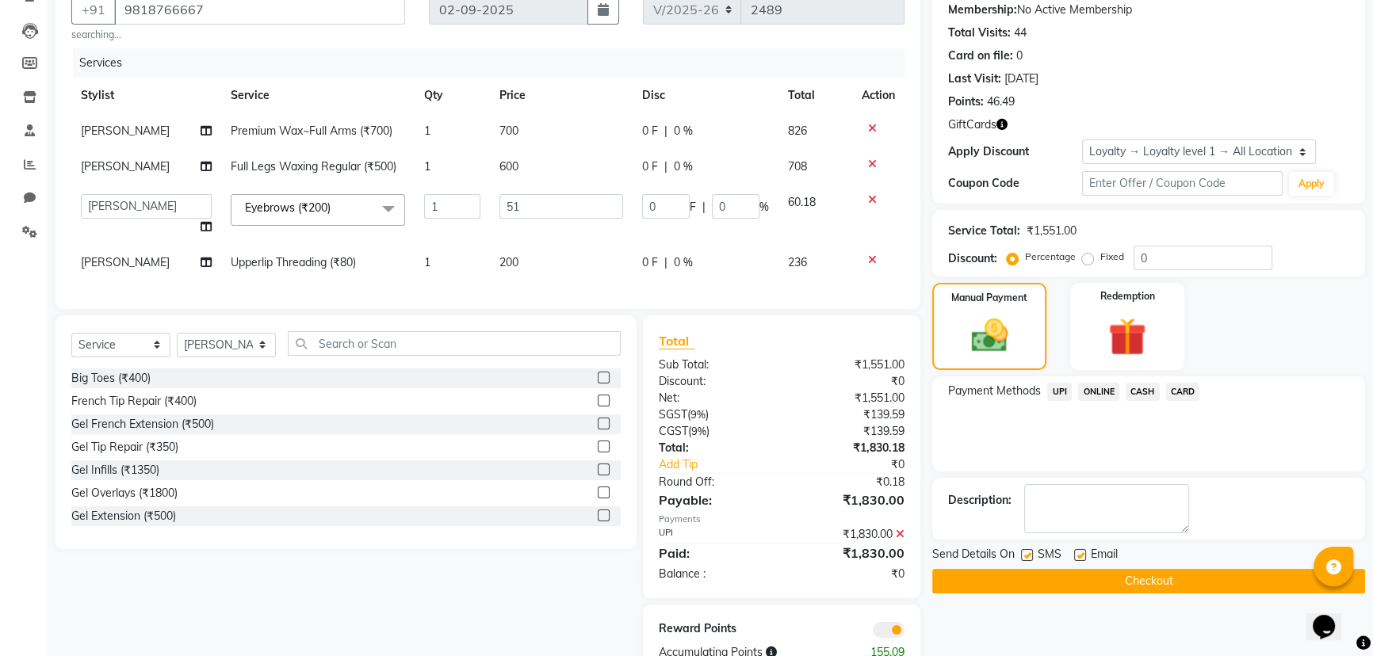
scroll to position [209, 0]
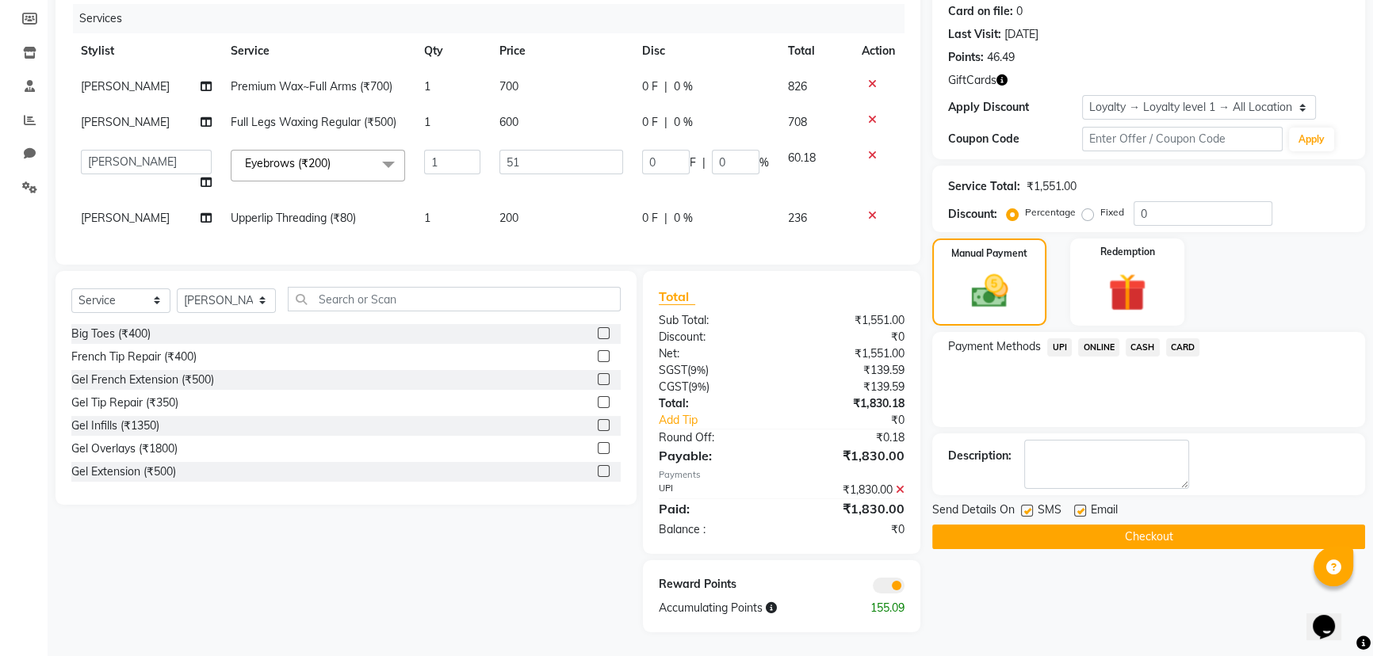
click at [1100, 525] on button "Checkout" at bounding box center [1148, 537] width 433 height 25
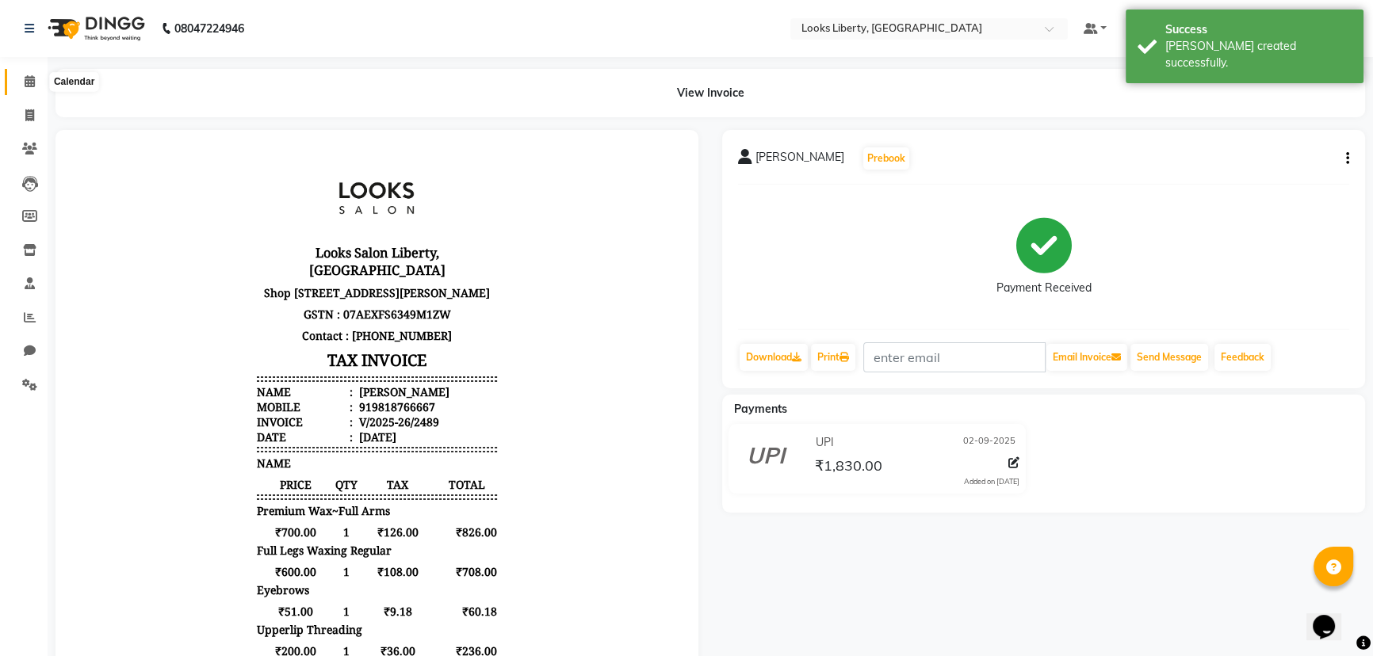
click at [23, 78] on span at bounding box center [30, 82] width 28 height 18
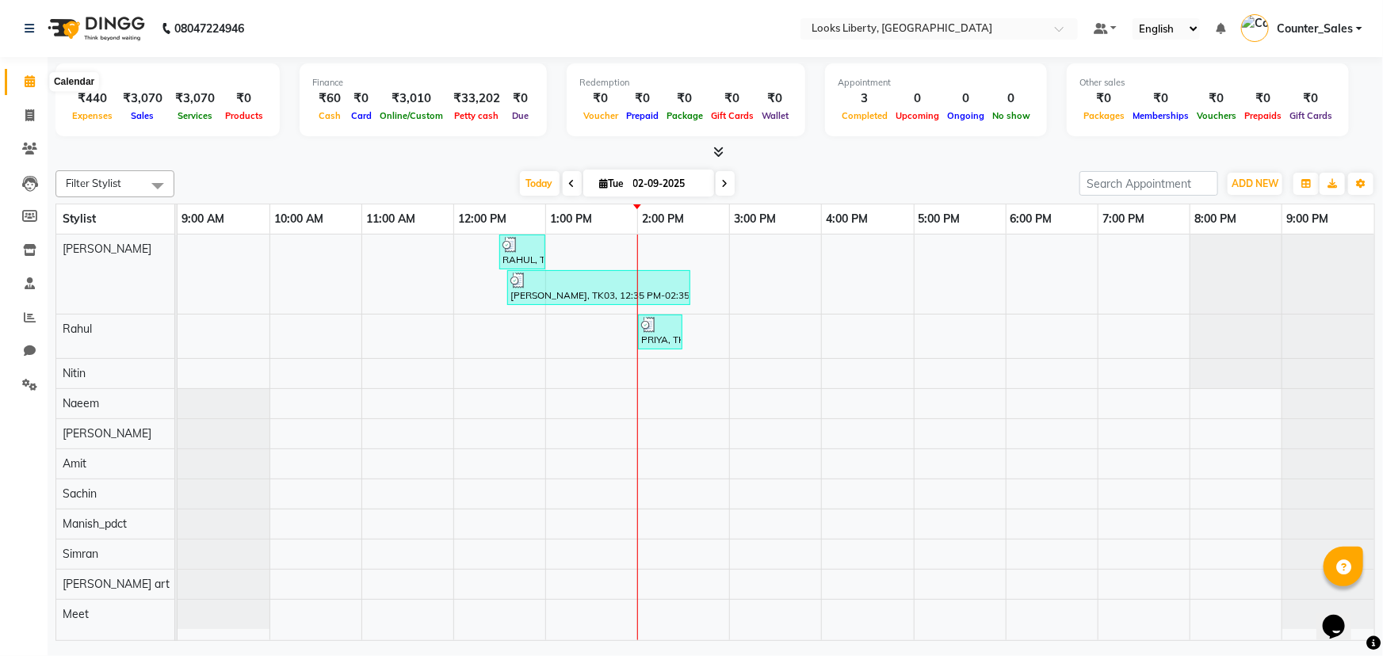
click at [25, 83] on icon at bounding box center [30, 81] width 10 height 12
click at [32, 114] on icon at bounding box center [29, 115] width 9 height 12
select select "4321"
select select "service"
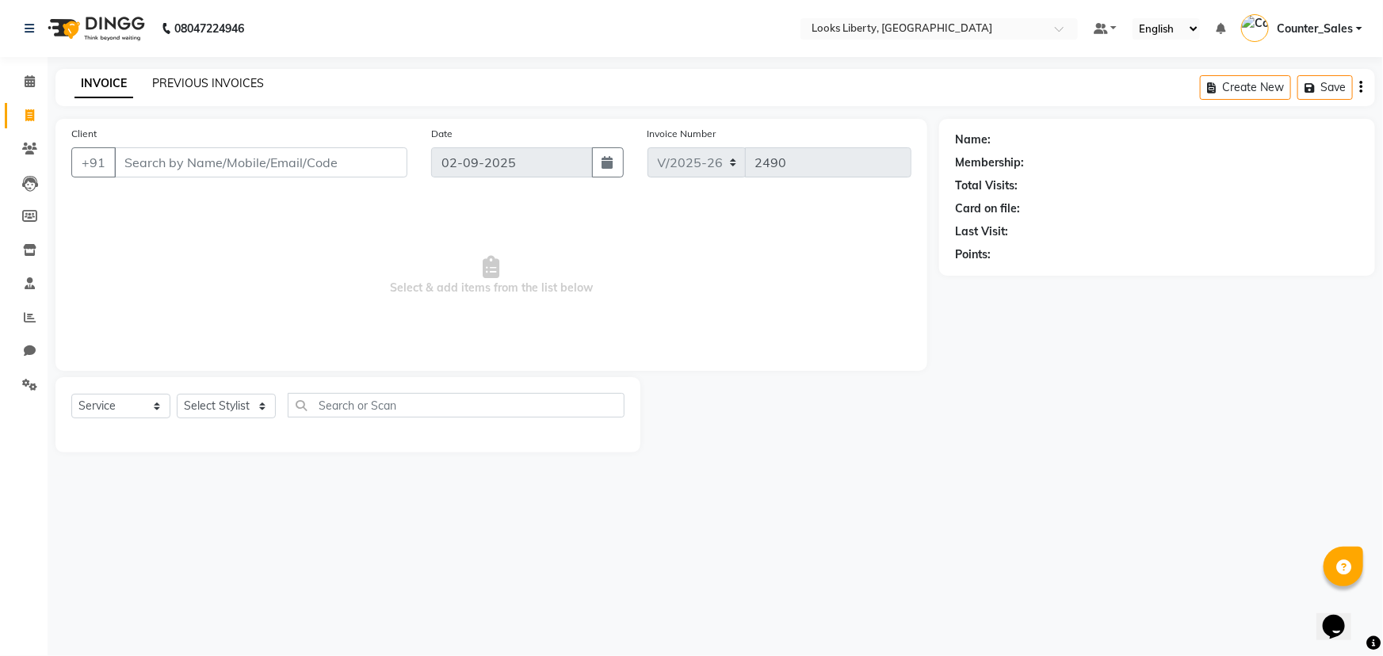
click at [189, 78] on link "PREVIOUS INVOICES" at bounding box center [208, 83] width 112 height 14
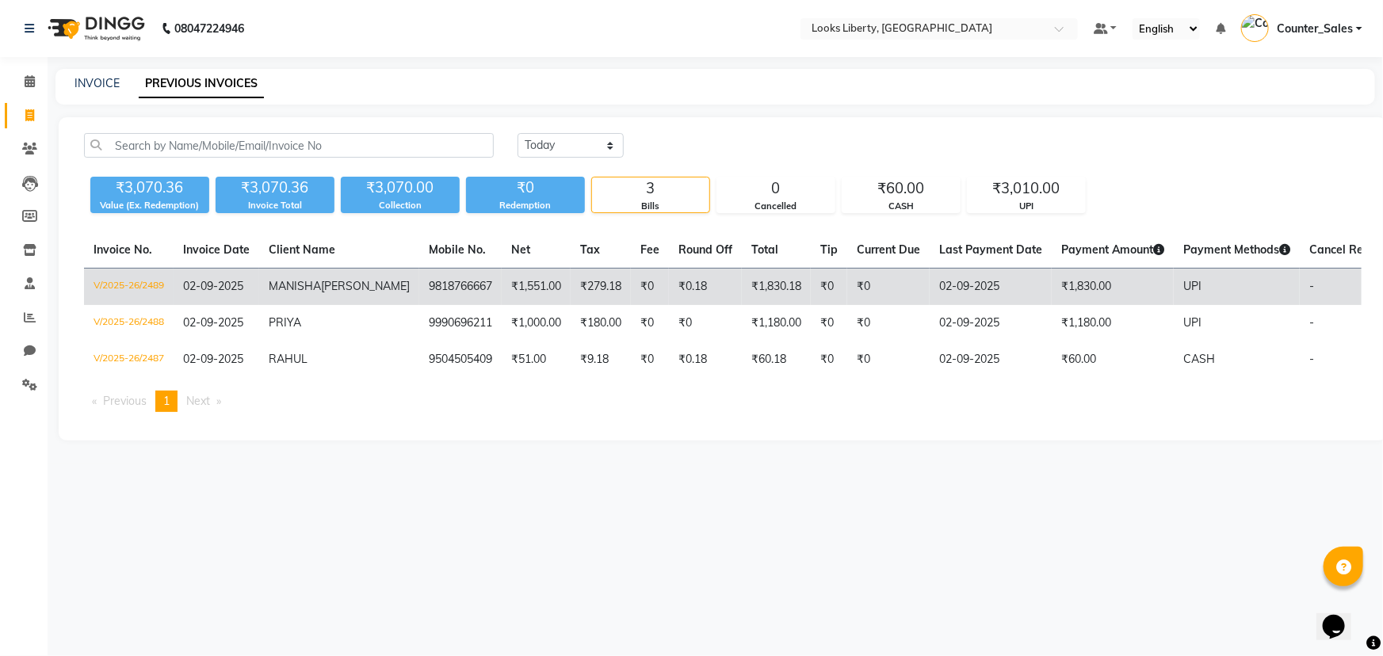
click at [422, 289] on td "9818766667" at bounding box center [460, 287] width 82 height 37
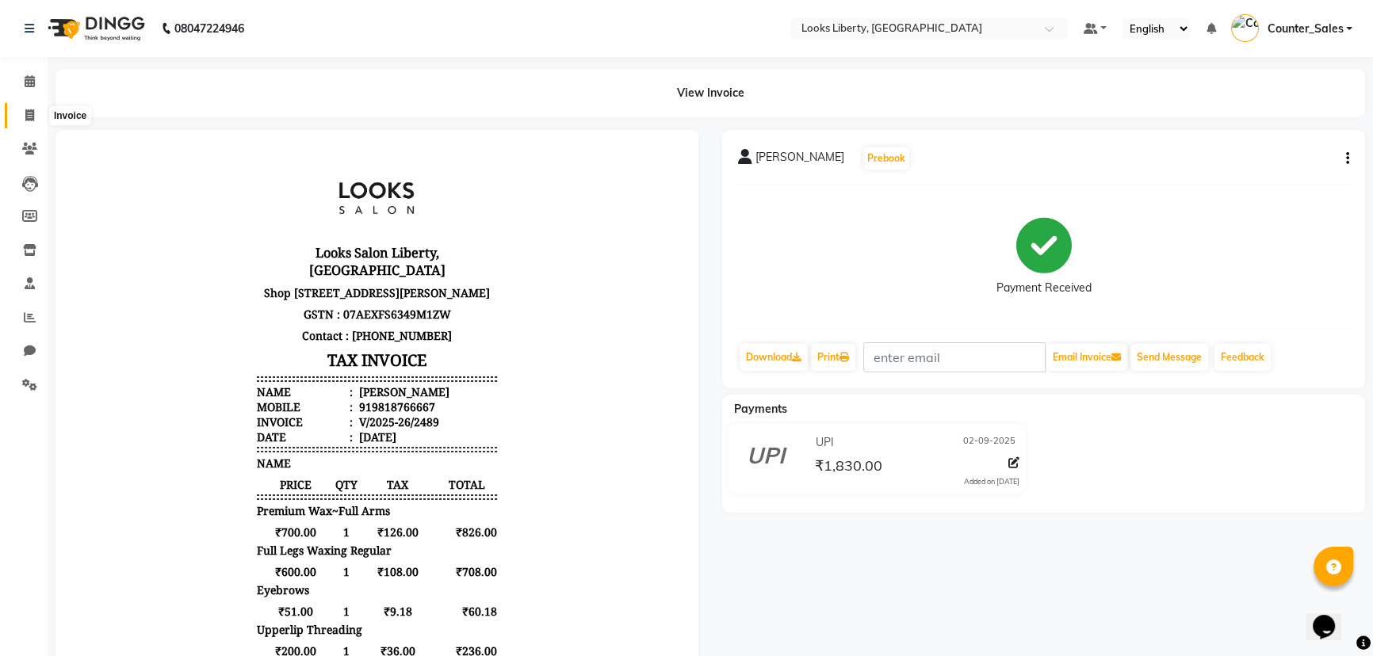
click at [29, 110] on icon at bounding box center [29, 115] width 9 height 12
select select "service"
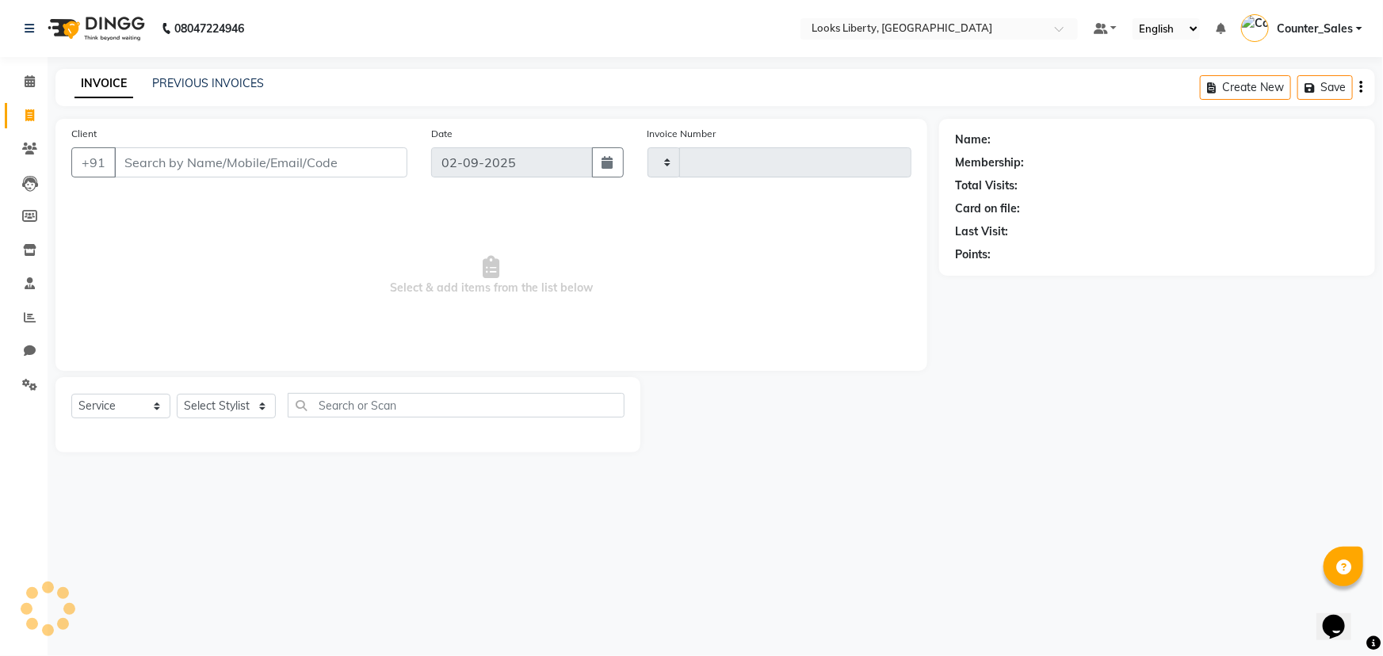
type input "2490"
select select "4321"
